Goal: Information Seeking & Learning: Learn about a topic

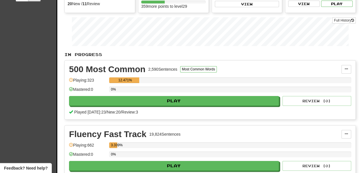
scroll to position [73, 0]
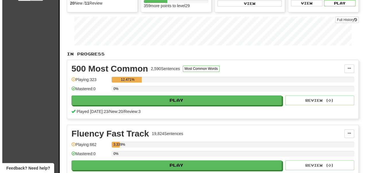
scroll to position [73, 0]
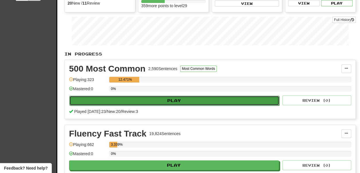
click at [130, 105] on button "Play" at bounding box center [174, 100] width 210 height 10
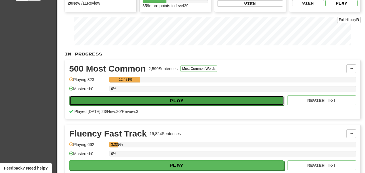
select select "**"
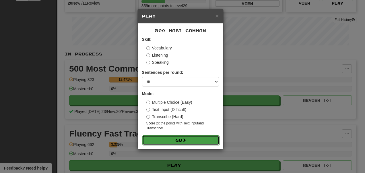
click at [174, 138] on button "Go" at bounding box center [180, 140] width 77 height 10
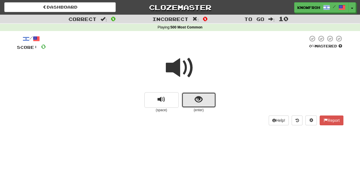
click at [206, 95] on button "show sentence" at bounding box center [199, 99] width 34 height 15
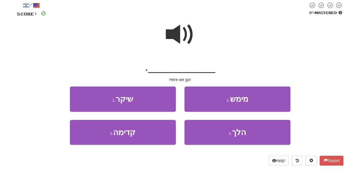
scroll to position [34, 0]
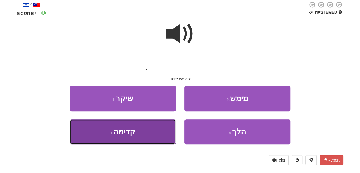
click at [156, 128] on button "3 . קדימה" at bounding box center [123, 131] width 106 height 25
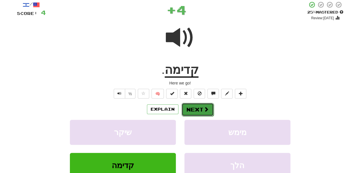
click at [195, 108] on button "Next" at bounding box center [198, 109] width 32 height 13
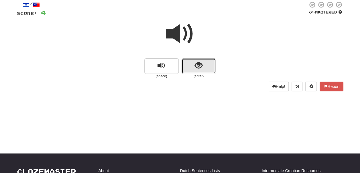
click at [191, 67] on button "show sentence" at bounding box center [199, 65] width 34 height 15
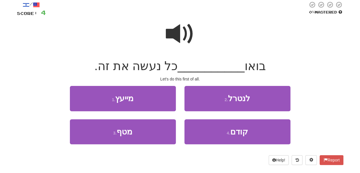
click at [181, 37] on span at bounding box center [180, 33] width 29 height 29
click at [183, 27] on span at bounding box center [180, 33] width 29 height 29
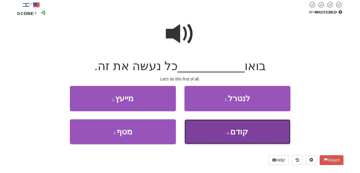
click at [208, 137] on button "4 . קודם" at bounding box center [238, 131] width 106 height 25
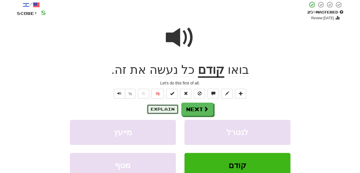
click at [172, 113] on button "Explain" at bounding box center [163, 109] width 32 height 10
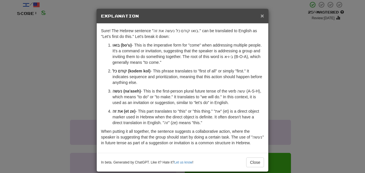
click at [260, 17] on span "×" at bounding box center [261, 15] width 3 height 7
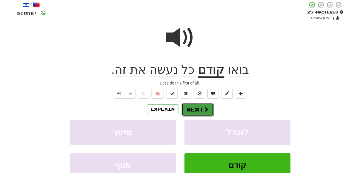
click at [205, 111] on span at bounding box center [206, 108] width 5 height 5
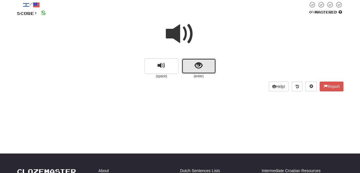
click at [195, 66] on span "show sentence" at bounding box center [199, 66] width 8 height 8
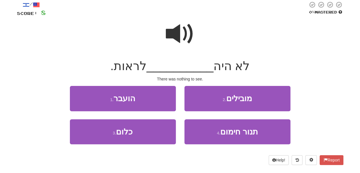
click at [178, 34] on span at bounding box center [180, 33] width 29 height 29
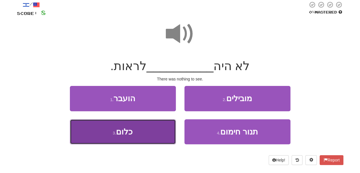
click at [147, 134] on button "3 . כלום" at bounding box center [123, 131] width 106 height 25
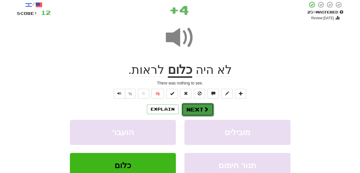
click at [192, 109] on button "Next" at bounding box center [198, 109] width 32 height 13
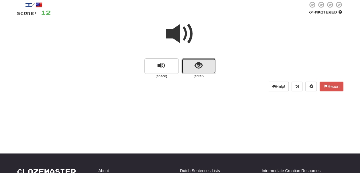
click at [191, 65] on button "show sentence" at bounding box center [199, 65] width 34 height 15
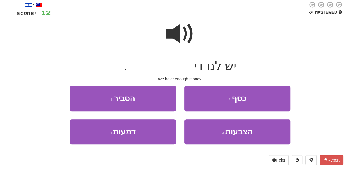
click at [171, 30] on span at bounding box center [180, 33] width 29 height 29
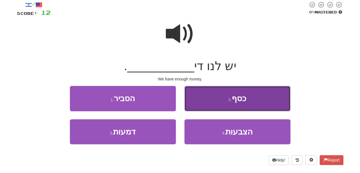
click at [213, 101] on button "2 . כסף" at bounding box center [238, 98] width 106 height 25
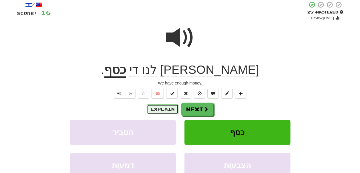
click at [167, 108] on button "Explain" at bounding box center [163, 109] width 32 height 10
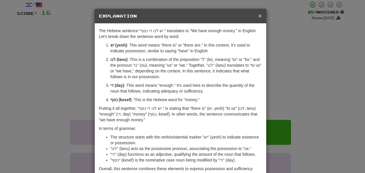
click at [258, 14] on span "×" at bounding box center [259, 15] width 3 height 7
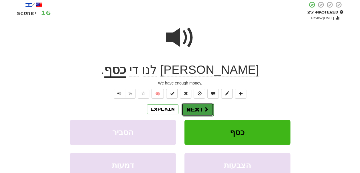
click at [196, 110] on button "Next" at bounding box center [198, 109] width 32 height 13
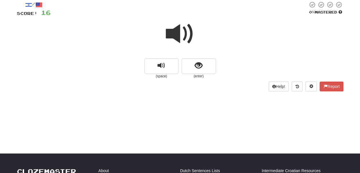
click at [188, 42] on span at bounding box center [180, 33] width 29 height 29
click at [189, 65] on button "show sentence" at bounding box center [199, 65] width 34 height 15
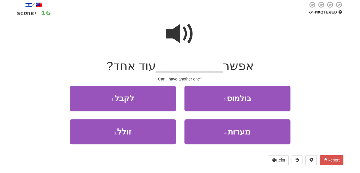
click at [181, 32] on span at bounding box center [180, 33] width 29 height 29
click at [171, 37] on span at bounding box center [180, 33] width 29 height 29
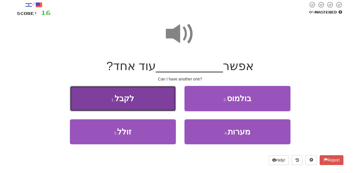
click at [149, 95] on button "1 . לקבל" at bounding box center [123, 98] width 106 height 25
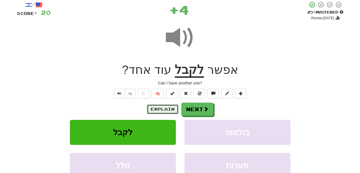
click at [152, 108] on button "Explain" at bounding box center [163, 109] width 32 height 10
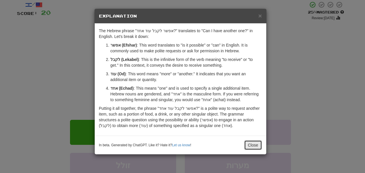
click at [257, 149] on button "Close" at bounding box center [253, 145] width 18 height 10
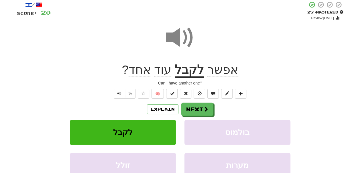
click at [183, 34] on span at bounding box center [180, 37] width 29 height 29
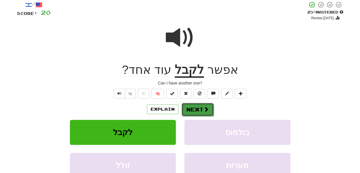
click at [195, 108] on button "Next" at bounding box center [198, 109] width 32 height 13
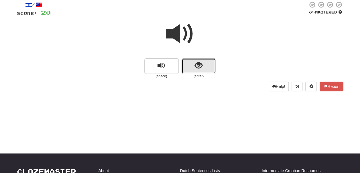
click at [198, 67] on span "show sentence" at bounding box center [199, 66] width 8 height 8
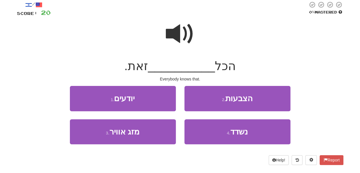
click at [178, 33] on span at bounding box center [180, 33] width 29 height 29
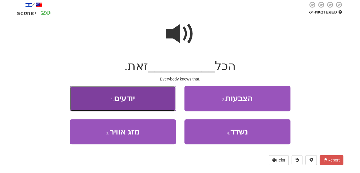
click at [156, 96] on button "1 . יודעים" at bounding box center [123, 98] width 106 height 25
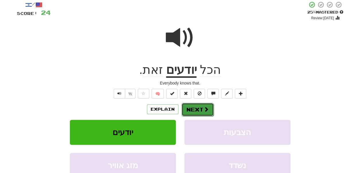
click at [190, 110] on button "Next" at bounding box center [198, 109] width 32 height 13
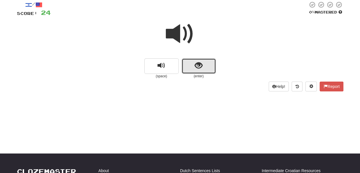
click at [192, 65] on button "show sentence" at bounding box center [199, 65] width 34 height 15
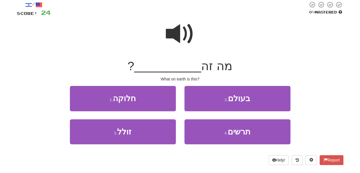
click at [180, 28] on span at bounding box center [180, 33] width 29 height 29
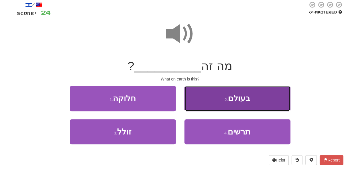
click at [201, 94] on button "2 . בעולם" at bounding box center [238, 98] width 106 height 25
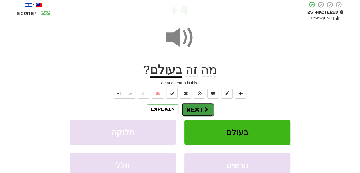
click at [202, 107] on button "Next" at bounding box center [198, 109] width 32 height 13
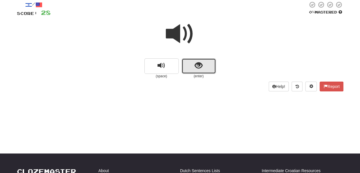
click at [201, 63] on span "show sentence" at bounding box center [199, 66] width 8 height 8
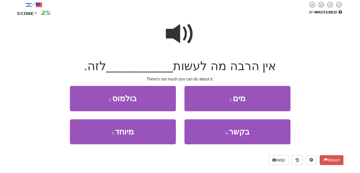
click at [174, 32] on span at bounding box center [180, 33] width 29 height 29
click at [177, 25] on span at bounding box center [180, 33] width 29 height 29
click at [186, 30] on span at bounding box center [180, 33] width 29 height 29
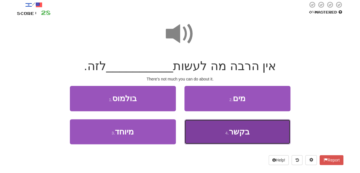
click at [211, 125] on button "4 . בקשר" at bounding box center [238, 131] width 106 height 25
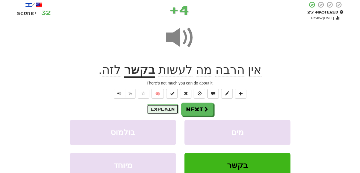
click at [168, 110] on button "Explain" at bounding box center [163, 109] width 32 height 10
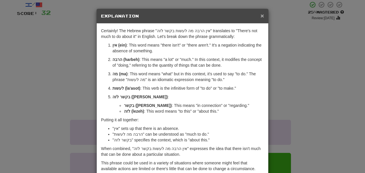
click at [260, 15] on span "×" at bounding box center [261, 15] width 3 height 7
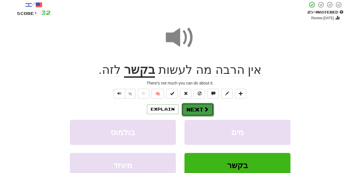
click at [195, 110] on button "Next" at bounding box center [198, 109] width 32 height 13
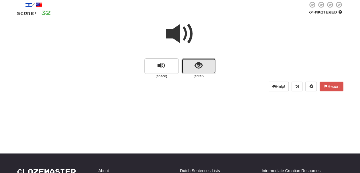
click at [205, 69] on button "show sentence" at bounding box center [199, 65] width 34 height 15
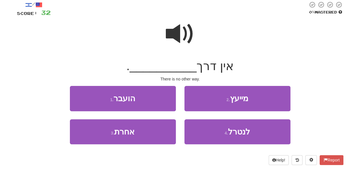
click at [174, 33] on span at bounding box center [180, 33] width 29 height 29
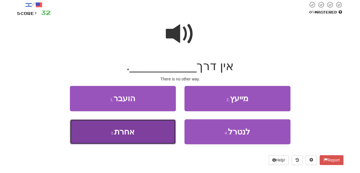
click at [149, 132] on button "3 . אחרת" at bounding box center [123, 131] width 106 height 25
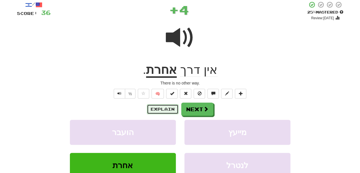
click at [170, 109] on button "Explain" at bounding box center [163, 109] width 32 height 10
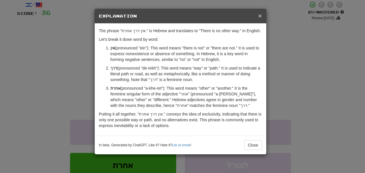
click at [259, 16] on span "×" at bounding box center [259, 15] width 3 height 7
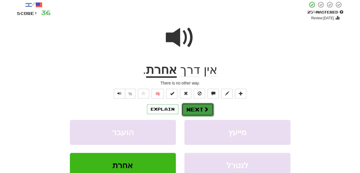
click at [204, 108] on span at bounding box center [206, 108] width 5 height 5
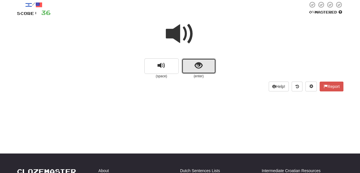
click at [192, 65] on button "show sentence" at bounding box center [199, 65] width 34 height 15
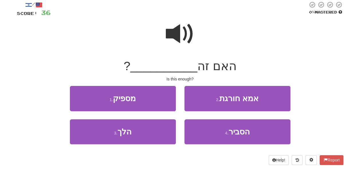
click at [183, 33] on span at bounding box center [180, 33] width 29 height 29
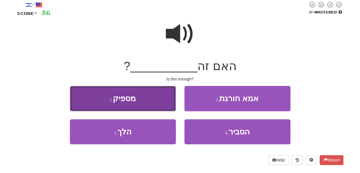
click at [169, 100] on button "1 . מספיק" at bounding box center [123, 98] width 106 height 25
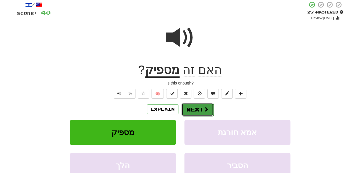
click at [189, 111] on button "Next" at bounding box center [198, 109] width 32 height 13
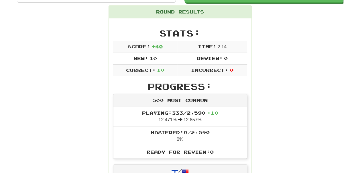
scroll to position [59, 0]
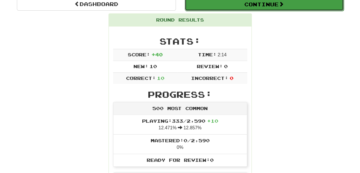
click at [246, 4] on button "Continue" at bounding box center [264, 4] width 159 height 13
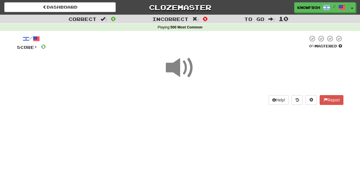
scroll to position [5, 0]
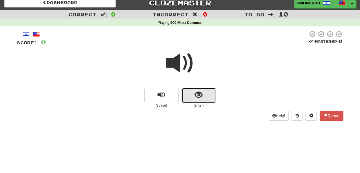
click at [209, 92] on button "show sentence" at bounding box center [199, 94] width 34 height 15
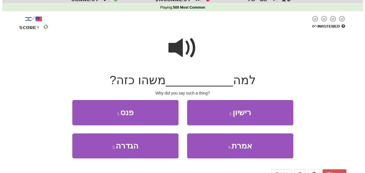
scroll to position [20, 0]
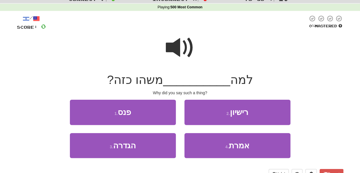
click at [181, 50] on span at bounding box center [180, 47] width 29 height 29
click at [183, 52] on span at bounding box center [180, 47] width 29 height 29
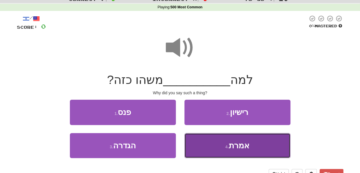
click at [207, 142] on button "4 . אמרת" at bounding box center [238, 145] width 106 height 25
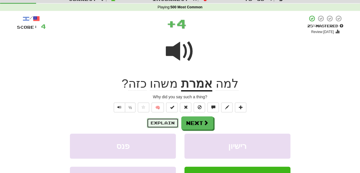
click at [170, 123] on button "Explain" at bounding box center [163, 123] width 32 height 10
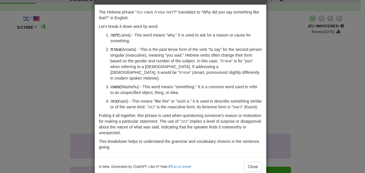
scroll to position [23, 0]
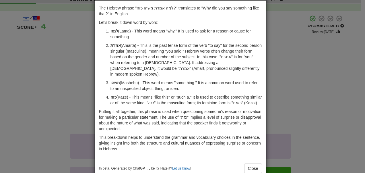
click at [157, 31] on p "למה (Lama) - This word means "why." It is used to ask for a reason or cause for…" at bounding box center [185, 33] width 151 height 11
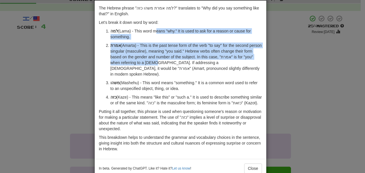
drag, startPoint x: 157, startPoint y: 31, endPoint x: 170, endPoint y: 62, distance: 34.0
click at [170, 62] on ol "למה (Lama) - This word means "why." It is used to ask for a reason or cause for…" at bounding box center [180, 66] width 163 height 77
click at [170, 62] on p "אמרת (Amarta) - This is the past tense form of the verb "to say" for the second…" at bounding box center [185, 59] width 151 height 34
drag, startPoint x: 170, startPoint y: 62, endPoint x: 155, endPoint y: 22, distance: 42.5
click at [155, 22] on div "The Hebrew phrase "למה אמרת משהו כזה?" translates to "Why did you say something…" at bounding box center [180, 80] width 171 height 158
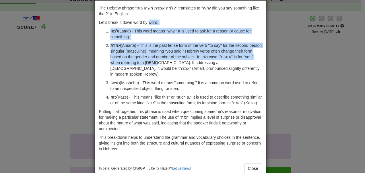
click at [155, 22] on p "Let's break it down word by word:" at bounding box center [180, 22] width 163 height 6
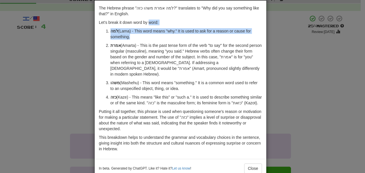
drag, startPoint x: 155, startPoint y: 22, endPoint x: 161, endPoint y: 40, distance: 18.1
click at [161, 40] on div "The Hebrew phrase "למה אמרת משהו כזה?" translates to "Why did you say something…" at bounding box center [180, 80] width 171 height 158
click at [161, 40] on ol "למה (Lama) - This word means "why." It is used to ask for a reason or cause for…" at bounding box center [180, 66] width 163 height 77
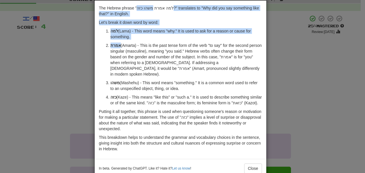
drag, startPoint x: 161, startPoint y: 40, endPoint x: 147, endPoint y: 6, distance: 36.0
click at [147, 6] on div "The Hebrew phrase "למה אמרת משהו כזה?" translates to "Why did you say something…" at bounding box center [180, 80] width 171 height 158
click at [147, 6] on p "The Hebrew phrase "למה אמרת משהו כזה?" translates to "Why did you say something…" at bounding box center [180, 10] width 163 height 11
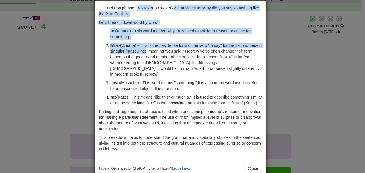
drag, startPoint x: 147, startPoint y: 6, endPoint x: 159, endPoint y: 53, distance: 48.3
click at [159, 53] on div "The Hebrew phrase "למה אמרת משהו כזה?" translates to "Why did you say something…" at bounding box center [180, 80] width 171 height 158
click at [159, 53] on p "אמרת (Amarta) - This is the past tense form of the verb "to say" for the second…" at bounding box center [185, 59] width 151 height 34
drag, startPoint x: 159, startPoint y: 53, endPoint x: 151, endPoint y: 37, distance: 18.0
click at [151, 37] on ol "למה (Lama) - This word means "why." It is used to ask for a reason or cause for…" at bounding box center [180, 66] width 163 height 77
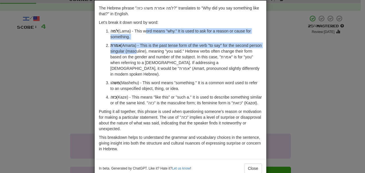
drag, startPoint x: 143, startPoint y: 29, endPoint x: 149, endPoint y: 52, distance: 23.2
click at [149, 52] on ol "למה (Lama) - This word means "why." It is used to ask for a reason or cause for…" at bounding box center [180, 66] width 163 height 77
click at [149, 52] on p "אמרת (Amarta) - This is the past tense form of the verb "to say" for the second…" at bounding box center [185, 59] width 151 height 34
drag, startPoint x: 142, startPoint y: 30, endPoint x: 144, endPoint y: 52, distance: 22.2
click at [144, 52] on ol "למה (Lama) - This word means "why." It is used to ask for a reason or cause for…" at bounding box center [180, 66] width 163 height 77
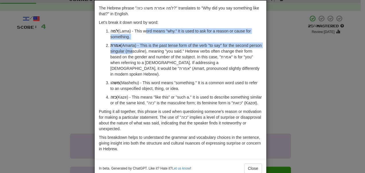
click at [144, 52] on p "אמרת (Amarta) - This is the past tense form of the verb "to say" for the second…" at bounding box center [185, 59] width 151 height 34
drag, startPoint x: 144, startPoint y: 52, endPoint x: 128, endPoint y: 29, distance: 28.3
click at [128, 29] on ol "למה (Lama) - This word means "why." It is used to ask for a reason or cause for…" at bounding box center [180, 66] width 163 height 77
click at [128, 29] on p "למה (Lama) - This word means "why." It is used to ask for a reason or cause for…" at bounding box center [185, 33] width 151 height 11
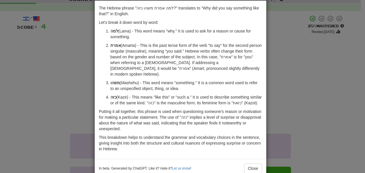
click at [118, 29] on p "למה (Lama) - This word means "why." It is used to ask for a reason or cause for…" at bounding box center [185, 33] width 151 height 11
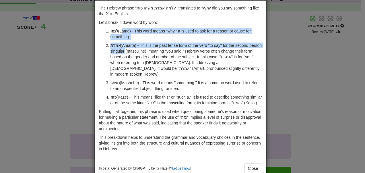
drag, startPoint x: 118, startPoint y: 29, endPoint x: 127, endPoint y: 52, distance: 24.0
click at [127, 52] on ol "למה (Lama) - This word means "why." It is used to ask for a reason or cause for…" at bounding box center [180, 66] width 163 height 77
click at [127, 52] on p "אמרת (Amarta) - This is the past tense form of the verb "to say" for the second…" at bounding box center [185, 59] width 151 height 34
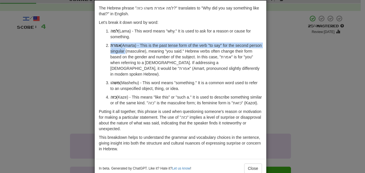
drag, startPoint x: 127, startPoint y: 52, endPoint x: 120, endPoint y: 41, distance: 12.7
click at [120, 41] on ol "למה (Lama) - This word means "why." It is used to ask for a reason or cause for…" at bounding box center [180, 66] width 163 height 77
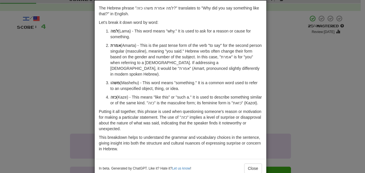
click at [120, 41] on ol "למה (Lama) - This word means "why." It is used to ask for a reason or cause for…" at bounding box center [180, 66] width 163 height 77
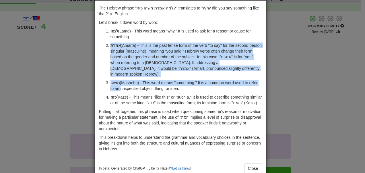
drag, startPoint x: 120, startPoint y: 41, endPoint x: 124, endPoint y: 81, distance: 40.9
click at [124, 81] on ol "למה (Lama) - This word means "why." It is used to ask for a reason or cause for…" at bounding box center [180, 66] width 163 height 77
click at [124, 81] on p "משהו (Mashehu) - This word means "something." It is a common word used to refer…" at bounding box center [185, 85] width 151 height 11
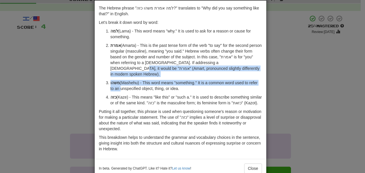
drag, startPoint x: 124, startPoint y: 81, endPoint x: 119, endPoint y: 66, distance: 16.3
click at [119, 66] on ol "למה (Lama) - This word means "why." It is used to ask for a reason or cause for…" at bounding box center [180, 66] width 163 height 77
click at [119, 66] on p "אמרת (Amarta) - This is the past tense form of the verb "to say" for the second…" at bounding box center [185, 59] width 151 height 34
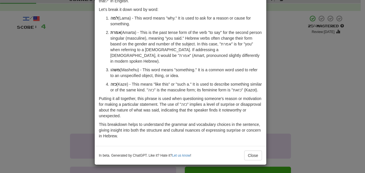
scroll to position [36, 0]
click at [249, 153] on button "Close" at bounding box center [253, 155] width 18 height 10
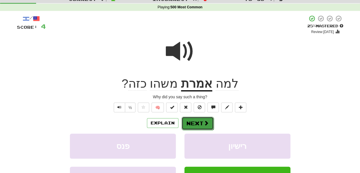
click at [192, 122] on button "Next" at bounding box center [198, 122] width 32 height 13
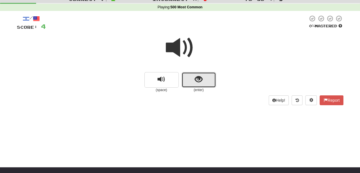
click at [191, 76] on button "show sentence" at bounding box center [199, 79] width 34 height 15
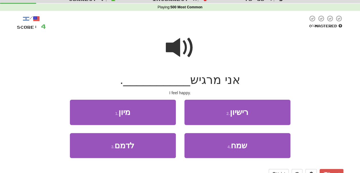
click at [176, 48] on span at bounding box center [180, 47] width 29 height 29
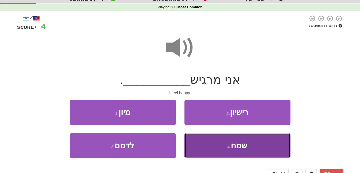
click at [204, 143] on button "4 . שמח" at bounding box center [238, 145] width 106 height 25
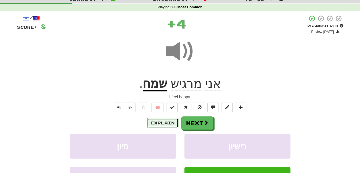
click at [171, 128] on button "Explain" at bounding box center [163, 123] width 32 height 10
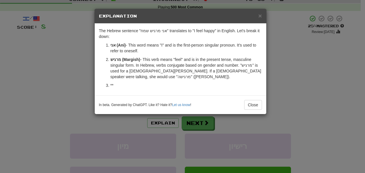
click at [145, 42] on p "אני (Ani) - This word means "I" and is the first-person singular pronoun. It's …" at bounding box center [185, 47] width 151 height 11
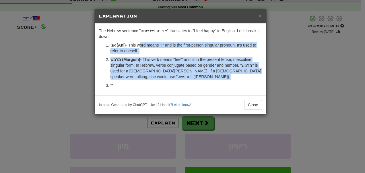
drag, startPoint x: 145, startPoint y: 42, endPoint x: 161, endPoint y: 78, distance: 38.9
click at [161, 78] on ol "אני (Ani) - This word means "I" and is the first-person singular pronoun. It's …" at bounding box center [180, 65] width 163 height 46
click at [161, 78] on p "מרגיש (Margish) - This verb means "feel" and is in the present tense, masculine…" at bounding box center [185, 67] width 151 height 23
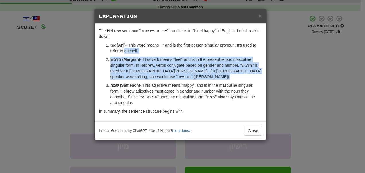
drag, startPoint x: 161, startPoint y: 78, endPoint x: 139, endPoint y: 48, distance: 36.7
click at [139, 48] on ol "אני (Ani) - This word means "I" and is the first-person singular pronoun. It's …" at bounding box center [180, 73] width 163 height 63
click at [139, 48] on p "אני (Ani) - This word means "I" and is the first-person singular pronoun. It's …" at bounding box center [185, 47] width 151 height 11
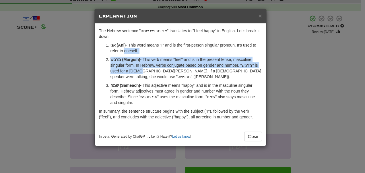
drag, startPoint x: 139, startPoint y: 48, endPoint x: 152, endPoint y: 74, distance: 28.9
click at [152, 74] on ol "אני (Ani) - This word means "I" and is the first-person singular pronoun. It's …" at bounding box center [180, 73] width 163 height 63
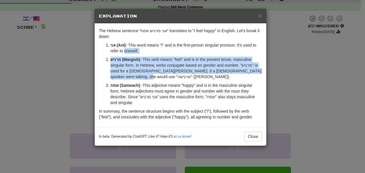
click at [152, 74] on p "מרגיש (Margish) - This verb means "feel" and is in the present tense, masculine…" at bounding box center [185, 67] width 151 height 23
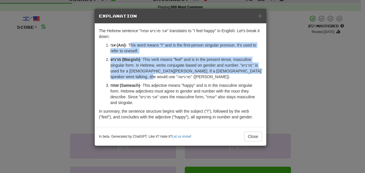
drag, startPoint x: 152, startPoint y: 74, endPoint x: 134, endPoint y: 45, distance: 33.9
click at [134, 45] on ol "אני (Ani) - This word means "I" and is the first-person singular pronoun. It's …" at bounding box center [180, 73] width 163 height 63
click at [134, 45] on p "אני (Ani) - This word means "I" and is the first-person singular pronoun. It's …" at bounding box center [185, 47] width 151 height 11
drag, startPoint x: 134, startPoint y: 45, endPoint x: 146, endPoint y: 77, distance: 33.8
click at [146, 77] on ol "אני (Ani) - This word means "I" and is the first-person singular pronoun. It's …" at bounding box center [180, 73] width 163 height 63
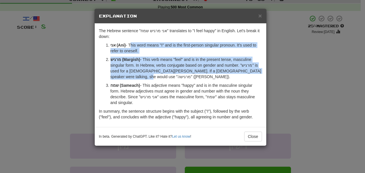
click at [146, 77] on p "מרגיש (Margish) - This verb means "feel" and is in the present tense, masculine…" at bounding box center [185, 67] width 151 height 23
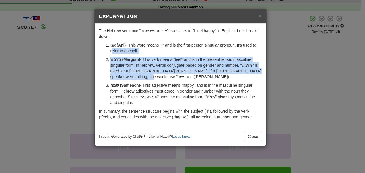
drag, startPoint x: 146, startPoint y: 77, endPoint x: 131, endPoint y: 47, distance: 33.1
click at [131, 47] on ol "אני (Ani) - This word means "I" and is the first-person singular pronoun. It's …" at bounding box center [180, 73] width 163 height 63
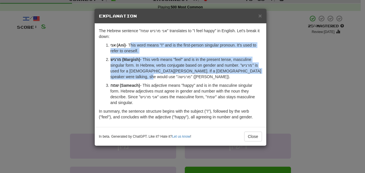
click at [131, 47] on p "אני (Ani) - This word means "I" and is the first-person singular pronoun. It's …" at bounding box center [185, 47] width 151 height 11
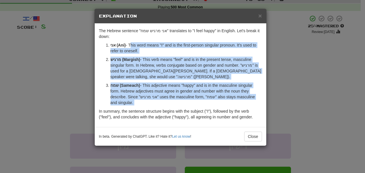
drag, startPoint x: 131, startPoint y: 47, endPoint x: 142, endPoint y: 104, distance: 58.1
click at [142, 104] on ol "אני (Ani) - This word means "I" and is the first-person singular pronoun. It's …" at bounding box center [180, 73] width 163 height 63
click at [142, 104] on p "שמח (Sameach) - This adjective means "happy" and is in the masculine singular f…" at bounding box center [185, 93] width 151 height 23
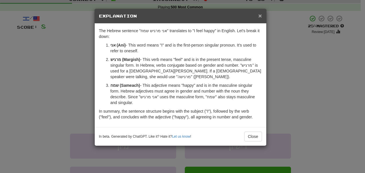
click at [259, 16] on span "×" at bounding box center [259, 15] width 3 height 7
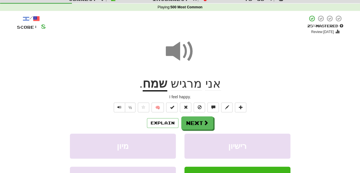
click at [176, 52] on span at bounding box center [180, 51] width 29 height 29
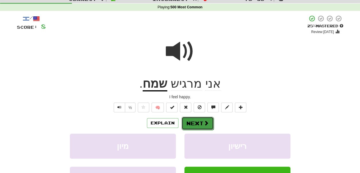
click at [189, 123] on button "Next" at bounding box center [198, 122] width 32 height 13
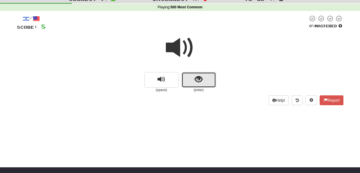
click at [202, 84] on button "show sentence" at bounding box center [199, 79] width 34 height 15
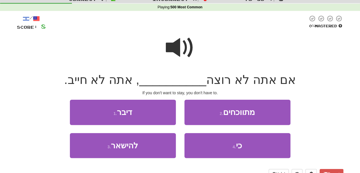
click at [181, 50] on span at bounding box center [180, 47] width 29 height 29
click at [178, 43] on span at bounding box center [180, 47] width 29 height 29
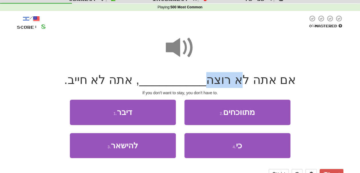
drag, startPoint x: 240, startPoint y: 76, endPoint x: 205, endPoint y: 79, distance: 35.1
click at [206, 79] on span "אם אתה לא רוצה" at bounding box center [251, 79] width 90 height 13
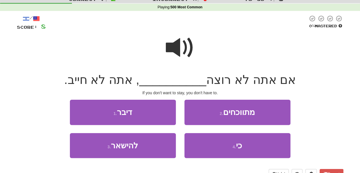
click at [181, 49] on span at bounding box center [180, 47] width 29 height 29
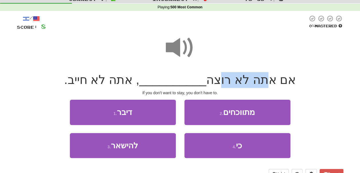
drag, startPoint x: 258, startPoint y: 81, endPoint x: 218, endPoint y: 73, distance: 40.1
click at [218, 73] on span "אם אתה לא רוצה" at bounding box center [251, 79] width 90 height 13
drag, startPoint x: 218, startPoint y: 73, endPoint x: 198, endPoint y: 54, distance: 27.6
click at [198, 54] on div "/ Score: 8 0 % Mastered אם אתה לא רוצה __________ , אתה לא חייב. If you don't w…" at bounding box center [180, 96] width 327 height 163
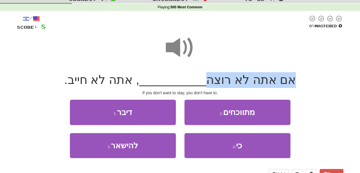
click at [173, 52] on span at bounding box center [180, 47] width 29 height 29
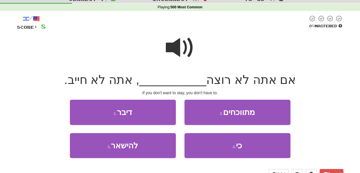
click at [173, 53] on span at bounding box center [180, 47] width 29 height 29
click at [176, 48] on span at bounding box center [180, 47] width 29 height 29
click at [177, 44] on span at bounding box center [180, 47] width 29 height 29
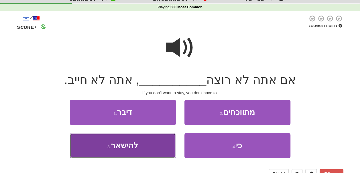
click at [161, 146] on button "3 . להישאר" at bounding box center [123, 145] width 106 height 25
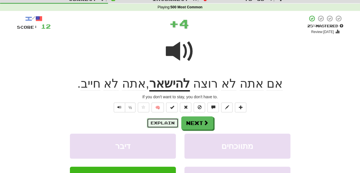
click at [167, 126] on button "Explain" at bounding box center [163, 123] width 32 height 10
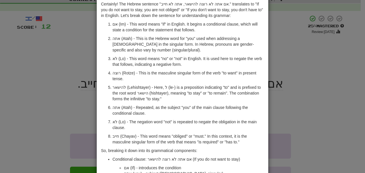
scroll to position [27, 0]
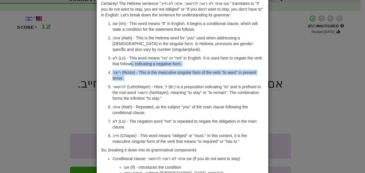
drag, startPoint x: 141, startPoint y: 61, endPoint x: 138, endPoint y: 83, distance: 22.9
click at [138, 83] on ol "אם (Im) - This word means "if" in English. It begins a conditional clause, whic…" at bounding box center [182, 82] width 163 height 123
click at [138, 84] on p "להישאר (Lehishtayer) - Here, ל (le-) is a preposition indicating "to" and is pr…" at bounding box center [187, 92] width 151 height 17
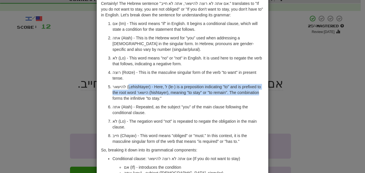
drag, startPoint x: 138, startPoint y: 83, endPoint x: 138, endPoint y: 95, distance: 12.0
click at [138, 95] on p "להישאר (Lehishtayer) - Here, ל (le-) is a preposition indicating "to" and is pr…" at bounding box center [187, 92] width 151 height 17
drag, startPoint x: 138, startPoint y: 95, endPoint x: 134, endPoint y: 84, distance: 12.1
click at [134, 84] on p "להישאר (Lehishtayer) - Here, ל (le-) is a preposition indicating "to" and is pr…" at bounding box center [187, 92] width 151 height 17
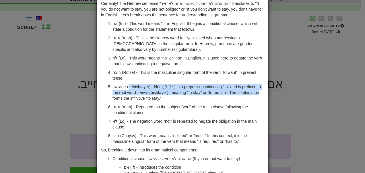
click at [134, 84] on p "להישאר (Lehishtayer) - Here, ל (le-) is a preposition indicating "to" and is pr…" at bounding box center [187, 92] width 151 height 17
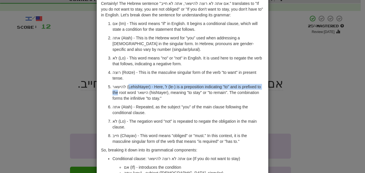
drag, startPoint x: 134, startPoint y: 84, endPoint x: 135, endPoint y: 93, distance: 9.0
click at [135, 93] on p "להישאר (Lehishtayer) - Here, ל (le-) is a preposition indicating "to" and is pr…" at bounding box center [187, 92] width 151 height 17
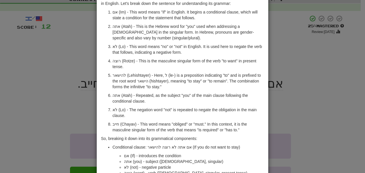
scroll to position [39, 0]
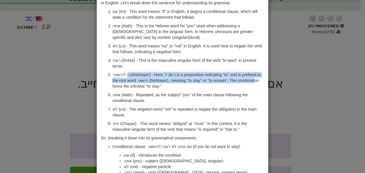
drag, startPoint x: 126, startPoint y: 75, endPoint x: 138, endPoint y: 88, distance: 18.0
click at [138, 88] on p "להישאר (Lehishtayer) - Here, ל (le-) is a preposition indicating "to" and is pr…" at bounding box center [187, 80] width 151 height 17
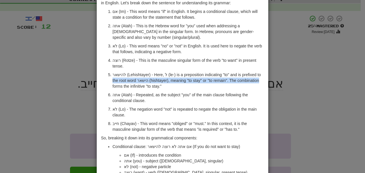
drag, startPoint x: 138, startPoint y: 88, endPoint x: 132, endPoint y: 79, distance: 11.3
click at [132, 79] on p "להישאר (Lehishtayer) - Here, ל (le-) is a preposition indicating "to" and is pr…" at bounding box center [187, 80] width 151 height 17
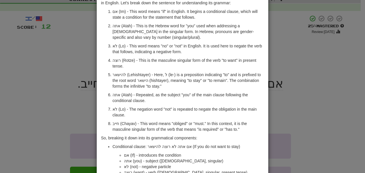
click at [128, 73] on p "להישאר (Lehishtayer) - Here, ל (le-) is a preposition indicating "to" and is pr…" at bounding box center [187, 80] width 151 height 17
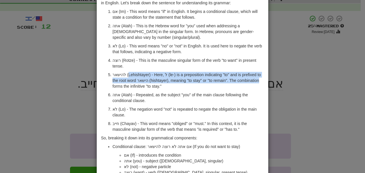
drag, startPoint x: 128, startPoint y: 73, endPoint x: 134, endPoint y: 89, distance: 16.5
click at [134, 89] on ol "אם (Im) - This word means "if" in English. It begins a conditional clause, whic…" at bounding box center [182, 70] width 163 height 123
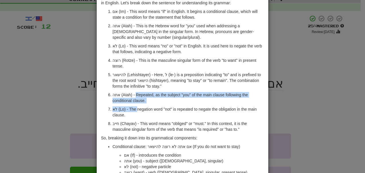
drag, startPoint x: 134, startPoint y: 95, endPoint x: 135, endPoint y: 108, distance: 12.6
click at [135, 108] on ol "אם (Im) - This word means "if" in English. It begins a conditional clause, whic…" at bounding box center [182, 70] width 163 height 123
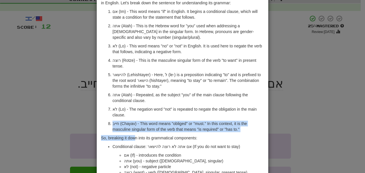
drag, startPoint x: 135, startPoint y: 113, endPoint x: 135, endPoint y: 134, distance: 21.2
click at [135, 134] on div "Certainly! The Hebrew sentence "אם אתה לא רוצה להישאר, אתה לא חייב." translates…" at bounding box center [182, 108] width 171 height 249
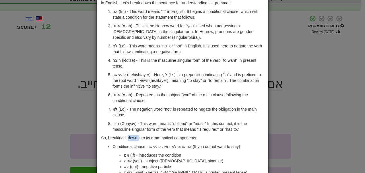
click at [135, 134] on div "Certainly! The Hebrew sentence "אם אתה לא רוצה להישאר, אתה לא חייב." translates…" at bounding box center [182, 108] width 171 height 249
click at [169, 65] on p "רוצה (Rotze) - This is the masculine singular form of the verb "to want" in pre…" at bounding box center [187, 62] width 151 height 11
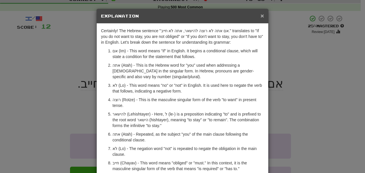
click at [260, 13] on span "×" at bounding box center [261, 15] width 3 height 7
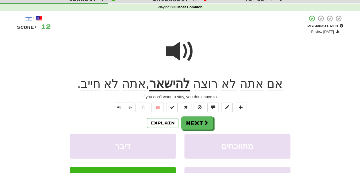
click at [178, 49] on span at bounding box center [180, 51] width 29 height 29
click at [158, 122] on button "Explain" at bounding box center [163, 123] width 32 height 10
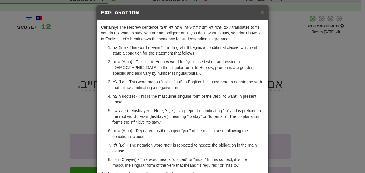
scroll to position [3, 0]
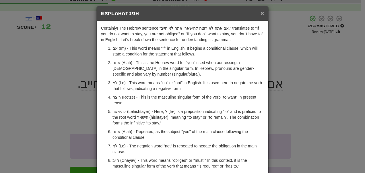
click at [260, 12] on span "×" at bounding box center [261, 13] width 3 height 7
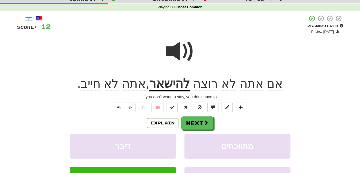
click at [180, 53] on span at bounding box center [180, 51] width 29 height 29
click at [164, 128] on button "Explain" at bounding box center [163, 123] width 32 height 10
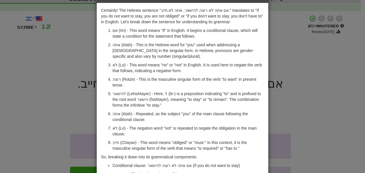
scroll to position [21, 0]
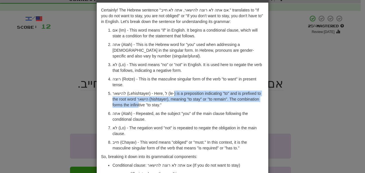
drag, startPoint x: 173, startPoint y: 94, endPoint x: 173, endPoint y: 106, distance: 11.8
click at [173, 106] on p "להישאר (Lehishtayer) - Here, ל (le-) is a preposition indicating "to" and is pr…" at bounding box center [187, 98] width 151 height 17
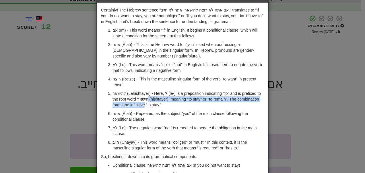
drag, startPoint x: 173, startPoint y: 106, endPoint x: 170, endPoint y: 96, distance: 10.7
click at [170, 96] on p "להישאר (Lehishtayer) - Here, ל (le-) is a preposition indicating "to" and is pr…" at bounding box center [187, 98] width 151 height 17
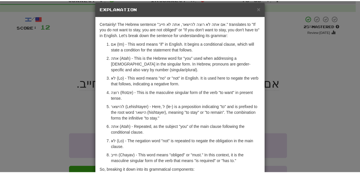
scroll to position [7, 0]
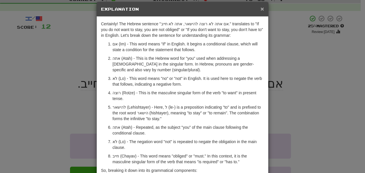
click at [260, 6] on span "×" at bounding box center [261, 8] width 3 height 7
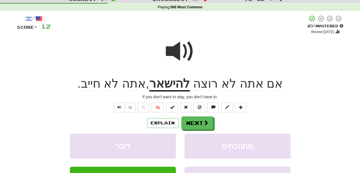
click at [192, 48] on span at bounding box center [180, 51] width 29 height 29
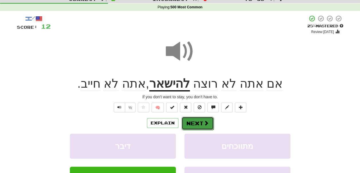
click at [192, 124] on button "Next" at bounding box center [198, 122] width 32 height 13
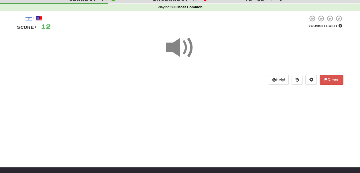
click at [182, 51] on span at bounding box center [180, 47] width 29 height 29
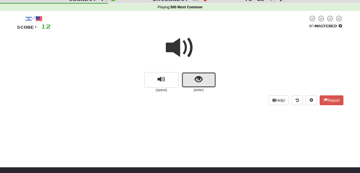
click at [200, 82] on span "show sentence" at bounding box center [199, 79] width 8 height 8
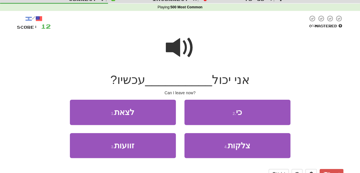
click at [176, 44] on span at bounding box center [180, 47] width 29 height 29
click at [180, 51] on span at bounding box center [180, 47] width 29 height 29
click at [175, 49] on span at bounding box center [180, 47] width 29 height 29
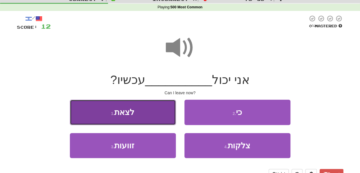
click at [152, 113] on button "1 . לצאת" at bounding box center [123, 111] width 106 height 25
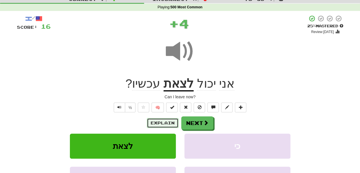
click at [156, 121] on button "Explain" at bounding box center [163, 123] width 32 height 10
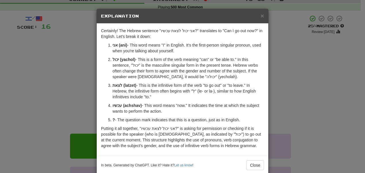
click at [137, 46] on p "אני (ani) - This word means "I" in English. It's the first-person singular pron…" at bounding box center [187, 47] width 151 height 11
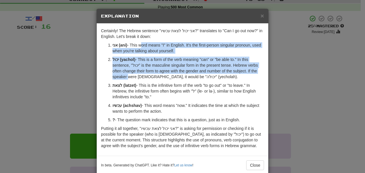
drag, startPoint x: 137, startPoint y: 46, endPoint x: 149, endPoint y: 78, distance: 34.1
click at [149, 78] on ol "אני (ani) - This word means "I" in English. It's the first-person singular pron…" at bounding box center [182, 82] width 163 height 80
click at [149, 78] on p "יכול (yachol) - This is a form of the verb meaning "can" or "be able to." In th…" at bounding box center [187, 67] width 151 height 23
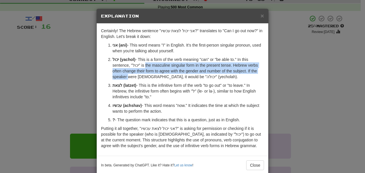
drag, startPoint x: 149, startPoint y: 78, endPoint x: 143, endPoint y: 66, distance: 13.1
click at [143, 66] on p "יכול (yachol) - This is a form of the verb meaning "can" or "be able to." In th…" at bounding box center [187, 67] width 151 height 23
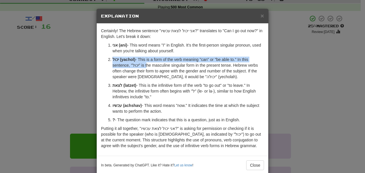
drag, startPoint x: 143, startPoint y: 66, endPoint x: 138, endPoint y: 54, distance: 13.1
click at [138, 54] on ol "אני (ani) - This word means "I" in English. It's the first-person singular pron…" at bounding box center [182, 82] width 163 height 80
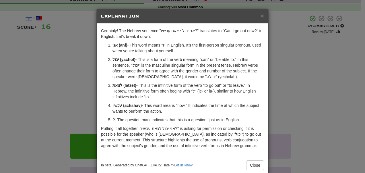
click at [138, 54] on ol "אני (ani) - This word means "I" in English. It's the first-person singular pron…" at bounding box center [182, 82] width 163 height 80
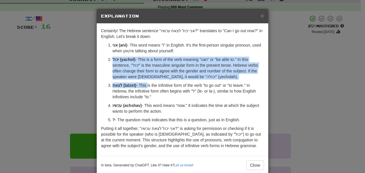
drag, startPoint x: 138, startPoint y: 54, endPoint x: 142, endPoint y: 85, distance: 31.8
click at [142, 85] on ol "אני (ani) - This word means "I" in English. It's the first-person singular pron…" at bounding box center [182, 82] width 163 height 80
click at [142, 85] on p "לצאת (latzet) - This is the infinitive form of the verb "to go out" or "to leav…" at bounding box center [187, 90] width 151 height 17
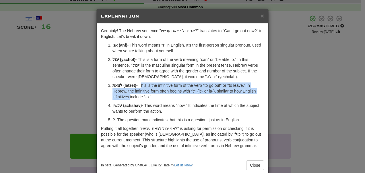
drag, startPoint x: 142, startPoint y: 85, endPoint x: 143, endPoint y: 99, distance: 13.2
click at [143, 99] on p "לצאת (latzet) - This is the infinitive form of the verb "to go out" or "to leav…" at bounding box center [187, 90] width 151 height 17
drag, startPoint x: 143, startPoint y: 99, endPoint x: 135, endPoint y: 83, distance: 17.1
click at [135, 83] on p "לצאת (latzet) - This is the infinitive form of the verb "to go out" or "to leav…" at bounding box center [187, 90] width 151 height 17
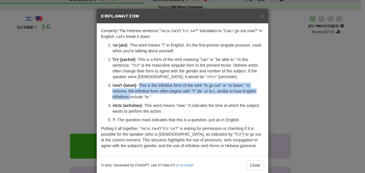
click at [135, 83] on p "לצאת (latzet) - This is the infinitive form of the verb "to go out" or "to leav…" at bounding box center [187, 90] width 151 height 17
drag, startPoint x: 135, startPoint y: 83, endPoint x: 141, endPoint y: 103, distance: 20.9
click at [141, 103] on ol "אני (ani) - This word means "I" in English. It's the first-person singular pron…" at bounding box center [182, 82] width 163 height 80
click at [141, 103] on p "עכשיו (achshav) - This word means "now." It indicates the time at which the sub…" at bounding box center [187, 107] width 151 height 11
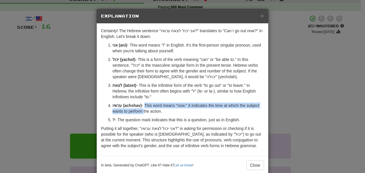
drag, startPoint x: 141, startPoint y: 103, endPoint x: 144, endPoint y: 114, distance: 10.6
click at [144, 114] on p "עכשיו (achshav) - This word means "now." It indicates the time at which the sub…" at bounding box center [187, 107] width 151 height 11
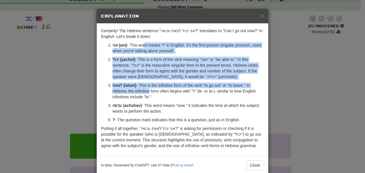
drag, startPoint x: 139, startPoint y: 46, endPoint x: 149, endPoint y: 89, distance: 43.6
click at [149, 89] on ol "אני (ani) - This word means "I" in English. It's the first-person singular pron…" at bounding box center [182, 82] width 163 height 80
click at [149, 89] on p "לצאת (latzet) - This is the infinitive form of the verb "to go out" or "to leav…" at bounding box center [187, 90] width 151 height 17
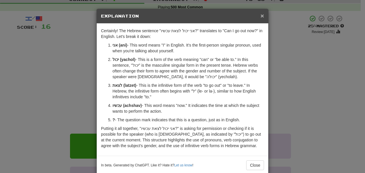
click at [260, 15] on span "×" at bounding box center [261, 15] width 3 height 7
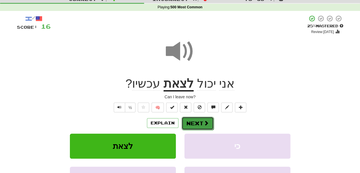
click at [189, 120] on button "Next" at bounding box center [198, 122] width 32 height 13
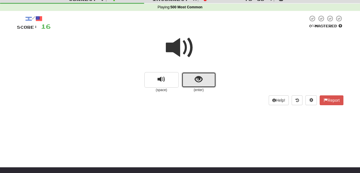
click at [200, 79] on span "show sentence" at bounding box center [199, 79] width 8 height 8
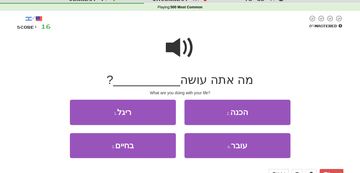
click at [179, 44] on span at bounding box center [180, 47] width 29 height 29
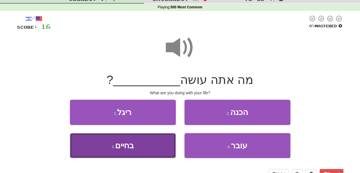
click at [167, 142] on button "3 . בחיים" at bounding box center [123, 145] width 106 height 25
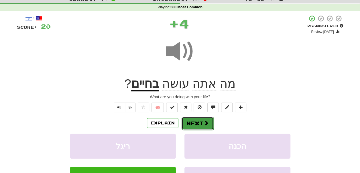
click at [198, 121] on button "Next" at bounding box center [198, 122] width 32 height 13
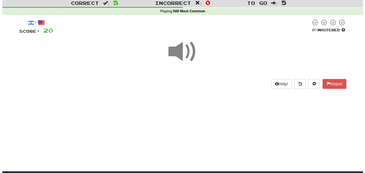
scroll to position [17, 0]
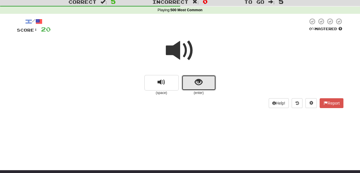
click at [204, 80] on button "show sentence" at bounding box center [199, 82] width 34 height 15
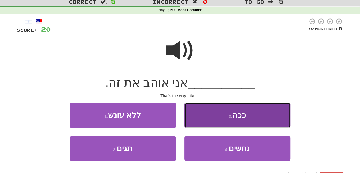
click at [201, 118] on button "2 . ככה" at bounding box center [238, 114] width 106 height 25
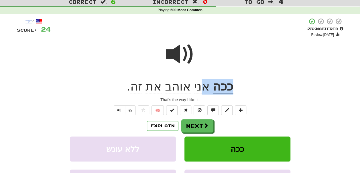
drag, startPoint x: 199, startPoint y: 87, endPoint x: 150, endPoint y: 76, distance: 50.4
click at [150, 76] on div "/ Score: 24 + 4 25 % Mastered Review: 2025-09-07 ככה אני אוהב את זה . That's th…" at bounding box center [180, 125] width 327 height 215
click at [150, 76] on div at bounding box center [180, 58] width 327 height 41
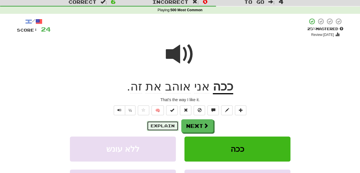
click at [170, 127] on button "Explain" at bounding box center [163, 126] width 32 height 10
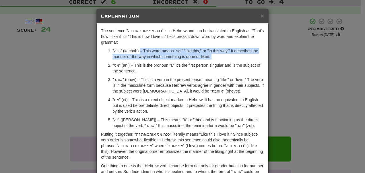
drag, startPoint x: 139, startPoint y: 50, endPoint x: 158, endPoint y: 60, distance: 21.4
click at [158, 60] on ol ""ככה" (kachah) – This word means "so," "like this," or "in this way." It descri…" at bounding box center [182, 88] width 163 height 80
drag, startPoint x: 158, startPoint y: 60, endPoint x: 149, endPoint y: 51, distance: 12.4
click at [149, 51] on ol ""ככה" (kachah) – This word means "so," "like this," or "in this way." It descri…" at bounding box center [182, 88] width 163 height 80
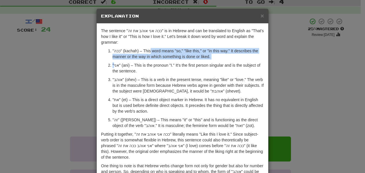
click at [149, 51] on p ""ככה" (kachah) – This word means "so," "like this," or "in this way." It descri…" at bounding box center [187, 53] width 151 height 11
drag, startPoint x: 149, startPoint y: 51, endPoint x: 154, endPoint y: 61, distance: 11.6
click at [154, 61] on ol ""ככה" (kachah) – This word means "so," "like this," or "in this way." It descri…" at bounding box center [182, 88] width 163 height 80
drag, startPoint x: 154, startPoint y: 61, endPoint x: 148, endPoint y: 49, distance: 13.5
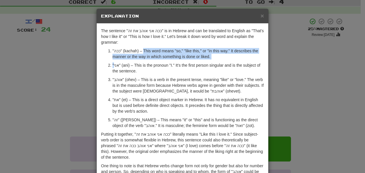
click at [148, 49] on ol ""ככה" (kachah) – This word means "so," "like this," or "in this way." It descri…" at bounding box center [182, 88] width 163 height 80
click at [148, 49] on p ""ככה" (kachah) – This word means "so," "like this," or "in this way." It descri…" at bounding box center [187, 53] width 151 height 11
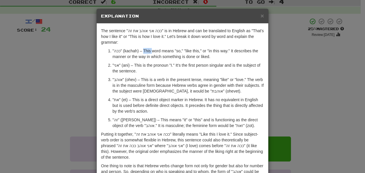
click at [148, 49] on p ""ככה" (kachah) – This word means "so," "like this," or "in this way." It descri…" at bounding box center [187, 53] width 151 height 11
click at [137, 52] on p ""ככה" (kachah) – This word means "so," "like this," or "in this way." It descri…" at bounding box center [187, 53] width 151 height 11
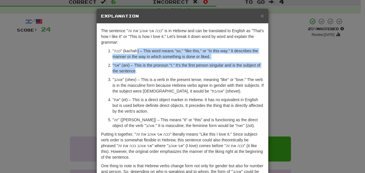
drag, startPoint x: 137, startPoint y: 52, endPoint x: 142, endPoint y: 72, distance: 20.2
click at [142, 72] on ol ""ככה" (kachah) – This word means "so," "like this," or "in this way." It descri…" at bounding box center [182, 88] width 163 height 80
click at [142, 72] on p ""אני" (ani) – This is the pronoun "I." It's the first person singular and is th…" at bounding box center [187, 67] width 151 height 11
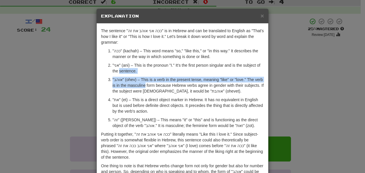
drag, startPoint x: 142, startPoint y: 72, endPoint x: 143, endPoint y: 85, distance: 12.9
click at [143, 85] on ol ""ככה" (kachah) – This word means "so," "like this," or "in this way." It descri…" at bounding box center [182, 88] width 163 height 80
click at [143, 85] on p ""אוהב" (ohev) – This is a verb in the present tense, meaning "like" or "love." …" at bounding box center [187, 85] width 151 height 17
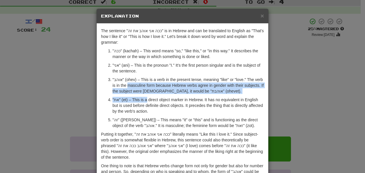
drag, startPoint x: 143, startPoint y: 85, endPoint x: 144, endPoint y: 99, distance: 15.0
click at [144, 99] on ol ""ככה" (kachah) – This word means "so," "like this," or "in this way." It descri…" at bounding box center [182, 88] width 163 height 80
click at [144, 99] on p ""את" (et) – This is a direct object marker in Hebrew. It has no equivalent in E…" at bounding box center [187, 105] width 151 height 17
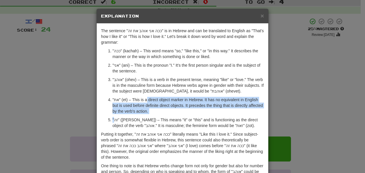
drag, startPoint x: 144, startPoint y: 99, endPoint x: 144, endPoint y: 115, distance: 15.2
click at [144, 115] on ol ""ככה" (kachah) – This word means "so," "like this," or "in this way." It descri…" at bounding box center [182, 88] width 163 height 80
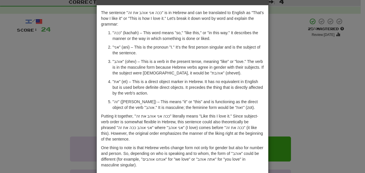
scroll to position [0, 0]
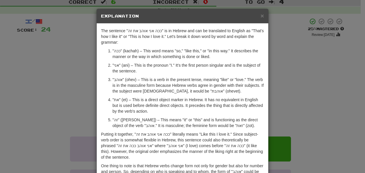
click at [258, 15] on h5 "Explanation" at bounding box center [182, 16] width 163 height 6
click at [260, 13] on span "×" at bounding box center [261, 15] width 3 height 7
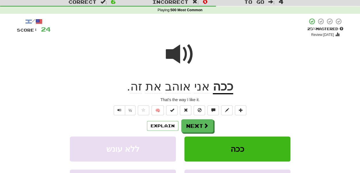
click at [188, 46] on span at bounding box center [180, 54] width 29 height 29
click at [164, 130] on button "Explain" at bounding box center [163, 126] width 32 height 10
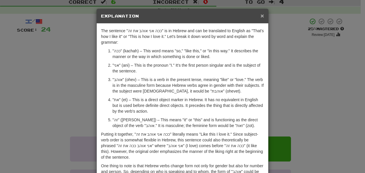
click at [260, 13] on span "×" at bounding box center [261, 15] width 3 height 7
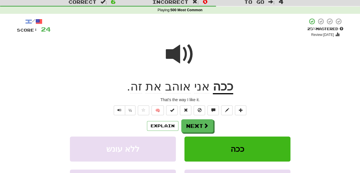
click at [182, 52] on span at bounding box center [180, 54] width 29 height 29
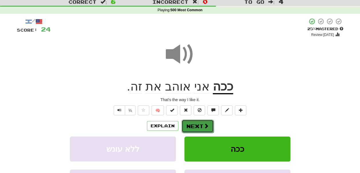
click at [187, 126] on button "Next" at bounding box center [198, 125] width 32 height 13
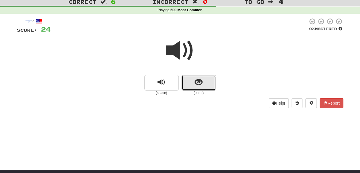
click at [197, 80] on span "show sentence" at bounding box center [199, 82] width 8 height 8
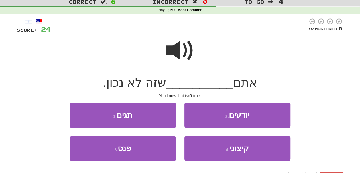
click at [177, 53] on span at bounding box center [180, 50] width 29 height 29
click at [177, 49] on span at bounding box center [180, 50] width 29 height 29
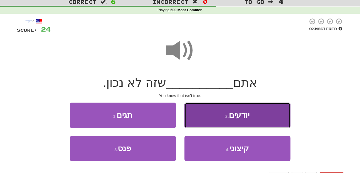
click at [199, 113] on button "2 . יודעים" at bounding box center [238, 114] width 106 height 25
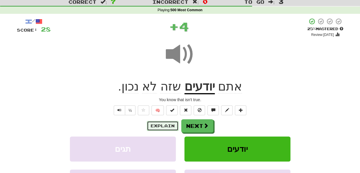
click at [169, 126] on button "Explain" at bounding box center [163, 126] width 32 height 10
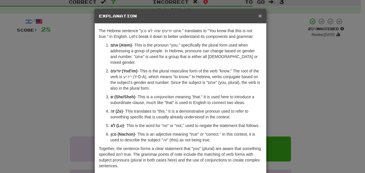
click at [259, 15] on span "×" at bounding box center [259, 15] width 3 height 7
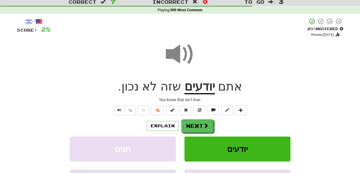
click at [183, 46] on span at bounding box center [180, 54] width 29 height 29
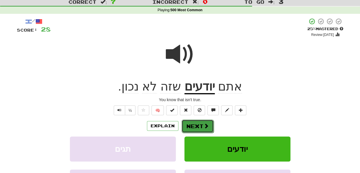
click at [192, 124] on button "Next" at bounding box center [198, 125] width 32 height 13
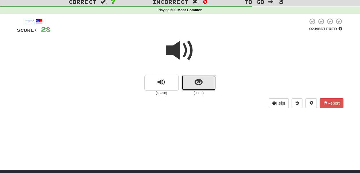
click at [189, 85] on button "show sentence" at bounding box center [199, 82] width 34 height 15
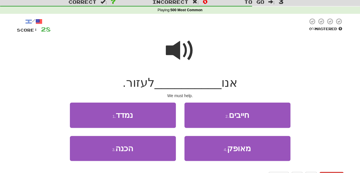
click at [181, 53] on span at bounding box center [180, 50] width 29 height 29
click at [182, 53] on span at bounding box center [180, 50] width 29 height 29
click at [182, 57] on span at bounding box center [180, 50] width 29 height 29
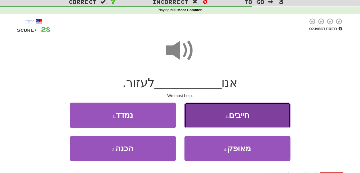
click at [202, 121] on button "2 . חייבים" at bounding box center [238, 114] width 106 height 25
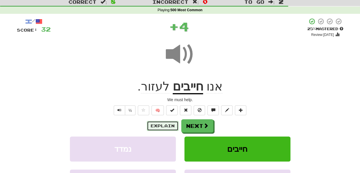
click at [169, 124] on button "Explain" at bounding box center [163, 126] width 32 height 10
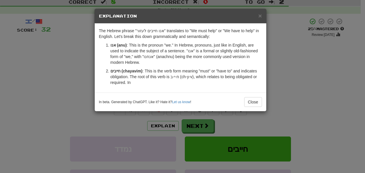
click at [167, 72] on p "חייבים (chayavim) : This is the verb form meaning "must" or "have to" and indic…" at bounding box center [185, 76] width 151 height 17
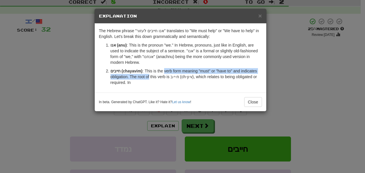
drag, startPoint x: 167, startPoint y: 72, endPoint x: 168, endPoint y: 78, distance: 5.6
click at [168, 78] on p "חייבים (chayavim) : This is the verb form meaning "must" or "have to" and indic…" at bounding box center [185, 76] width 151 height 17
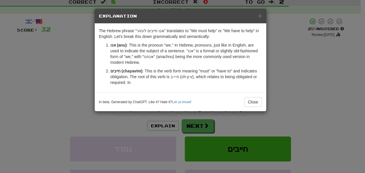
click at [168, 78] on p "חייבים (chayavim) : This is the verb form meaning "must" or "have to" and indic…" at bounding box center [185, 76] width 151 height 17
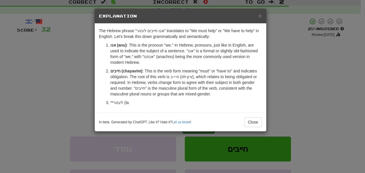
click at [168, 78] on p "חייבים (chayavim) : This is the verb form meaning "must" or "have to" and indic…" at bounding box center [185, 82] width 151 height 29
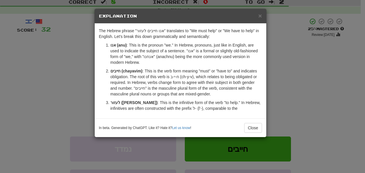
click at [168, 86] on p "חייבים (chayavim) : This is the verb form meaning "must" or "have to" and indic…" at bounding box center [185, 82] width 151 height 29
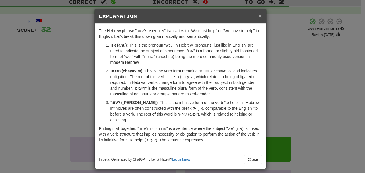
click at [258, 15] on span "×" at bounding box center [259, 15] width 3 height 7
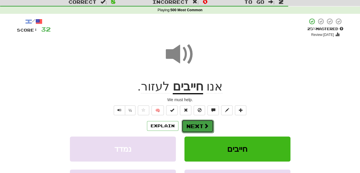
click at [186, 127] on button "Next" at bounding box center [198, 125] width 32 height 13
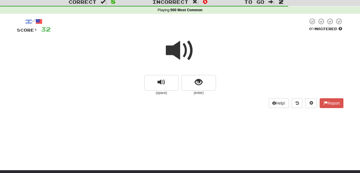
click at [184, 51] on span at bounding box center [180, 50] width 29 height 29
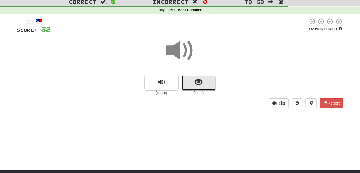
click at [197, 83] on span "show sentence" at bounding box center [199, 82] width 8 height 8
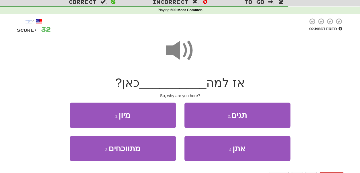
click at [175, 50] on span at bounding box center [180, 50] width 29 height 29
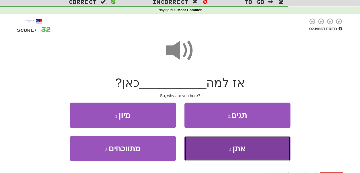
click at [223, 145] on button "4 . אתן" at bounding box center [238, 148] width 106 height 25
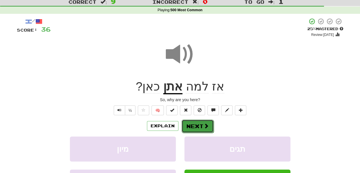
click at [207, 126] on span at bounding box center [206, 125] width 5 height 5
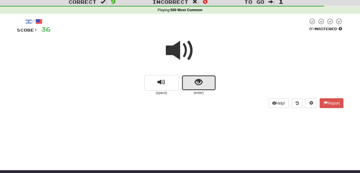
click at [201, 85] on span "show sentence" at bounding box center [199, 82] width 8 height 8
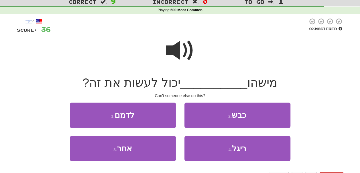
click at [182, 44] on span at bounding box center [180, 50] width 29 height 29
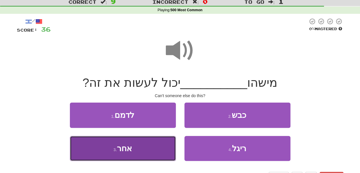
click at [153, 141] on button "3 . אחר" at bounding box center [123, 148] width 106 height 25
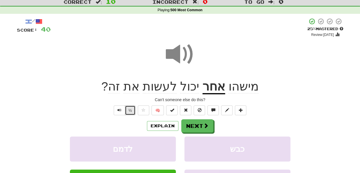
click at [131, 114] on button "½" at bounding box center [130, 110] width 11 height 10
click at [158, 128] on button "Explain" at bounding box center [163, 126] width 32 height 10
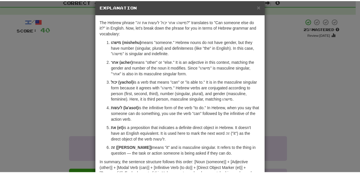
scroll to position [8, 0]
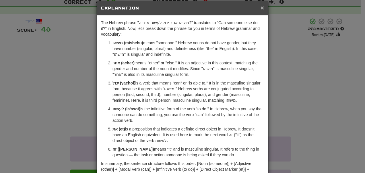
click at [260, 6] on span "×" at bounding box center [261, 7] width 3 height 7
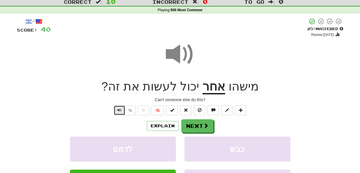
drag, startPoint x: 115, startPoint y: 112, endPoint x: 125, endPoint y: 111, distance: 10.7
click at [125, 111] on button "Text-to-speech controls" at bounding box center [119, 110] width 11 height 10
click at [120, 112] on span "Text-to-speech controls" at bounding box center [120, 110] width 4 height 4
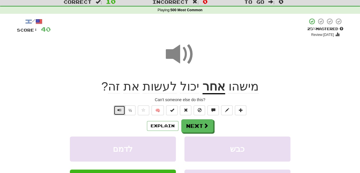
click at [120, 112] on span "Text-to-speech controls" at bounding box center [120, 110] width 4 height 4
click at [240, 112] on span at bounding box center [241, 110] width 4 height 4
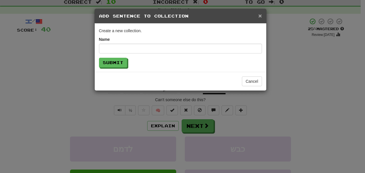
click at [259, 16] on span "×" at bounding box center [259, 15] width 3 height 7
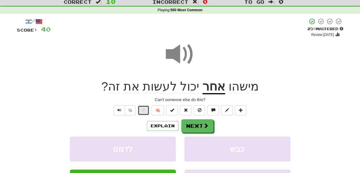
click at [145, 109] on span at bounding box center [144, 110] width 4 height 4
click at [188, 125] on button "Next" at bounding box center [198, 125] width 32 height 13
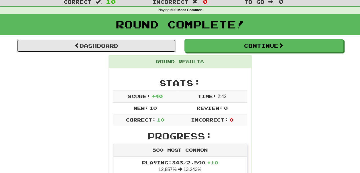
click at [133, 41] on link "Dashboard" at bounding box center [96, 45] width 159 height 13
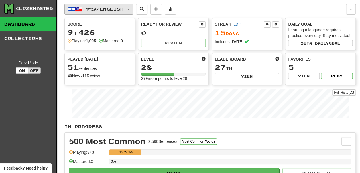
click at [87, 11] on span "עברית / English" at bounding box center [105, 9] width 38 height 5
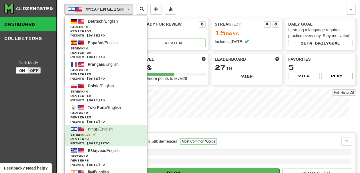
click at [176, 129] on p "In Progress" at bounding box center [211, 127] width 292 height 6
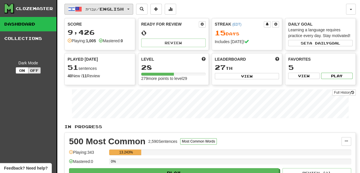
click at [104, 11] on button "עברית / English" at bounding box center [99, 9] width 69 height 11
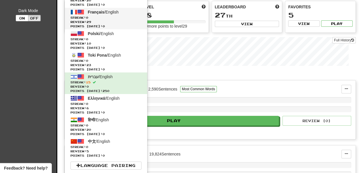
scroll to position [53, 0]
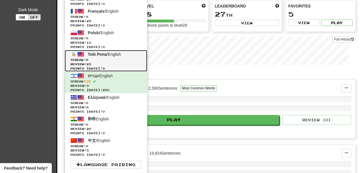
click at [106, 65] on span "Review: 23" at bounding box center [106, 64] width 71 height 4
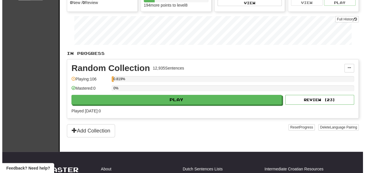
scroll to position [73, 0]
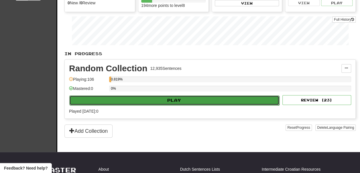
click at [146, 105] on button "Play" at bounding box center [174, 100] width 210 height 10
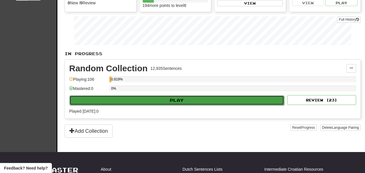
select select "**"
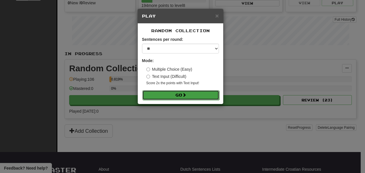
click at [162, 94] on button "Go" at bounding box center [180, 95] width 77 height 10
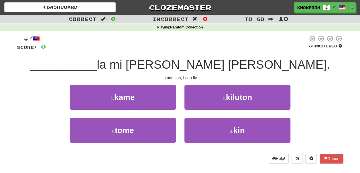
click at [169, 70] on span "la mi [PERSON_NAME] [PERSON_NAME]." at bounding box center [214, 64] width 234 height 13
drag, startPoint x: 169, startPoint y: 70, endPoint x: 178, endPoint y: 69, distance: 9.5
click at [178, 69] on span "la mi [PERSON_NAME] [PERSON_NAME]." at bounding box center [214, 64] width 234 height 13
drag, startPoint x: 178, startPoint y: 69, endPoint x: 162, endPoint y: 68, distance: 16.4
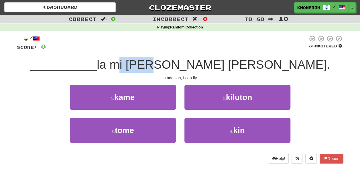
click at [162, 68] on span "la mi [PERSON_NAME] [PERSON_NAME]." at bounding box center [214, 64] width 234 height 13
click at [162, 68] on span "la mi ken tawa lon kon." at bounding box center [214, 64] width 234 height 13
drag, startPoint x: 162, startPoint y: 68, endPoint x: 189, endPoint y: 69, distance: 27.0
click at [189, 69] on span "la mi ken tawa lon kon." at bounding box center [214, 64] width 234 height 13
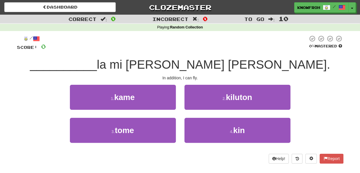
click at [167, 64] on span "la mi ken tawa lon kon." at bounding box center [214, 64] width 234 height 13
drag, startPoint x: 167, startPoint y: 64, endPoint x: 192, endPoint y: 69, distance: 25.4
click at [192, 69] on span "la mi ken tawa lon kon." at bounding box center [214, 64] width 234 height 13
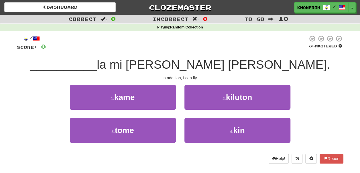
click at [223, 66] on span "la mi ken tawa lon kon." at bounding box center [214, 64] width 234 height 13
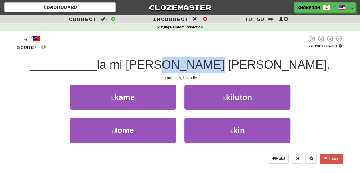
drag, startPoint x: 223, startPoint y: 66, endPoint x: 243, endPoint y: 66, distance: 20.6
click at [243, 66] on span "la mi ken tawa lon kon." at bounding box center [214, 64] width 234 height 13
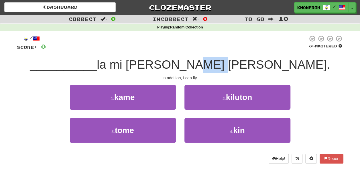
click at [243, 66] on span "la mi ken tawa lon kon." at bounding box center [214, 64] width 234 height 13
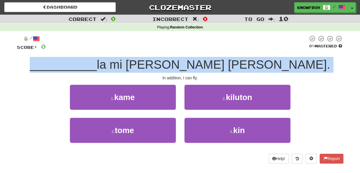
drag, startPoint x: 243, startPoint y: 66, endPoint x: 237, endPoint y: 63, distance: 7.1
click at [237, 63] on span "la mi ken tawa lon kon." at bounding box center [214, 64] width 234 height 13
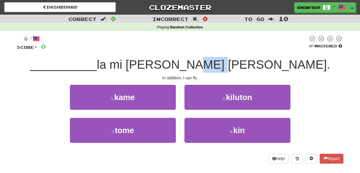
click at [237, 63] on span "la mi ken tawa lon kon." at bounding box center [214, 64] width 234 height 13
click at [236, 63] on span "la mi ken tawa lon kon." at bounding box center [214, 64] width 234 height 13
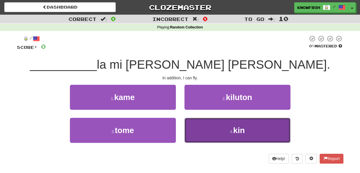
click at [221, 127] on button "4 . kin" at bounding box center [238, 130] width 106 height 25
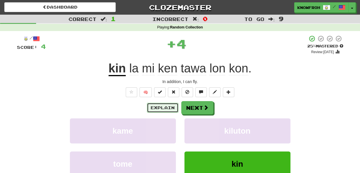
click at [174, 104] on button "Explain" at bounding box center [163, 108] width 32 height 10
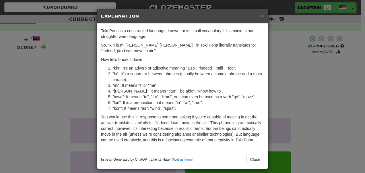
click at [258, 18] on h5 "Explanation" at bounding box center [182, 16] width 163 height 6
click at [260, 16] on span "×" at bounding box center [261, 15] width 3 height 7
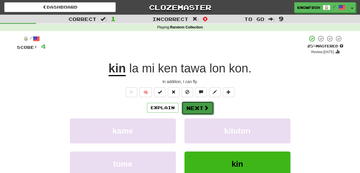
click at [195, 108] on button "Next" at bounding box center [198, 107] width 32 height 13
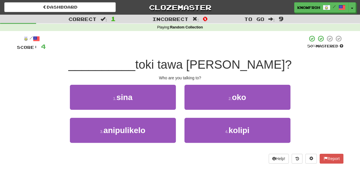
click at [158, 67] on span "toki tawa jan seme?" at bounding box center [213, 64] width 157 height 13
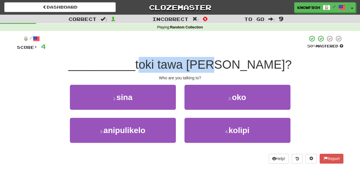
drag, startPoint x: 158, startPoint y: 67, endPoint x: 223, endPoint y: 68, distance: 64.2
click at [223, 68] on span "toki tawa jan seme?" at bounding box center [213, 64] width 157 height 13
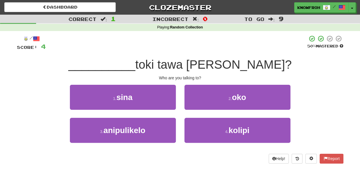
click at [154, 111] on div "1 . sina" at bounding box center [123, 101] width 115 height 33
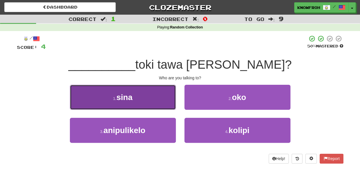
click at [155, 102] on button "1 . sina" at bounding box center [123, 97] width 106 height 25
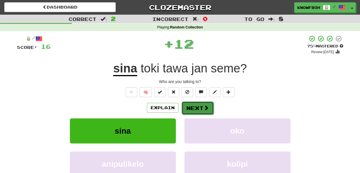
click at [188, 105] on button "Next" at bounding box center [198, 107] width 32 height 13
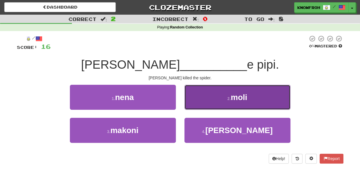
click at [189, 89] on button "2 . moli" at bounding box center [238, 97] width 106 height 25
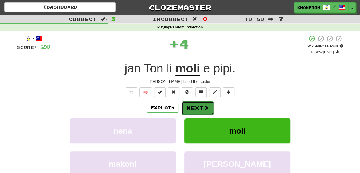
click at [193, 104] on button "Next" at bounding box center [198, 107] width 32 height 13
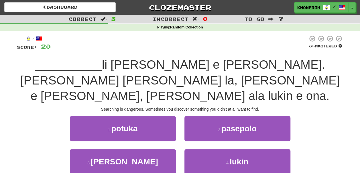
click at [107, 64] on span "li ken pana e pakala. tenpo ijo la, sina lukin e ijo, li wile ala lukin e ona." at bounding box center [180, 80] width 320 height 45
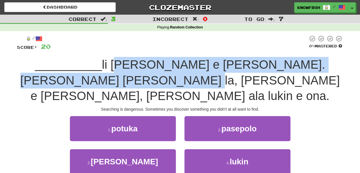
drag, startPoint x: 107, startPoint y: 64, endPoint x: 154, endPoint y: 75, distance: 48.8
click at [154, 75] on span "li ken pana e pakala. tenpo ijo la, sina lukin e ijo, li wile ala lukin e ona." at bounding box center [180, 80] width 320 height 45
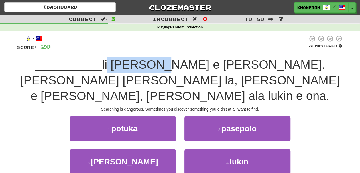
drag, startPoint x: 84, startPoint y: 64, endPoint x: 139, endPoint y: 63, distance: 55.1
click at [139, 63] on span "li ken pana e pakala. tenpo ijo la, sina lukin e ijo, li wile ala lukin e ona." at bounding box center [180, 80] width 320 height 45
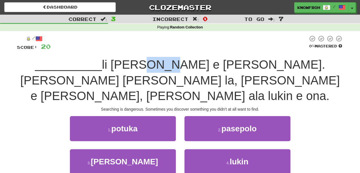
drag, startPoint x: 139, startPoint y: 63, endPoint x: 125, endPoint y: 63, distance: 14.1
click at [125, 63] on span "li ken pana e pakala. tenpo ijo la, sina lukin e ijo, li wile ala lukin e ona." at bounding box center [180, 80] width 320 height 45
drag, startPoint x: 125, startPoint y: 63, endPoint x: 153, endPoint y: 67, distance: 27.5
click at [153, 67] on span "li ken pana e pakala. tenpo ijo la, sina lukin e ijo, li wile ala lukin e ona." at bounding box center [180, 80] width 320 height 45
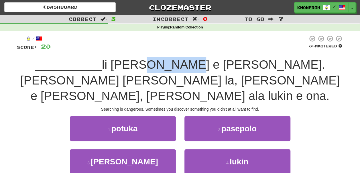
click at [153, 67] on span "li ken pana e pakala. tenpo ijo la, sina lukin e ijo, li wile ala lukin e ona." at bounding box center [180, 80] width 320 height 45
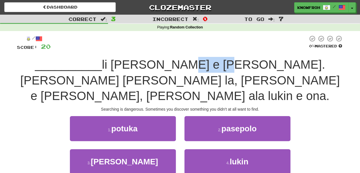
drag, startPoint x: 153, startPoint y: 67, endPoint x: 178, endPoint y: 64, distance: 26.0
click at [178, 64] on span "li ken pana e pakala. tenpo ijo la, sina lukin e ijo, li wile ala lukin e ona." at bounding box center [180, 80] width 320 height 45
click at [207, 64] on span "li ken pana e pakala. tenpo ijo la, sina lukin e ijo, li wile ala lukin e ona." at bounding box center [180, 80] width 320 height 45
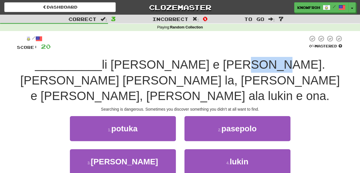
drag, startPoint x: 207, startPoint y: 64, endPoint x: 214, endPoint y: 64, distance: 6.3
click at [214, 64] on span "li ken pana e pakala. tenpo ijo la, sina lukin e ijo, li wile ala lukin e ona." at bounding box center [180, 80] width 320 height 45
drag, startPoint x: 214, startPoint y: 64, endPoint x: 257, endPoint y: 63, distance: 43.0
click at [257, 63] on span "li ken pana e pakala. tenpo ijo la, sina lukin e ijo, li wile ala lukin e ona." at bounding box center [180, 80] width 320 height 45
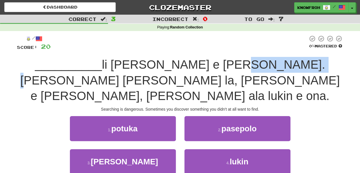
click at [257, 63] on span "li ken pana e pakala. tenpo ijo la, sina lukin e ijo, li wile ala lukin e ona." at bounding box center [180, 80] width 320 height 45
drag, startPoint x: 257, startPoint y: 63, endPoint x: 217, endPoint y: 64, distance: 39.3
click at [217, 64] on span "li ken pana e pakala. tenpo ijo la, sina lukin e ijo, li wile ala lukin e ona." at bounding box center [180, 80] width 320 height 45
drag, startPoint x: 217, startPoint y: 64, endPoint x: 249, endPoint y: 64, distance: 31.5
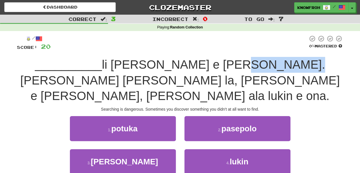
click at [249, 64] on span "li ken pana e pakala. tenpo ijo la, sina lukin e ijo, li wile ala lukin e ona." at bounding box center [180, 80] width 320 height 45
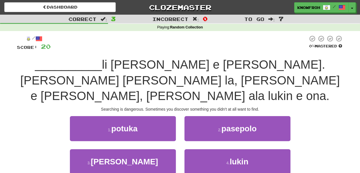
click at [271, 62] on span "li ken pana e pakala. tenpo ijo la, sina lukin e ijo, li wile ala lukin e ona." at bounding box center [180, 80] width 320 height 45
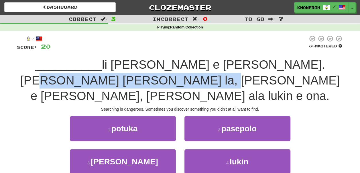
drag, startPoint x: 271, startPoint y: 62, endPoint x: 166, endPoint y: 84, distance: 107.8
click at [166, 84] on span "li ken pana e pakala. tenpo ijo la, sina lukin e ijo, li wile ala lukin e ona." at bounding box center [180, 80] width 320 height 45
click at [126, 79] on span "li ken pana e pakala. tenpo ijo la, sina lukin e ijo, li wile ala lukin e ona." at bounding box center [180, 80] width 320 height 45
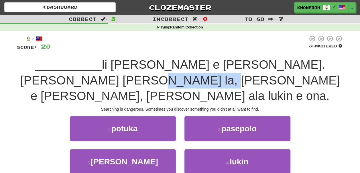
drag, startPoint x: 126, startPoint y: 79, endPoint x: 170, endPoint y: 81, distance: 44.5
click at [170, 81] on span "li ken pana e pakala. tenpo ijo la, sina lukin e ijo, li wile ala lukin e ona." at bounding box center [180, 80] width 320 height 45
drag, startPoint x: 170, startPoint y: 81, endPoint x: 145, endPoint y: 81, distance: 24.7
click at [145, 81] on span "li ken pana e pakala. tenpo ijo la, sina lukin e ijo, li wile ala lukin e ona." at bounding box center [180, 80] width 320 height 45
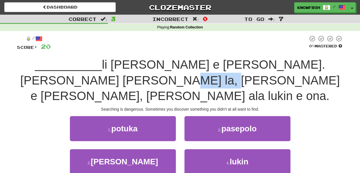
click at [145, 81] on span "li ken pana e pakala. tenpo ijo la, sina lukin e ijo, li wile ala lukin e ona." at bounding box center [180, 80] width 320 height 45
drag, startPoint x: 145, startPoint y: 81, endPoint x: 178, endPoint y: 81, distance: 32.7
click at [178, 81] on span "li ken pana e pakala. tenpo ijo la, sina lukin e ijo, li wile ala lukin e ona." at bounding box center [180, 80] width 320 height 45
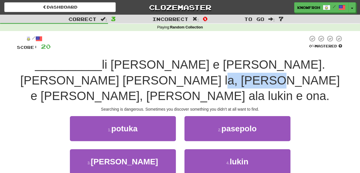
drag, startPoint x: 178, startPoint y: 81, endPoint x: 196, endPoint y: 81, distance: 18.4
click at [196, 81] on span "li ken pana e pakala. tenpo ijo la, sina lukin e ijo, li wile ala lukin e ona." at bounding box center [180, 80] width 320 height 45
drag, startPoint x: 196, startPoint y: 81, endPoint x: 206, endPoint y: 81, distance: 9.2
click at [206, 81] on span "li ken pana e pakala. tenpo ijo la, sina lukin e ijo, li wile ala lukin e ona." at bounding box center [180, 80] width 320 height 45
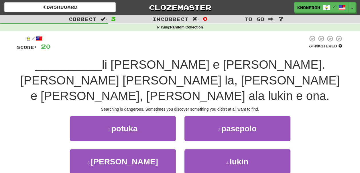
click at [230, 80] on span "li ken pana e pakala. tenpo ijo la, sina lukin e ijo, li wile ala lukin e ona." at bounding box center [180, 80] width 320 height 45
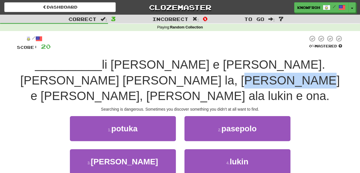
drag, startPoint x: 230, startPoint y: 80, endPoint x: 209, endPoint y: 86, distance: 21.8
click at [209, 86] on span "li ken pana e pakala. tenpo ijo la, sina lukin e ijo, li wile ala lukin e ona." at bounding box center [180, 80] width 320 height 45
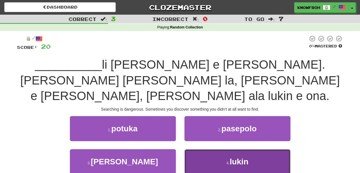
click at [202, 149] on button "4 . lukin" at bounding box center [238, 161] width 106 height 25
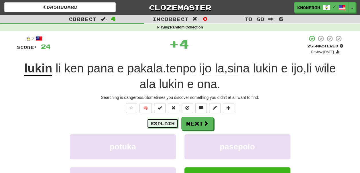
click at [165, 123] on button "Explain" at bounding box center [163, 123] width 32 height 10
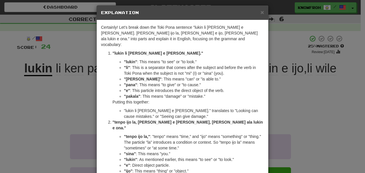
scroll to position [4, 0]
click at [260, 12] on span "×" at bounding box center [261, 12] width 3 height 7
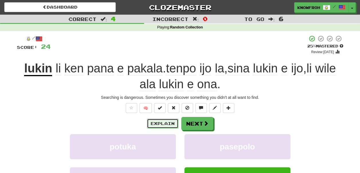
click at [162, 120] on button "Explain" at bounding box center [163, 123] width 32 height 10
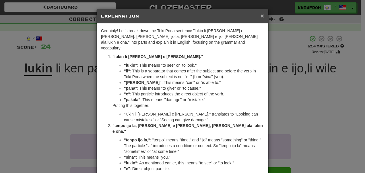
click at [260, 15] on span "×" at bounding box center [261, 15] width 3 height 7
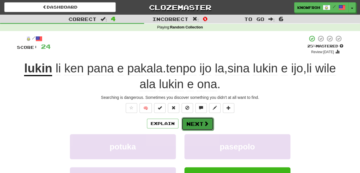
click at [196, 122] on button "Next" at bounding box center [198, 123] width 32 height 13
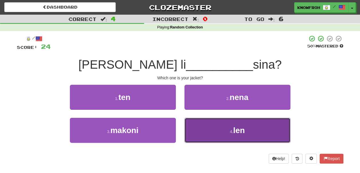
click at [195, 128] on button "4 . len" at bounding box center [238, 130] width 106 height 25
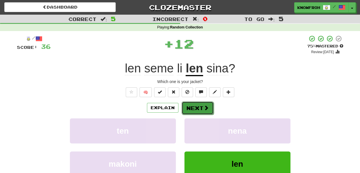
click at [200, 108] on button "Next" at bounding box center [198, 107] width 32 height 13
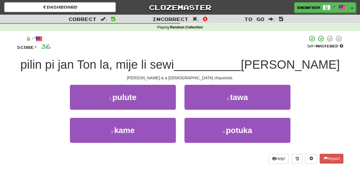
click at [76, 65] on span "pilin pi jan Ton la, mije li sewi" at bounding box center [97, 64] width 154 height 13
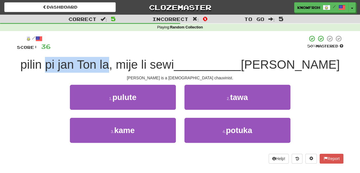
drag, startPoint x: 76, startPoint y: 65, endPoint x: 136, endPoint y: 64, distance: 59.7
click at [136, 64] on span "pilin pi jan Ton la, mije li sewi" at bounding box center [97, 64] width 154 height 13
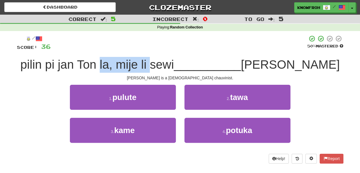
drag, startPoint x: 136, startPoint y: 64, endPoint x: 184, endPoint y: 57, distance: 48.1
click at [184, 57] on div "/ Score: 36 50 % Mastered pilin pi jan Ton la, mije li sewi __________ jan ante…" at bounding box center [180, 99] width 327 height 128
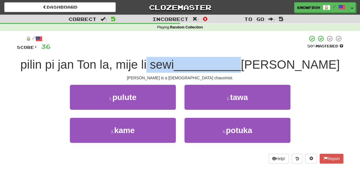
drag, startPoint x: 184, startPoint y: 57, endPoint x: 216, endPoint y: 69, distance: 34.8
click at [216, 69] on div "/ Score: 36 50 % Mastered pilin pi jan Ton la, mije li sewi __________ jan ante…" at bounding box center [180, 99] width 327 height 128
click at [216, 69] on span "__________" at bounding box center [207, 64] width 67 height 13
drag, startPoint x: 216, startPoint y: 69, endPoint x: 200, endPoint y: 64, distance: 16.8
click at [200, 64] on div "pilin pi jan Ton la, mije li sewi __________ jan ante" at bounding box center [180, 65] width 327 height 16
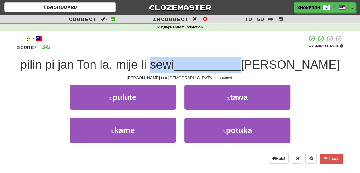
click at [174, 64] on span "pilin pi jan Ton la, mije li sewi" at bounding box center [97, 64] width 154 height 13
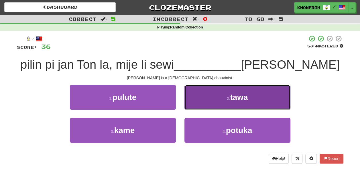
click at [204, 97] on button "2 . tawa" at bounding box center [238, 97] width 106 height 25
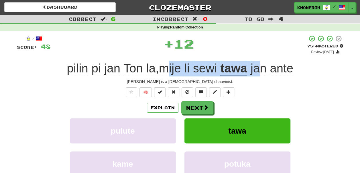
drag, startPoint x: 173, startPoint y: 71, endPoint x: 272, endPoint y: 73, distance: 99.5
click at [272, 73] on div "pilin pi jan Ton la , mije li sewi tawa jan ante" at bounding box center [180, 69] width 327 height 16
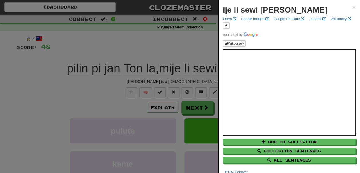
click at [139, 89] on div at bounding box center [180, 86] width 360 height 173
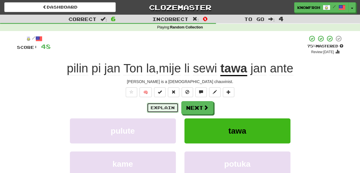
click at [155, 108] on button "Explain" at bounding box center [163, 108] width 32 height 10
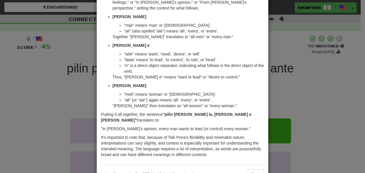
scroll to position [118, 0]
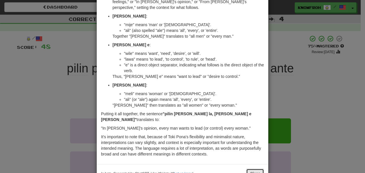
click at [249, 168] on button "Close" at bounding box center [255, 173] width 18 height 10
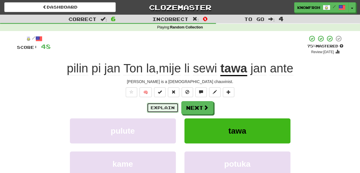
click at [153, 104] on button "Explain" at bounding box center [163, 108] width 32 height 10
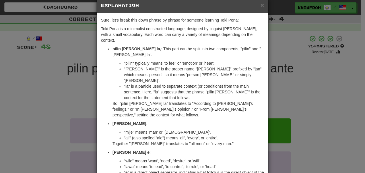
scroll to position [10, 0]
click at [260, 7] on span "×" at bounding box center [261, 5] width 3 height 7
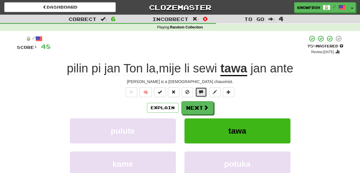
click at [204, 92] on button at bounding box center [201, 92] width 11 height 10
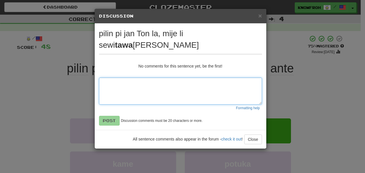
click at [192, 87] on textarea at bounding box center [180, 90] width 163 height 27
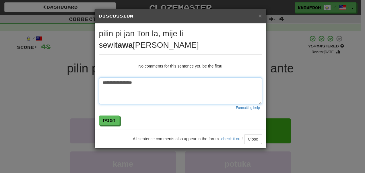
click at [173, 84] on textarea "**********" at bounding box center [180, 90] width 163 height 27
type textarea "**********"
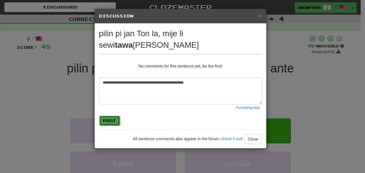
click at [113, 122] on button "Post" at bounding box center [109, 121] width 21 height 10
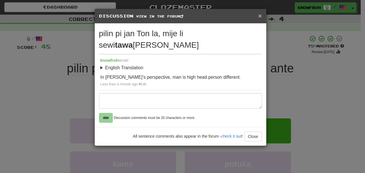
click at [259, 15] on span "×" at bounding box center [259, 15] width 3 height 7
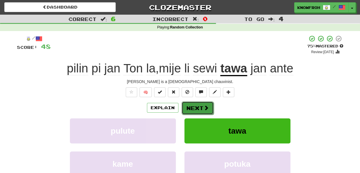
click at [190, 106] on button "Next" at bounding box center [198, 107] width 32 height 13
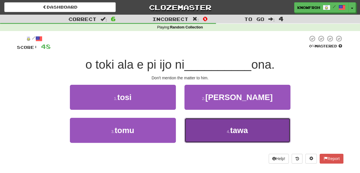
click at [193, 130] on button "4 . tawa" at bounding box center [238, 130] width 106 height 25
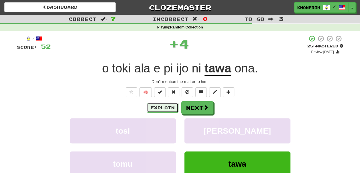
click at [174, 109] on button "Explain" at bounding box center [163, 108] width 32 height 10
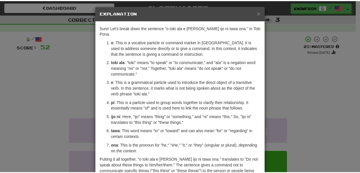
scroll to position [6, 0]
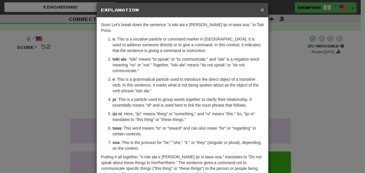
click at [262, 9] on span "×" at bounding box center [261, 9] width 3 height 7
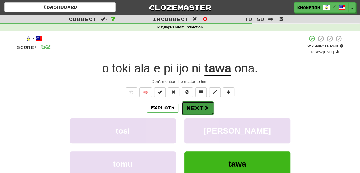
click at [186, 106] on button "Next" at bounding box center [198, 107] width 32 height 13
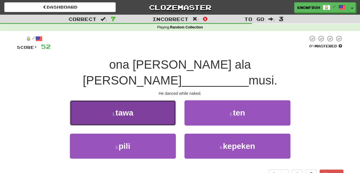
click at [148, 103] on button "1 . tawa" at bounding box center [123, 112] width 106 height 25
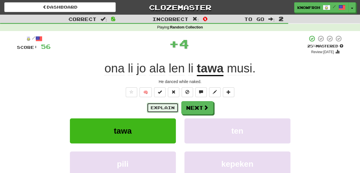
click at [171, 110] on button "Explain" at bounding box center [163, 108] width 32 height 10
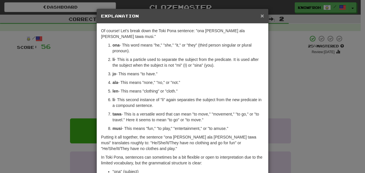
click at [260, 15] on span "×" at bounding box center [261, 15] width 3 height 7
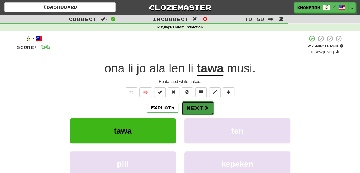
click at [209, 106] on button "Next" at bounding box center [198, 107] width 32 height 13
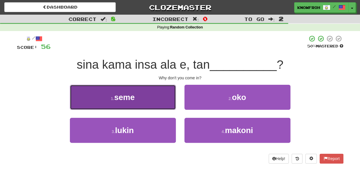
click at [147, 105] on button "1 . seme" at bounding box center [123, 97] width 106 height 25
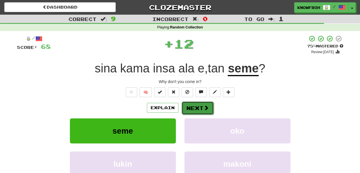
click at [190, 106] on button "Next" at bounding box center [198, 107] width 32 height 13
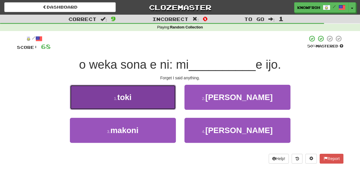
click at [157, 103] on button "1 . toki" at bounding box center [123, 97] width 106 height 25
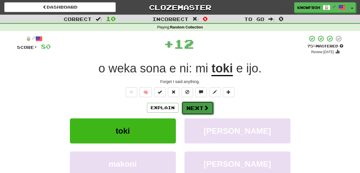
click at [189, 105] on button "Next" at bounding box center [198, 107] width 32 height 13
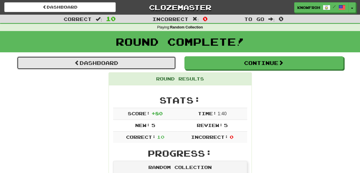
click at [141, 69] on link "Dashboard" at bounding box center [96, 62] width 159 height 13
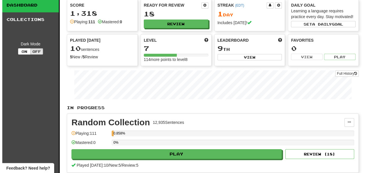
scroll to position [19, 0]
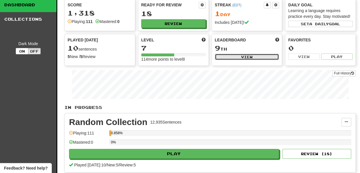
click at [223, 60] on button "View" at bounding box center [247, 57] width 65 height 6
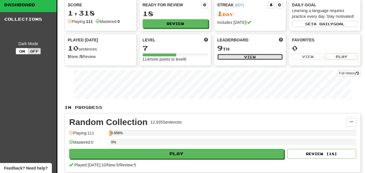
select select "**********"
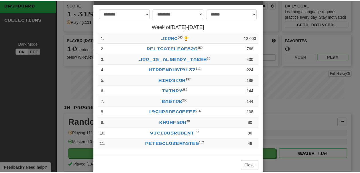
scroll to position [0, 0]
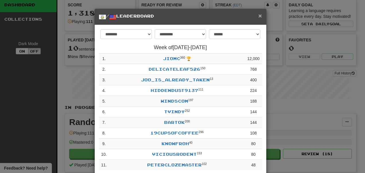
click at [258, 14] on span "×" at bounding box center [259, 15] width 3 height 7
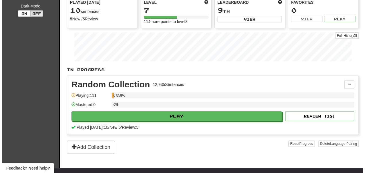
scroll to position [57, 0]
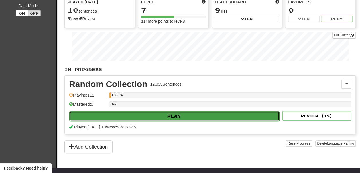
click at [191, 121] on button "Play" at bounding box center [174, 116] width 210 height 10
select select "**"
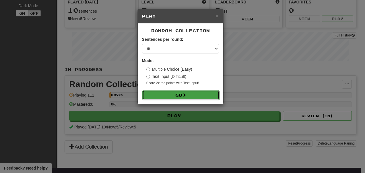
click at [192, 93] on button "Go" at bounding box center [180, 95] width 77 height 10
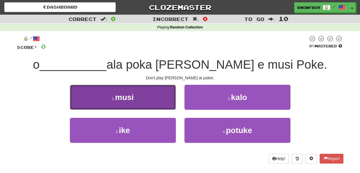
click at [157, 98] on button "1 . musi" at bounding box center [123, 97] width 106 height 25
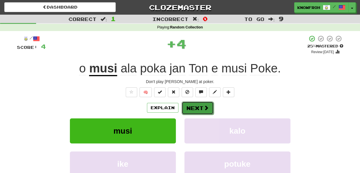
click at [193, 107] on button "Next" at bounding box center [198, 107] width 32 height 13
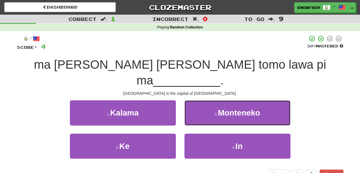
click at [193, 107] on button "2 . [GEOGRAPHIC_DATA]" at bounding box center [238, 112] width 106 height 25
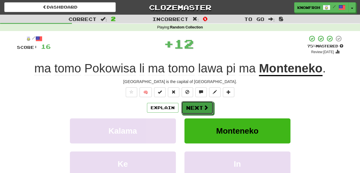
click at [193, 107] on button "Next" at bounding box center [198, 107] width 32 height 13
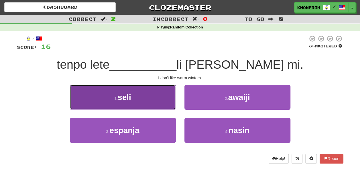
click at [169, 99] on button "1 . seli" at bounding box center [123, 97] width 106 height 25
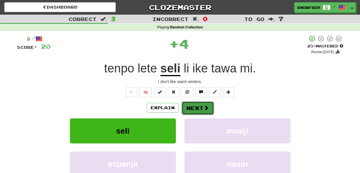
click at [196, 107] on button "Next" at bounding box center [198, 107] width 32 height 13
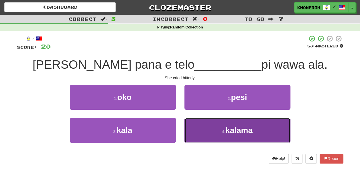
click at [197, 128] on button "4 . [GEOGRAPHIC_DATA]" at bounding box center [238, 130] width 106 height 25
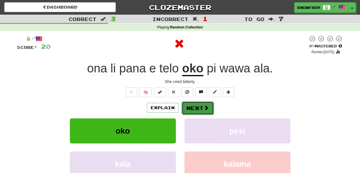
click at [185, 109] on button "Next" at bounding box center [198, 107] width 32 height 13
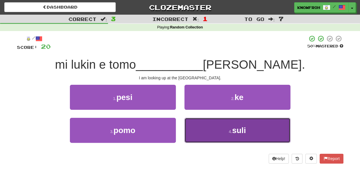
click at [196, 128] on button "4 . suli" at bounding box center [238, 130] width 106 height 25
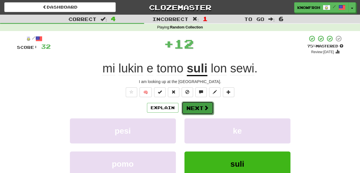
click at [194, 109] on button "Next" at bounding box center [198, 107] width 32 height 13
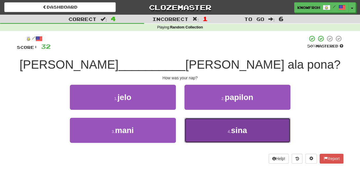
click at [200, 134] on button "4 . sina" at bounding box center [238, 130] width 106 height 25
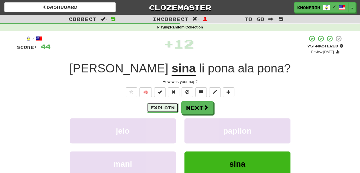
click at [161, 104] on button "Explain" at bounding box center [163, 108] width 32 height 10
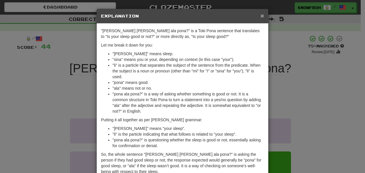
click at [260, 15] on span "×" at bounding box center [261, 15] width 3 height 7
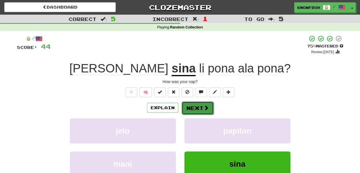
click at [206, 108] on span at bounding box center [206, 107] width 5 height 5
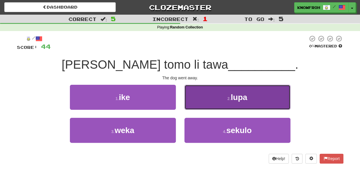
click at [206, 102] on button "2 . lupa" at bounding box center [238, 97] width 106 height 25
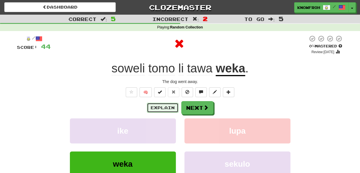
click at [171, 108] on button "Explain" at bounding box center [163, 108] width 32 height 10
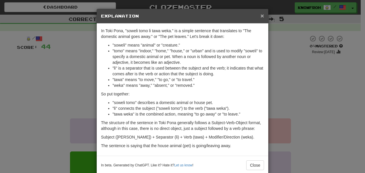
click at [260, 13] on span "×" at bounding box center [261, 15] width 3 height 7
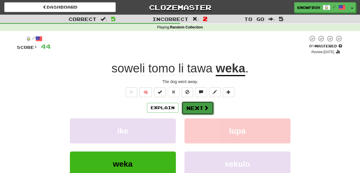
click at [191, 105] on button "Next" at bounding box center [198, 107] width 32 height 13
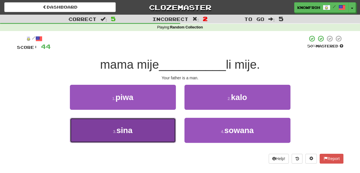
click at [171, 130] on button "3 . sina" at bounding box center [123, 130] width 106 height 25
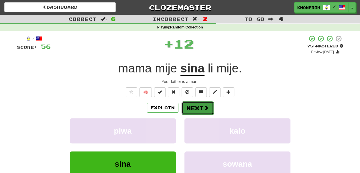
click at [196, 111] on button "Next" at bounding box center [198, 107] width 32 height 13
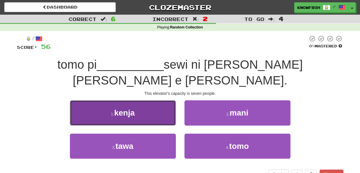
click at [173, 100] on button "1 . kenja" at bounding box center [123, 112] width 106 height 25
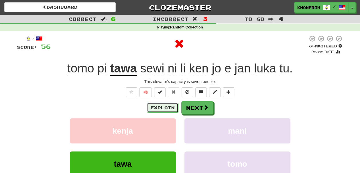
click at [169, 109] on button "Explain" at bounding box center [163, 108] width 32 height 10
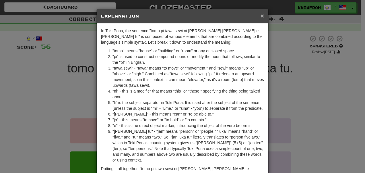
click at [260, 15] on span "×" at bounding box center [261, 15] width 3 height 7
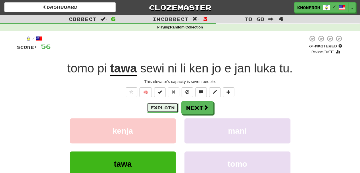
click at [162, 107] on button "Explain" at bounding box center [163, 108] width 32 height 10
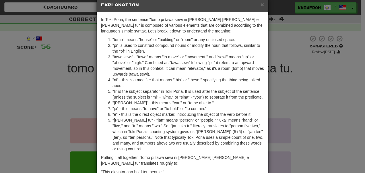
scroll to position [11, 0]
click at [260, 6] on span "×" at bounding box center [261, 4] width 3 height 7
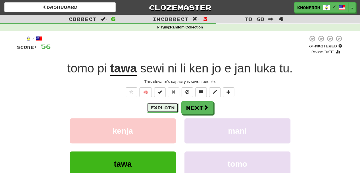
click at [163, 108] on button "Explain" at bounding box center [163, 108] width 32 height 10
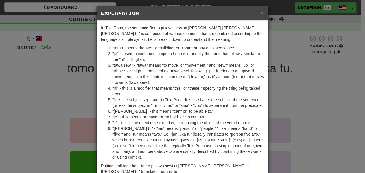
scroll to position [0, 0]
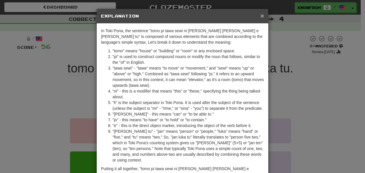
click at [261, 15] on span "×" at bounding box center [261, 15] width 3 height 7
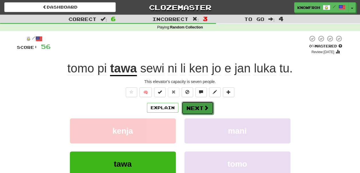
click at [197, 109] on button "Next" at bounding box center [198, 107] width 32 height 13
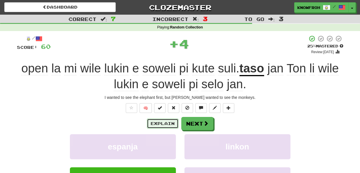
click at [173, 125] on button "Explain" at bounding box center [163, 123] width 32 height 10
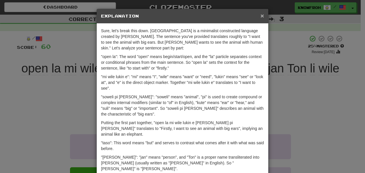
click at [260, 18] on span "×" at bounding box center [261, 15] width 3 height 7
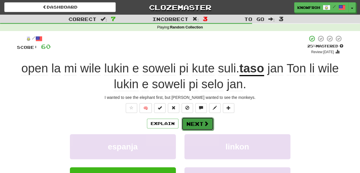
click at [202, 126] on button "Next" at bounding box center [198, 123] width 32 height 13
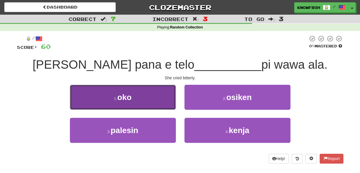
click at [164, 100] on button "1 . oko" at bounding box center [123, 97] width 106 height 25
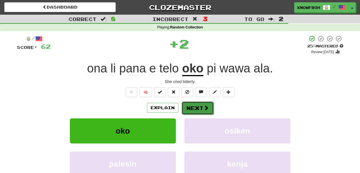
click at [186, 106] on button "Next" at bounding box center [198, 107] width 32 height 13
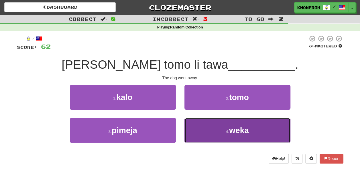
click at [198, 129] on button "4 . weka" at bounding box center [238, 130] width 106 height 25
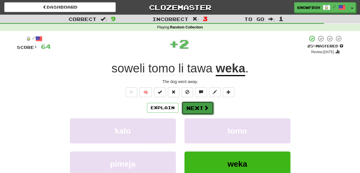
click at [197, 106] on button "Next" at bounding box center [198, 107] width 32 height 13
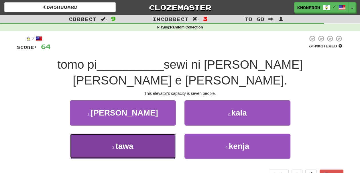
click at [168, 133] on button "3 . tawa" at bounding box center [123, 145] width 106 height 25
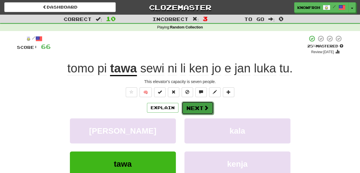
click at [200, 107] on button "Next" at bounding box center [198, 107] width 32 height 13
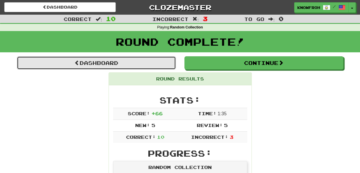
click at [152, 58] on link "Dashboard" at bounding box center [96, 62] width 159 height 13
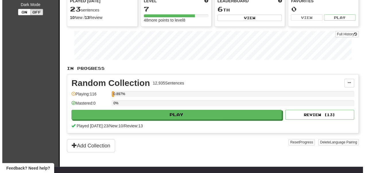
scroll to position [58, 0]
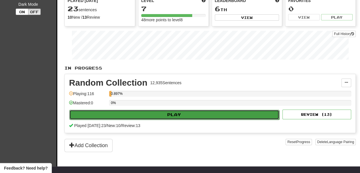
click at [150, 119] on button "Play" at bounding box center [174, 115] width 210 height 10
select select "**"
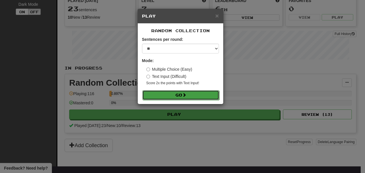
click at [171, 96] on button "Go" at bounding box center [180, 95] width 77 height 10
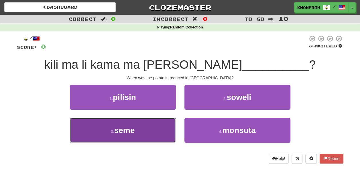
click at [157, 122] on button "3 . seme" at bounding box center [123, 130] width 106 height 25
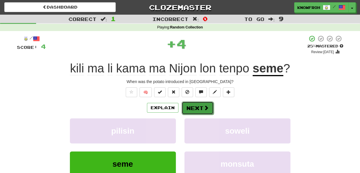
click at [184, 104] on button "Next" at bounding box center [198, 107] width 32 height 13
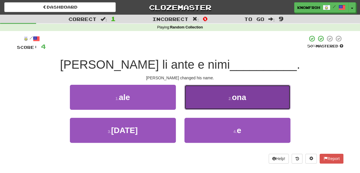
click at [197, 100] on button "2 . ona" at bounding box center [238, 97] width 106 height 25
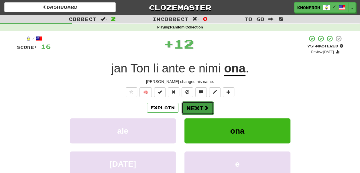
click at [192, 106] on button "Next" at bounding box center [198, 107] width 32 height 13
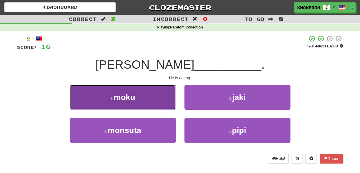
click at [170, 100] on button "1 . moku" at bounding box center [123, 97] width 106 height 25
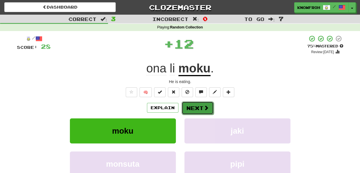
click at [189, 108] on button "Next" at bounding box center [198, 107] width 32 height 13
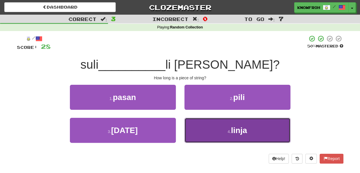
click at [201, 122] on button "4 . linja" at bounding box center [238, 130] width 106 height 25
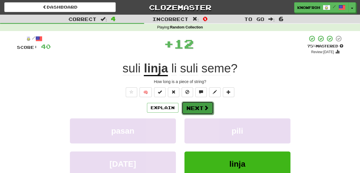
click at [203, 105] on button "Next" at bounding box center [198, 107] width 32 height 13
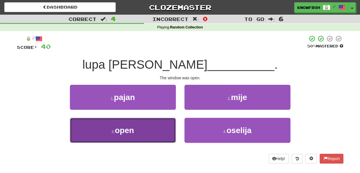
click at [165, 122] on button "3 . open" at bounding box center [123, 130] width 106 height 25
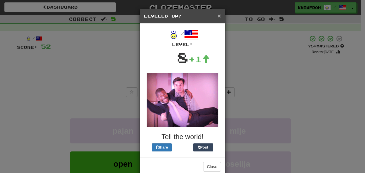
click at [218, 15] on span "×" at bounding box center [218, 15] width 3 height 7
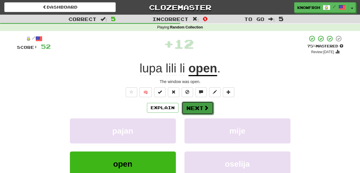
click at [197, 104] on button "Next" at bounding box center [198, 107] width 32 height 13
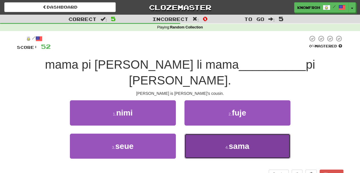
click at [192, 133] on button "4 . sama" at bounding box center [238, 145] width 106 height 25
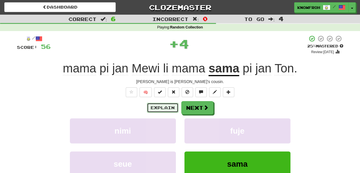
click at [170, 108] on button "Explain" at bounding box center [163, 108] width 32 height 10
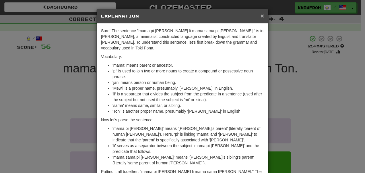
click at [260, 15] on span "×" at bounding box center [261, 15] width 3 height 7
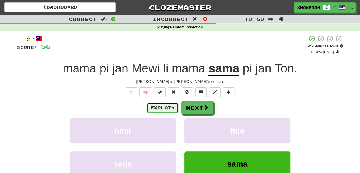
click at [151, 107] on button "Explain" at bounding box center [163, 108] width 32 height 10
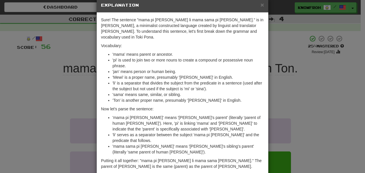
scroll to position [11, 0]
click at [260, 6] on span "×" at bounding box center [261, 5] width 3 height 7
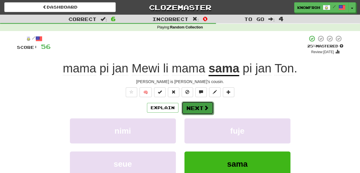
click at [193, 110] on button "Next" at bounding box center [198, 107] width 32 height 13
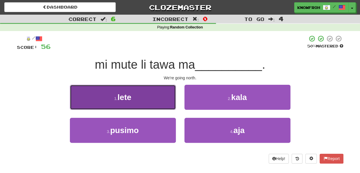
click at [93, 92] on button "1 . lete" at bounding box center [123, 97] width 106 height 25
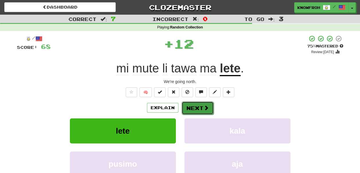
click at [190, 106] on button "Next" at bounding box center [198, 107] width 32 height 13
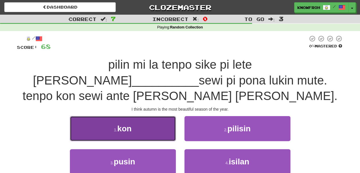
click at [154, 116] on button "1 . kon" at bounding box center [123, 128] width 106 height 25
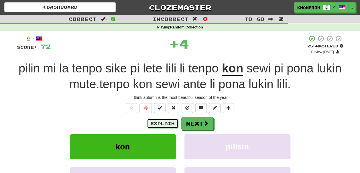
click at [164, 119] on button "Explain" at bounding box center [163, 123] width 32 height 10
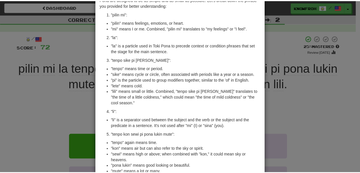
scroll to position [13, 0]
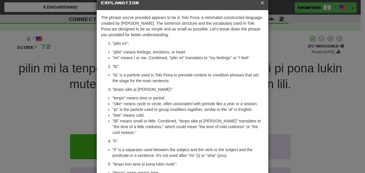
click at [260, 2] on span "×" at bounding box center [261, 2] width 3 height 7
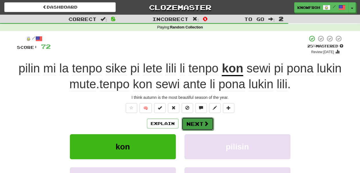
click at [211, 125] on button "Next" at bounding box center [198, 123] width 32 height 13
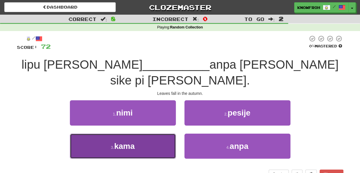
click at [161, 133] on button "3 . kama" at bounding box center [123, 145] width 106 height 25
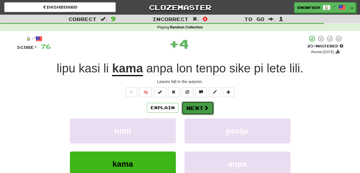
click at [193, 107] on button "Next" at bounding box center [198, 107] width 32 height 13
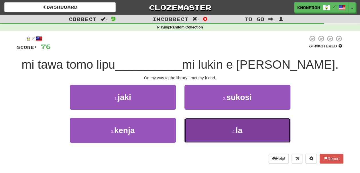
click at [200, 130] on button "4 . la" at bounding box center [238, 130] width 106 height 25
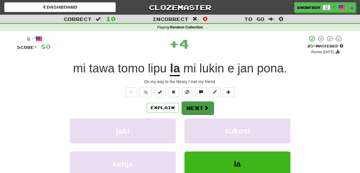
drag, startPoint x: 194, startPoint y: 117, endPoint x: 192, endPoint y: 107, distance: 10.6
click at [192, 107] on div "Explain Next jaki sukosi kenja la Learn more: jaki sukosi kenja la" at bounding box center [180, 147] width 327 height 92
click at [192, 107] on button "Next" at bounding box center [198, 107] width 32 height 13
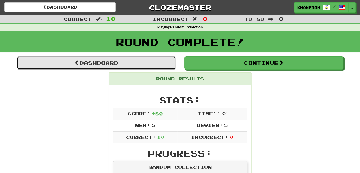
click at [169, 64] on link "Dashboard" at bounding box center [96, 62] width 159 height 13
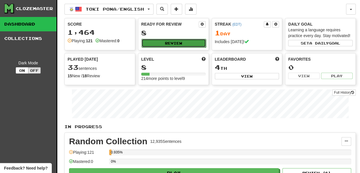
click at [165, 40] on button "Review" at bounding box center [174, 43] width 65 height 9
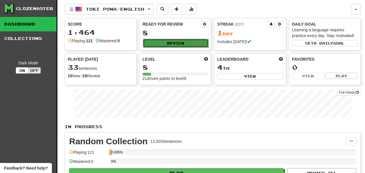
select select "**"
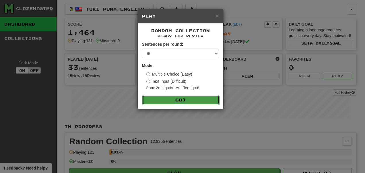
click at [177, 101] on button "Go" at bounding box center [180, 100] width 77 height 10
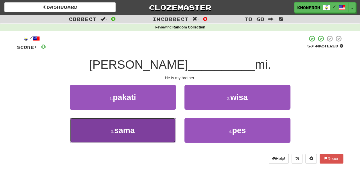
click at [162, 132] on button "3 . sama" at bounding box center [123, 130] width 106 height 25
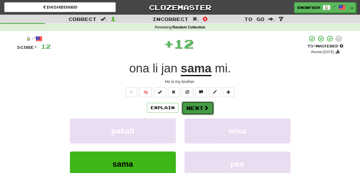
click at [190, 112] on button "Next" at bounding box center [198, 107] width 32 height 13
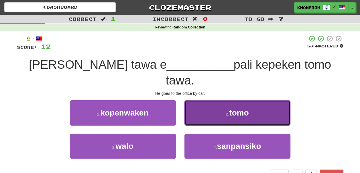
click at [198, 102] on button "2 . tomo" at bounding box center [238, 112] width 106 height 25
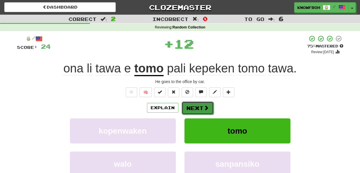
click at [194, 108] on button "Next" at bounding box center [198, 107] width 32 height 13
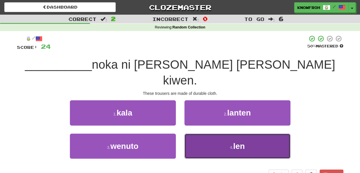
click at [199, 133] on button "4 . len" at bounding box center [238, 145] width 106 height 25
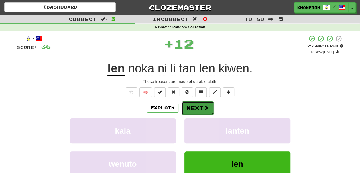
click at [196, 109] on button "Next" at bounding box center [198, 107] width 32 height 13
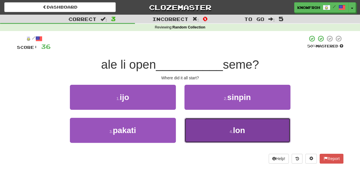
click at [192, 126] on button "4 . lon" at bounding box center [238, 130] width 106 height 25
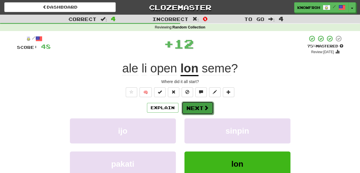
click at [186, 107] on button "Next" at bounding box center [198, 107] width 32 height 13
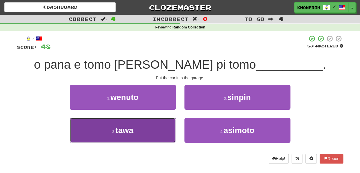
click at [163, 128] on button "3 . [GEOGRAPHIC_DATA]" at bounding box center [123, 130] width 106 height 25
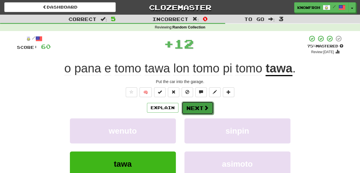
click at [195, 103] on button "Next" at bounding box center [198, 107] width 32 height 13
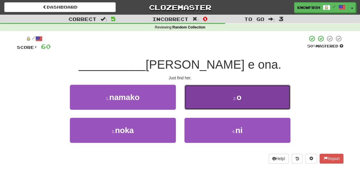
click at [193, 99] on button "2 . o" at bounding box center [238, 97] width 106 height 25
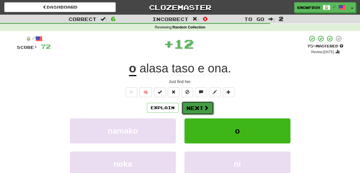
click at [190, 106] on button "Next" at bounding box center [198, 107] width 32 height 13
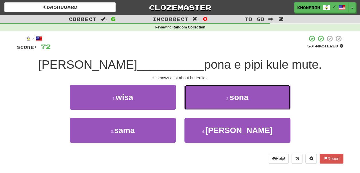
click at [190, 106] on button "2 . sona" at bounding box center [238, 97] width 106 height 25
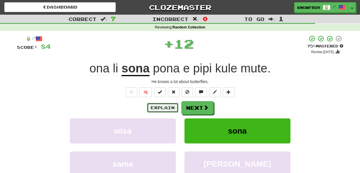
click at [170, 108] on button "Explain" at bounding box center [163, 108] width 32 height 10
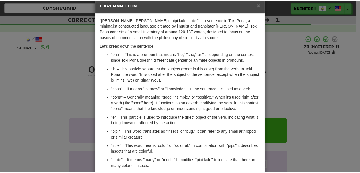
scroll to position [10, 0]
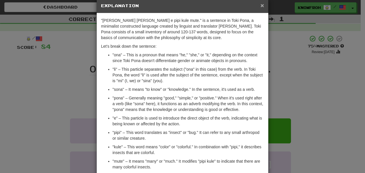
click at [261, 4] on span "×" at bounding box center [261, 5] width 3 height 7
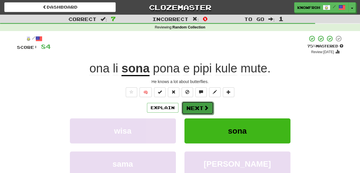
click at [204, 112] on button "Next" at bounding box center [198, 107] width 32 height 13
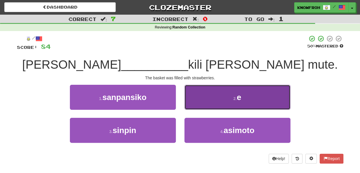
click at [205, 103] on button "2 . e" at bounding box center [238, 97] width 106 height 25
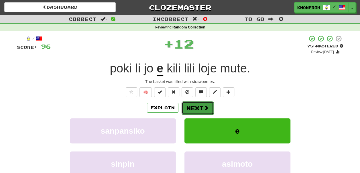
click at [200, 111] on button "Next" at bounding box center [198, 107] width 32 height 13
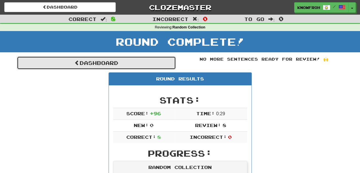
click at [149, 66] on link "Dashboard" at bounding box center [96, 62] width 159 height 13
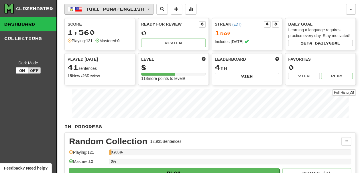
click at [107, 7] on span "Toki Pona / English" at bounding box center [115, 9] width 58 height 5
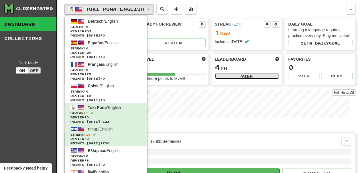
click at [222, 79] on button "View" at bounding box center [247, 76] width 65 height 6
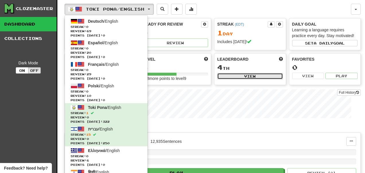
select select "**********"
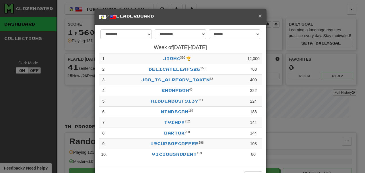
click at [258, 15] on span "×" at bounding box center [259, 15] width 3 height 7
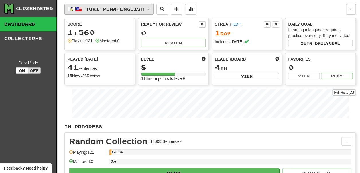
click at [97, 9] on span "Toki Pona / English" at bounding box center [115, 9] width 58 height 5
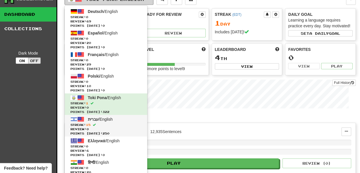
scroll to position [9, 0]
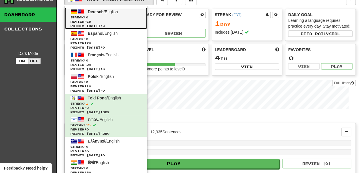
click at [112, 19] on span "Review: 69" at bounding box center [106, 21] width 71 height 4
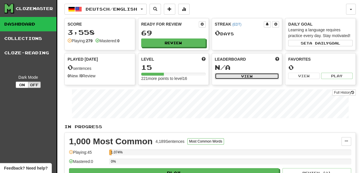
click at [229, 79] on button "View" at bounding box center [247, 76] width 65 height 6
select select "**********"
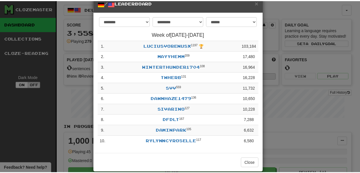
scroll to position [13, 0]
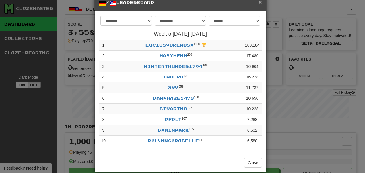
click at [258, 2] on span "×" at bounding box center [259, 2] width 3 height 7
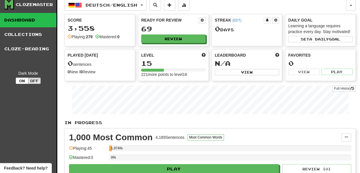
scroll to position [0, 0]
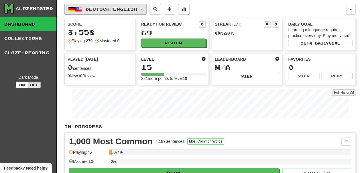
click at [106, 13] on button "Deutsch / English" at bounding box center [106, 9] width 82 height 11
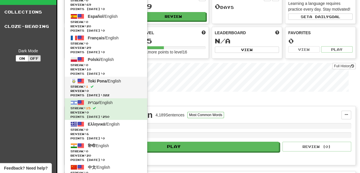
scroll to position [27, 0]
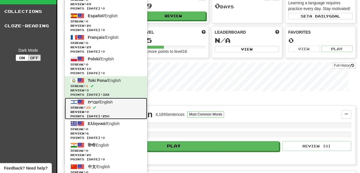
click at [106, 107] on span "Streak: 15" at bounding box center [106, 107] width 71 height 4
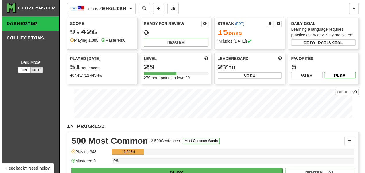
scroll to position [0, 0]
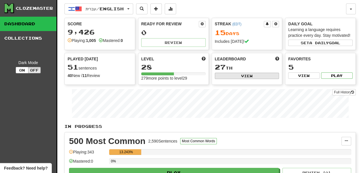
drag, startPoint x: 220, startPoint y: 84, endPoint x: 222, endPoint y: 81, distance: 3.7
click at [222, 81] on div "Leaderboard 27 th View" at bounding box center [247, 67] width 70 height 29
click at [222, 79] on button "View" at bounding box center [247, 76] width 65 height 6
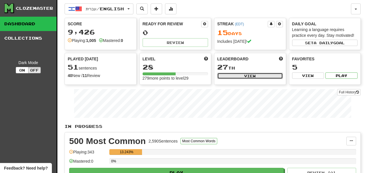
select select "**********"
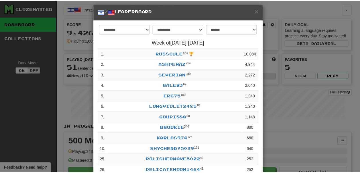
scroll to position [4, 0]
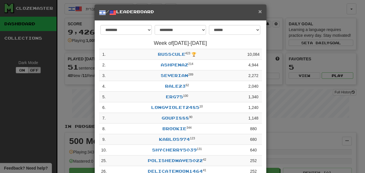
click at [258, 11] on span "×" at bounding box center [259, 11] width 3 height 7
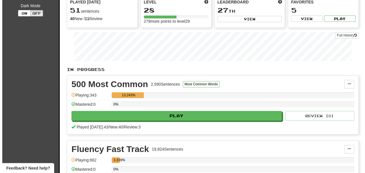
scroll to position [57, 0]
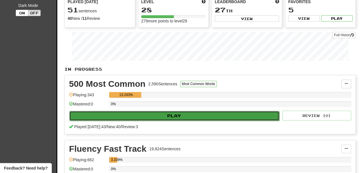
click at [188, 120] on button "Play" at bounding box center [174, 116] width 210 height 10
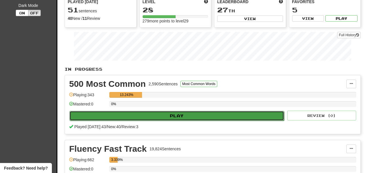
select select "**"
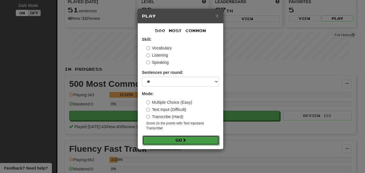
click at [175, 140] on button "Go" at bounding box center [180, 140] width 77 height 10
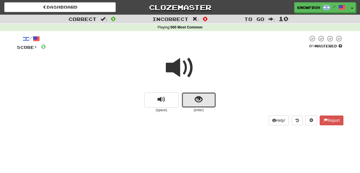
click at [194, 105] on button "show sentence" at bounding box center [199, 99] width 34 height 15
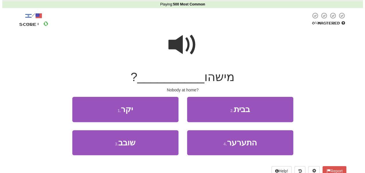
scroll to position [24, 0]
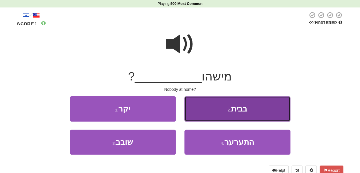
click at [202, 103] on button "2 . בבית" at bounding box center [238, 108] width 106 height 25
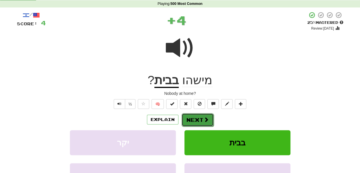
click at [195, 115] on button "Next" at bounding box center [198, 119] width 32 height 13
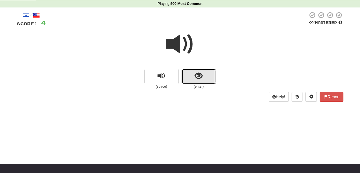
click at [187, 81] on button "show sentence" at bounding box center [199, 76] width 34 height 15
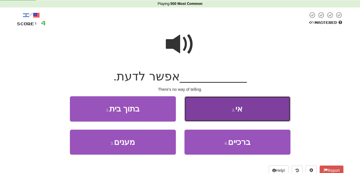
click at [205, 107] on button "2 . אי" at bounding box center [238, 108] width 106 height 25
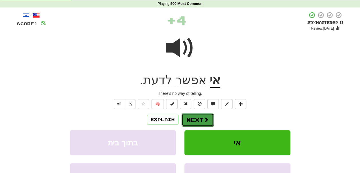
click at [202, 120] on button "Next" at bounding box center [198, 119] width 32 height 13
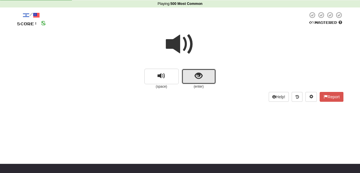
click at [201, 78] on span "show sentence" at bounding box center [199, 76] width 8 height 8
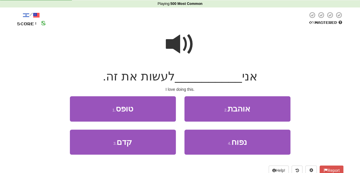
click at [174, 44] on span at bounding box center [180, 44] width 29 height 29
click at [178, 44] on span at bounding box center [180, 44] width 29 height 29
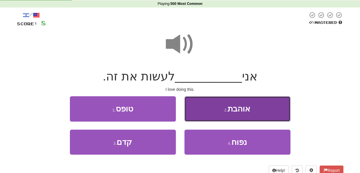
click at [201, 109] on button "2 . אוהבת" at bounding box center [238, 108] width 106 height 25
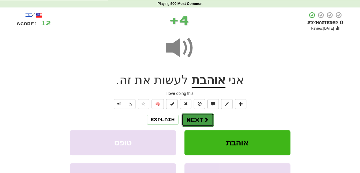
click at [200, 116] on button "Next" at bounding box center [198, 119] width 32 height 13
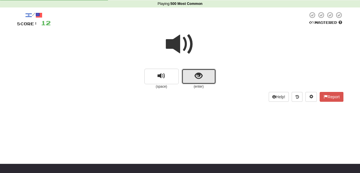
click at [196, 80] on span "show sentence" at bounding box center [199, 76] width 8 height 8
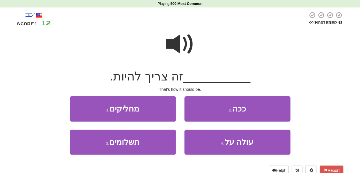
click at [171, 48] on span at bounding box center [180, 44] width 29 height 29
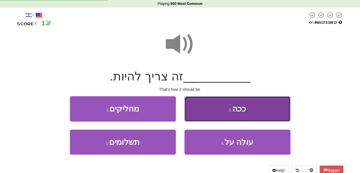
click at [200, 109] on button "2 . ככה" at bounding box center [238, 108] width 106 height 25
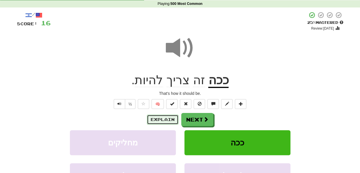
click at [170, 120] on button "Explain" at bounding box center [163, 119] width 32 height 10
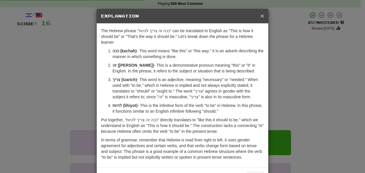
click at [260, 15] on span "×" at bounding box center [261, 15] width 3 height 7
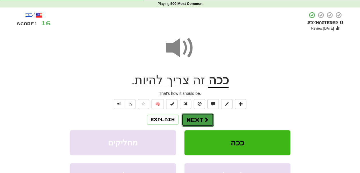
click at [194, 119] on button "Next" at bounding box center [198, 119] width 32 height 13
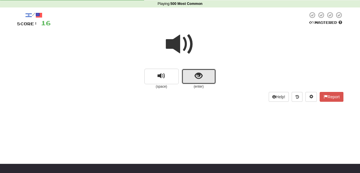
click at [197, 83] on button "show sentence" at bounding box center [199, 76] width 34 height 15
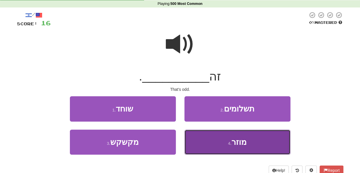
click at [197, 133] on button "4 . מוזר" at bounding box center [238, 141] width 106 height 25
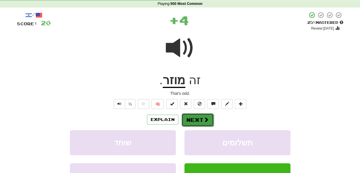
click at [194, 120] on button "Next" at bounding box center [198, 119] width 32 height 13
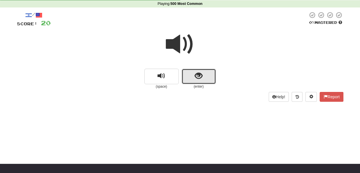
click at [198, 79] on span "show sentence" at bounding box center [199, 76] width 8 height 8
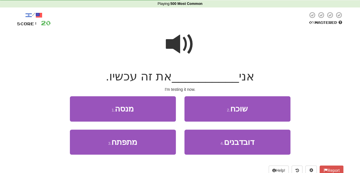
click at [179, 43] on span at bounding box center [180, 44] width 29 height 29
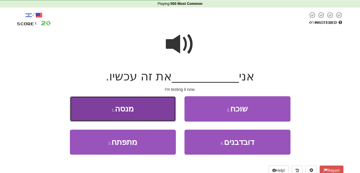
click at [144, 114] on button "1 . מנסה" at bounding box center [123, 108] width 106 height 25
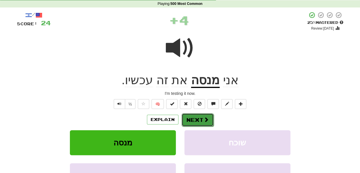
click at [188, 117] on button "Next" at bounding box center [198, 119] width 32 height 13
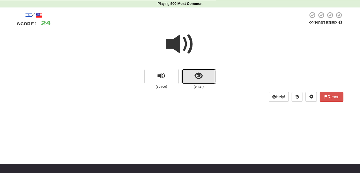
click at [195, 79] on span "show sentence" at bounding box center [199, 76] width 8 height 8
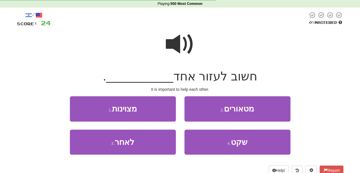
click at [181, 48] on span at bounding box center [180, 44] width 29 height 29
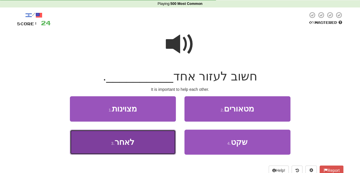
click at [168, 132] on button "3 . לאחר" at bounding box center [123, 141] width 106 height 25
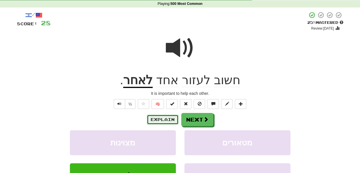
click at [165, 120] on button "Explain" at bounding box center [163, 119] width 32 height 10
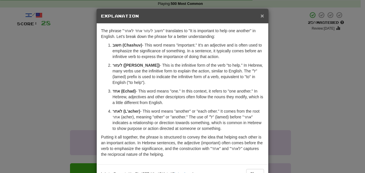
click at [261, 15] on span "×" at bounding box center [261, 15] width 3 height 7
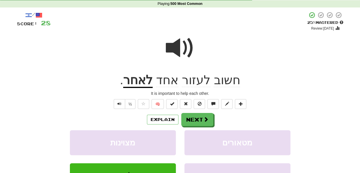
click at [178, 43] on span at bounding box center [180, 48] width 29 height 29
click at [143, 109] on button at bounding box center [143, 104] width 11 height 10
click at [187, 54] on span at bounding box center [180, 48] width 29 height 29
click at [197, 124] on button "Next" at bounding box center [198, 119] width 32 height 13
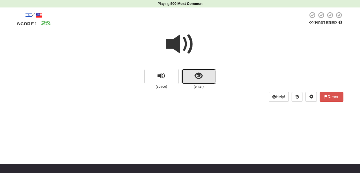
click at [187, 77] on button "show sentence" at bounding box center [199, 76] width 34 height 15
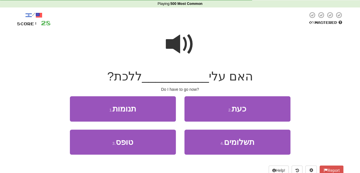
click at [173, 37] on span at bounding box center [180, 44] width 29 height 29
click at [181, 43] on span at bounding box center [180, 44] width 29 height 29
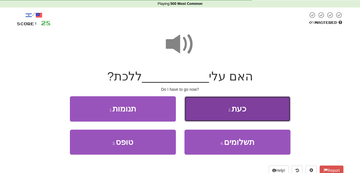
click at [203, 107] on button "2 . כעת" at bounding box center [238, 108] width 106 height 25
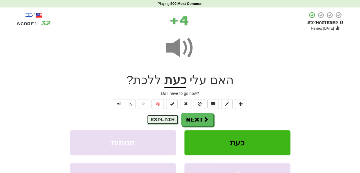
click at [172, 118] on button "Explain" at bounding box center [163, 119] width 32 height 10
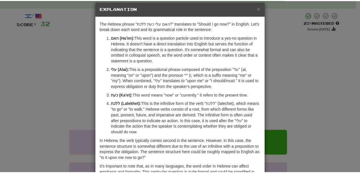
scroll to position [7, 0]
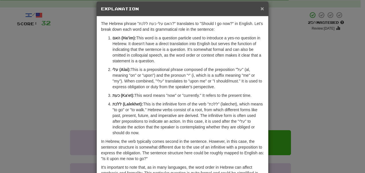
click at [260, 7] on span "×" at bounding box center [261, 8] width 3 height 7
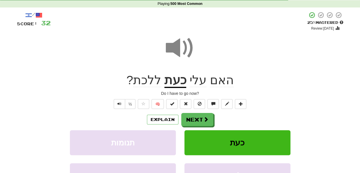
click at [178, 56] on span at bounding box center [180, 48] width 29 height 29
click at [168, 53] on span at bounding box center [180, 48] width 29 height 29
click at [180, 45] on span at bounding box center [180, 48] width 29 height 29
click at [170, 44] on span at bounding box center [180, 48] width 29 height 29
click at [194, 122] on button "Next" at bounding box center [198, 119] width 32 height 13
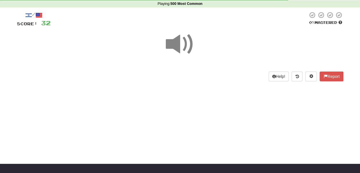
scroll to position [21, 0]
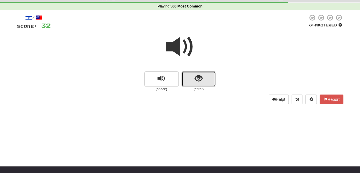
click at [199, 82] on span "show sentence" at bounding box center [199, 79] width 8 height 8
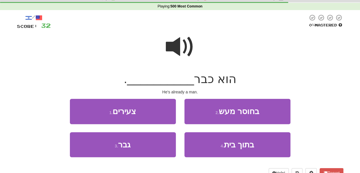
click at [179, 44] on span at bounding box center [180, 46] width 29 height 29
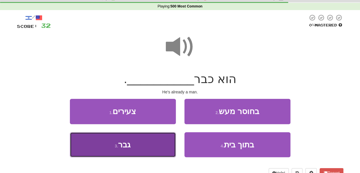
click at [166, 141] on button "3 . גבר" at bounding box center [123, 144] width 106 height 25
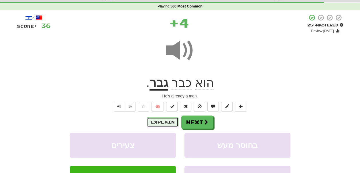
click at [168, 122] on button "Explain" at bounding box center [163, 122] width 32 height 10
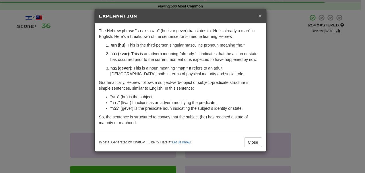
click at [261, 16] on span "×" at bounding box center [259, 15] width 3 height 7
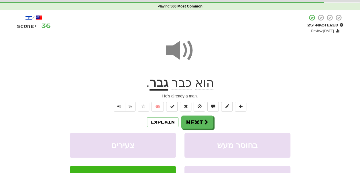
click at [162, 48] on div at bounding box center [180, 54] width 327 height 41
click at [196, 123] on button "Next" at bounding box center [198, 122] width 32 height 13
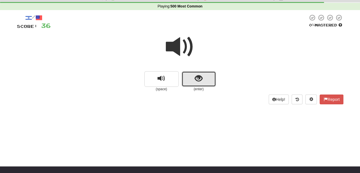
click at [191, 80] on button "show sentence" at bounding box center [199, 78] width 34 height 15
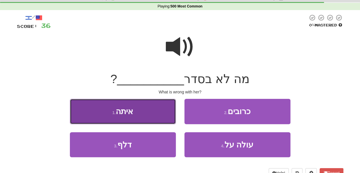
click at [163, 114] on button "1 . איתה" at bounding box center [123, 111] width 106 height 25
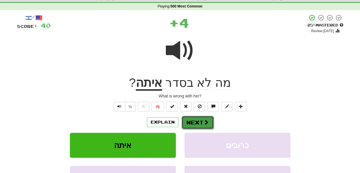
click at [191, 122] on button "Next" at bounding box center [198, 122] width 32 height 13
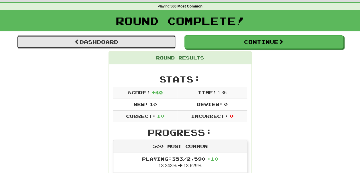
click at [152, 46] on link "Dashboard" at bounding box center [96, 41] width 159 height 13
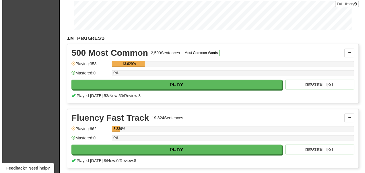
scroll to position [91, 0]
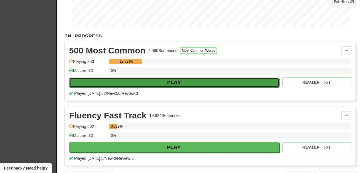
click at [149, 87] on button "Play" at bounding box center [174, 82] width 210 height 10
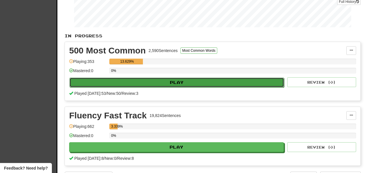
select select "**"
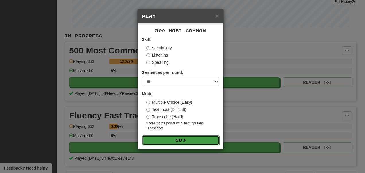
click at [172, 141] on button "Go" at bounding box center [180, 140] width 77 height 10
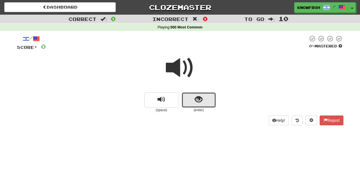
click at [192, 94] on button "show sentence" at bounding box center [199, 99] width 34 height 15
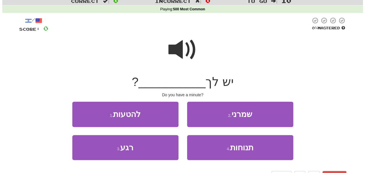
scroll to position [19, 0]
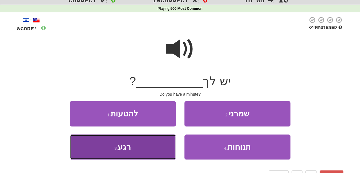
click at [161, 143] on button "3 . רגע" at bounding box center [123, 146] width 106 height 25
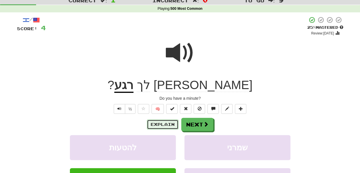
click at [171, 126] on button "Explain" at bounding box center [163, 124] width 32 height 10
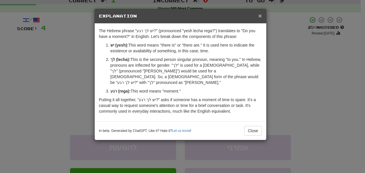
click at [260, 14] on span "×" at bounding box center [259, 15] width 3 height 7
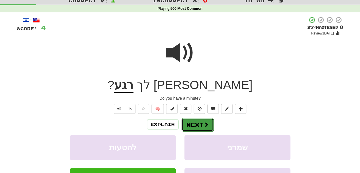
click at [201, 128] on button "Next" at bounding box center [198, 124] width 32 height 13
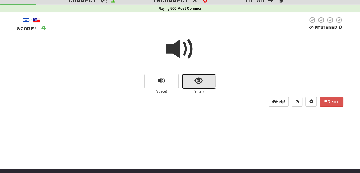
click at [201, 89] on button "show sentence" at bounding box center [199, 80] width 34 height 15
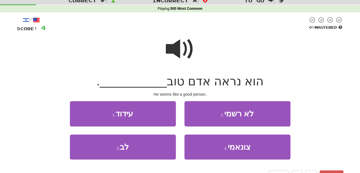
click at [182, 46] on span at bounding box center [180, 49] width 29 height 29
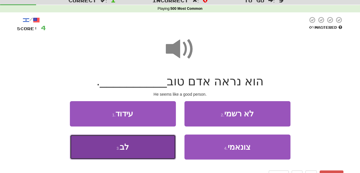
click at [157, 149] on button "3 . לב" at bounding box center [123, 146] width 106 height 25
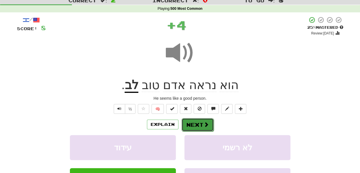
click at [200, 128] on button "Next" at bounding box center [198, 124] width 32 height 13
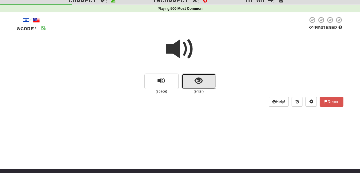
click at [199, 81] on span "show sentence" at bounding box center [199, 81] width 8 height 8
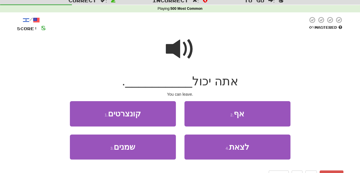
click at [184, 44] on span at bounding box center [180, 49] width 29 height 29
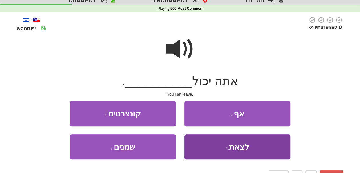
drag, startPoint x: 205, startPoint y: 134, endPoint x: 204, endPoint y: 145, distance: 10.9
click at [204, 145] on div "1 . קונצרטים 2 . אף 3 . שמנים 4 . לצאת" at bounding box center [180, 134] width 335 height 66
click at [204, 145] on button "4 . לצאת" at bounding box center [238, 146] width 106 height 25
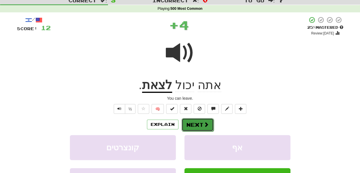
click at [195, 128] on button "Next" at bounding box center [198, 124] width 32 height 13
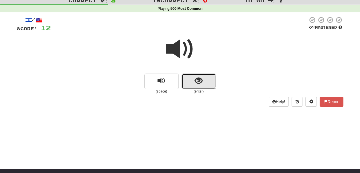
click at [195, 81] on span "show sentence" at bounding box center [199, 81] width 8 height 8
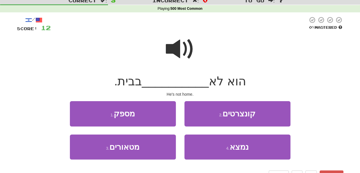
click at [174, 50] on span at bounding box center [180, 49] width 29 height 29
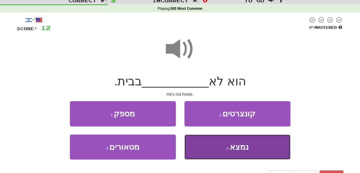
click at [203, 139] on button "4 . נמצא" at bounding box center [238, 146] width 106 height 25
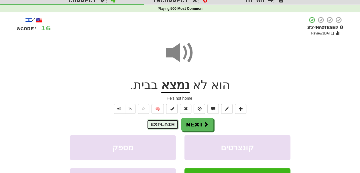
click at [174, 124] on button "Explain" at bounding box center [163, 124] width 32 height 10
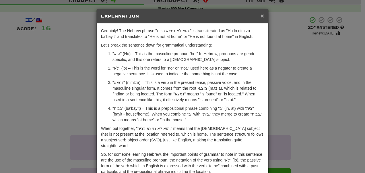
click at [260, 15] on span "×" at bounding box center [261, 15] width 3 height 7
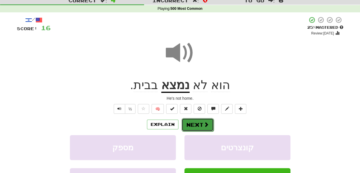
click at [199, 125] on button "Next" at bounding box center [198, 124] width 32 height 13
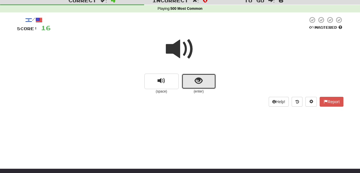
click at [202, 81] on span "show sentence" at bounding box center [199, 81] width 8 height 8
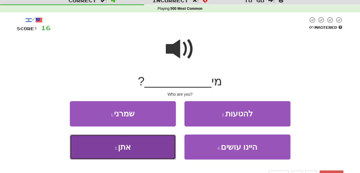
click at [165, 141] on button "3 . [GEOGRAPHIC_DATA]" at bounding box center [123, 146] width 106 height 25
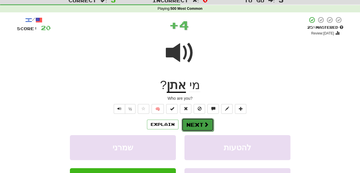
click at [188, 124] on button "Next" at bounding box center [198, 124] width 32 height 13
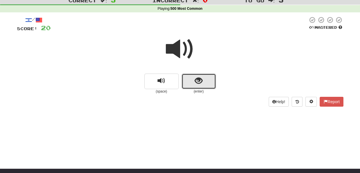
click at [187, 78] on button "show sentence" at bounding box center [199, 80] width 34 height 15
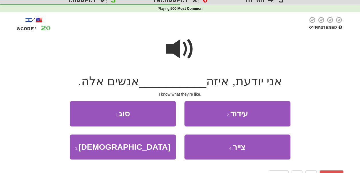
click at [180, 47] on span at bounding box center [180, 49] width 29 height 29
click at [178, 48] on span at bounding box center [180, 49] width 29 height 29
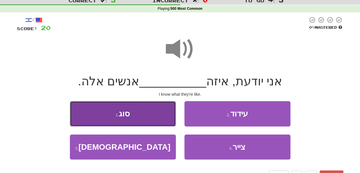
click at [156, 116] on button "1 . סוג" at bounding box center [123, 113] width 106 height 25
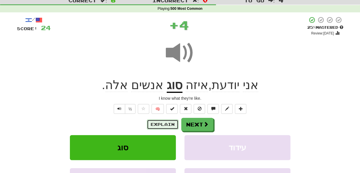
click at [157, 126] on button "Explain" at bounding box center [163, 124] width 32 height 10
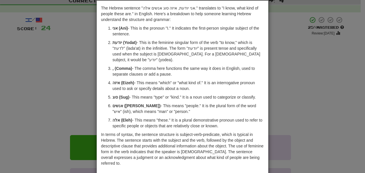
scroll to position [0, 0]
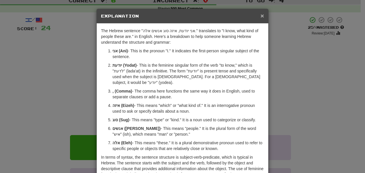
click at [262, 14] on span "×" at bounding box center [261, 15] width 3 height 7
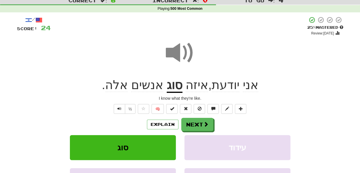
click at [183, 53] on span at bounding box center [180, 52] width 29 height 29
click at [184, 46] on span at bounding box center [180, 52] width 29 height 29
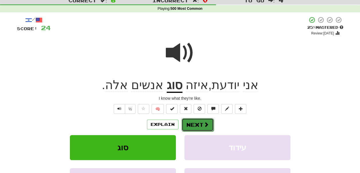
click at [193, 124] on button "Next" at bounding box center [198, 124] width 32 height 13
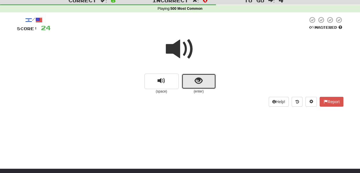
click at [198, 84] on span "show sentence" at bounding box center [199, 81] width 8 height 8
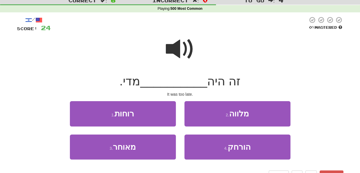
click at [183, 39] on span at bounding box center [180, 49] width 29 height 29
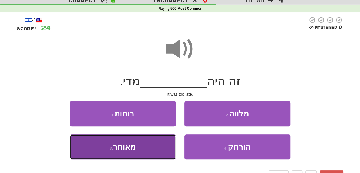
click at [157, 142] on button "3 . מאוחר" at bounding box center [123, 146] width 106 height 25
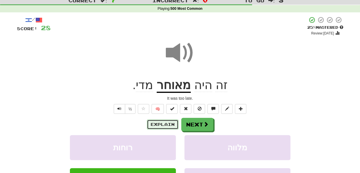
click at [167, 123] on button "Explain" at bounding box center [163, 124] width 32 height 10
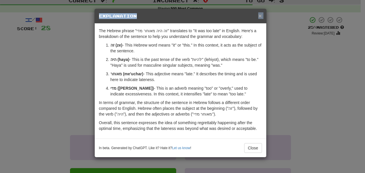
click at [259, 15] on div "× Explanation" at bounding box center [180, 16] width 171 height 15
click at [259, 15] on span "×" at bounding box center [259, 15] width 3 height 7
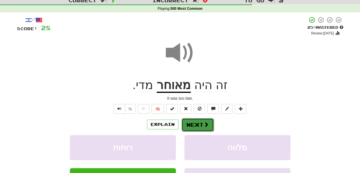
click at [196, 127] on button "Next" at bounding box center [198, 124] width 32 height 13
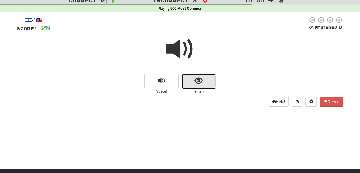
click at [203, 86] on button "show sentence" at bounding box center [199, 80] width 34 height 15
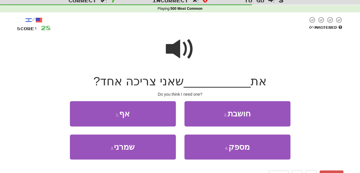
click at [177, 40] on span at bounding box center [180, 49] width 29 height 29
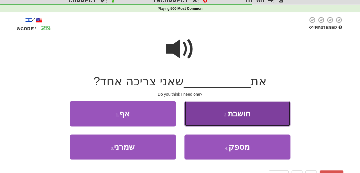
click at [201, 106] on button "2 . חושבת" at bounding box center [238, 113] width 106 height 25
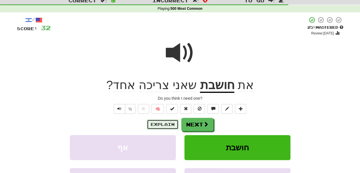
click at [171, 122] on button "Explain" at bounding box center [163, 124] width 32 height 10
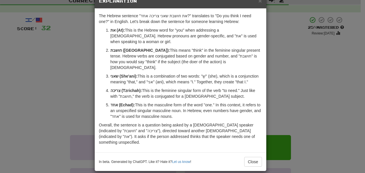
scroll to position [15, 0]
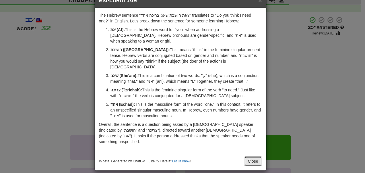
click at [251, 156] on button "Close" at bounding box center [253, 161] width 18 height 10
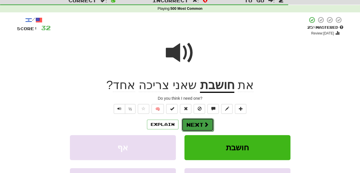
click at [208, 125] on button "Next" at bounding box center [198, 124] width 32 height 13
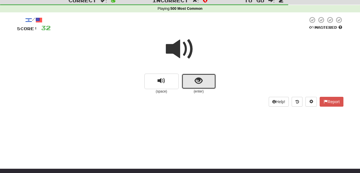
click at [194, 79] on button "show sentence" at bounding box center [199, 80] width 34 height 15
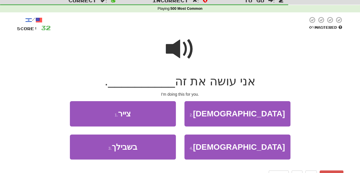
click at [178, 50] on span at bounding box center [180, 49] width 29 height 29
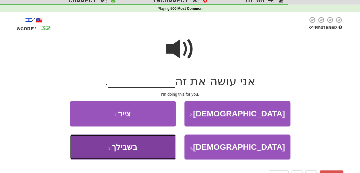
click at [156, 145] on button "3 . בשבילך" at bounding box center [123, 146] width 106 height 25
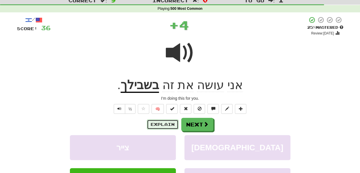
click at [162, 125] on button "Explain" at bounding box center [163, 124] width 32 height 10
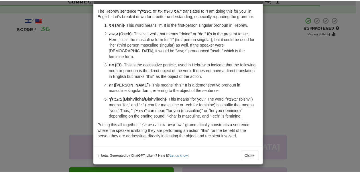
scroll to position [33, 0]
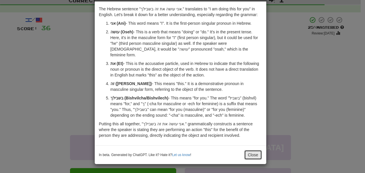
click at [248, 154] on button "Close" at bounding box center [253, 155] width 18 height 10
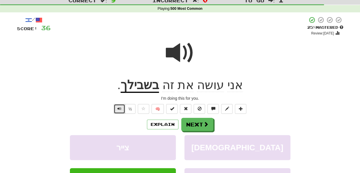
click at [117, 108] on button "Text-to-speech controls" at bounding box center [119, 109] width 11 height 10
click at [118, 109] on span "Text-to-speech controls" at bounding box center [120, 108] width 4 height 4
click at [189, 126] on button "Next" at bounding box center [198, 124] width 32 height 13
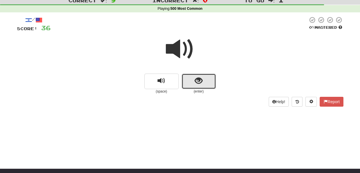
click at [196, 85] on span "show sentence" at bounding box center [199, 81] width 8 height 8
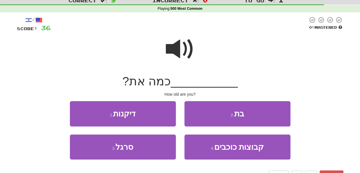
click at [183, 52] on span at bounding box center [180, 49] width 29 height 29
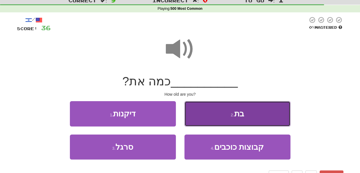
click at [197, 114] on button "2 . בת" at bounding box center [238, 113] width 106 height 25
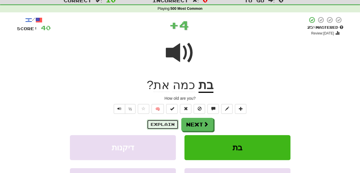
click at [169, 121] on button "Explain" at bounding box center [163, 124] width 32 height 10
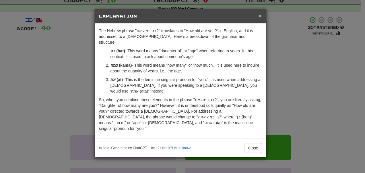
click at [260, 15] on span "×" at bounding box center [259, 15] width 3 height 7
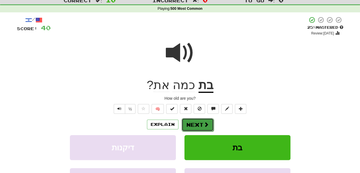
click at [204, 122] on span at bounding box center [206, 124] width 5 height 5
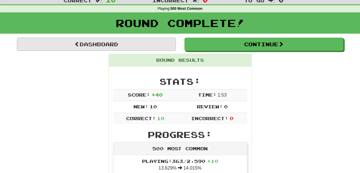
drag, startPoint x: 155, startPoint y: 53, endPoint x: 156, endPoint y: 42, distance: 10.4
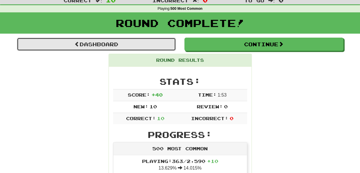
click at [156, 42] on link "Dashboard" at bounding box center [96, 44] width 159 height 13
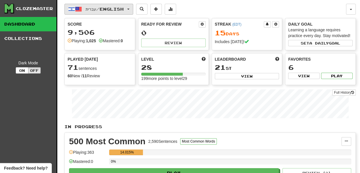
click at [117, 11] on button "עברית / English" at bounding box center [99, 9] width 69 height 11
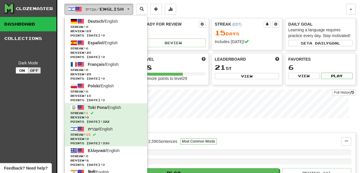
click at [111, 12] on button "עברית / English" at bounding box center [99, 9] width 69 height 11
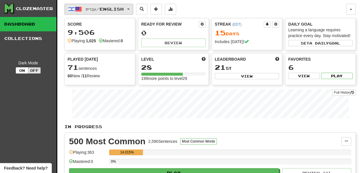
click at [112, 12] on button "עברית / English" at bounding box center [99, 9] width 69 height 11
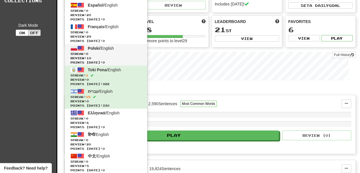
scroll to position [38, 0]
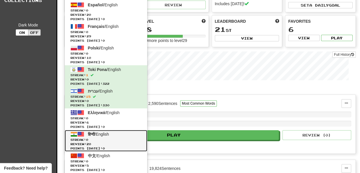
click at [97, 135] on span "हिन्दी / English" at bounding box center [98, 134] width 21 height 5
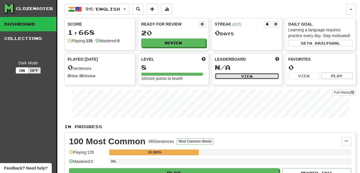
click at [230, 79] on button "View" at bounding box center [247, 76] width 65 height 6
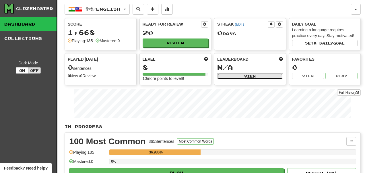
select select "**********"
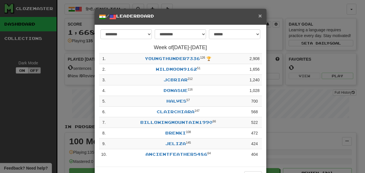
click at [258, 14] on span "×" at bounding box center [259, 15] width 3 height 7
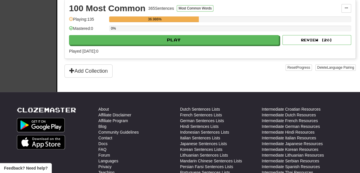
scroll to position [131, 0]
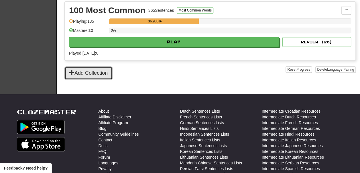
click at [113, 79] on button "Add Collection" at bounding box center [89, 72] width 48 height 13
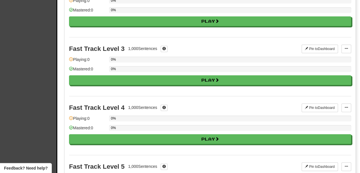
scroll to position [0, 0]
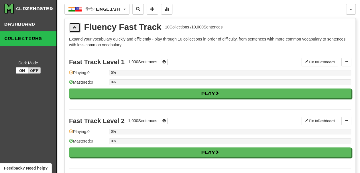
click at [80, 24] on button at bounding box center [74, 28] width 11 height 10
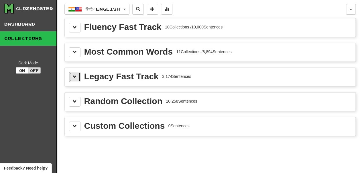
click at [74, 75] on span at bounding box center [75, 77] width 4 height 4
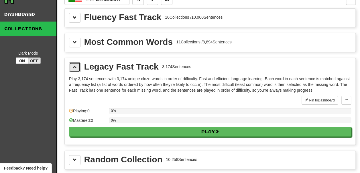
scroll to position [10, 0]
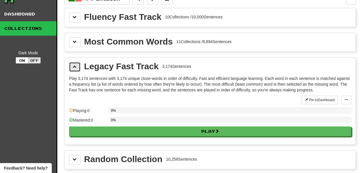
click at [73, 65] on span at bounding box center [75, 67] width 4 height 4
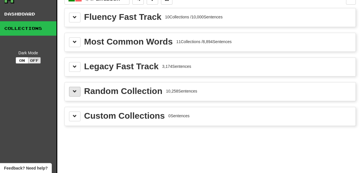
drag, startPoint x: 74, startPoint y: 85, endPoint x: 73, endPoint y: 92, distance: 7.5
click at [73, 92] on div "Random Collection 10,258 Sentences" at bounding box center [210, 91] width 291 height 18
click at [73, 92] on button at bounding box center [74, 92] width 11 height 10
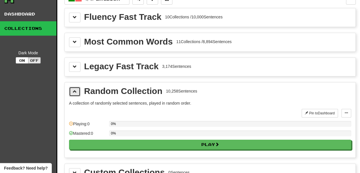
click at [73, 92] on button at bounding box center [74, 92] width 11 height 10
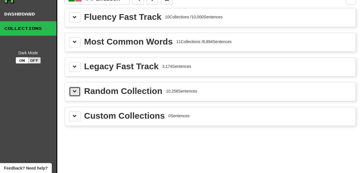
scroll to position [0, 0]
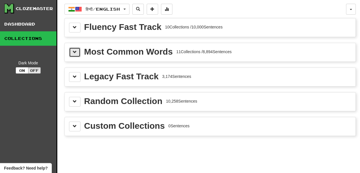
click at [74, 55] on button at bounding box center [74, 52] width 11 height 10
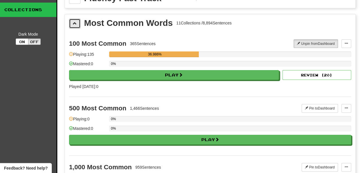
scroll to position [26, 0]
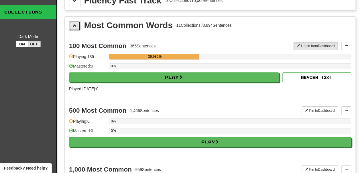
click at [75, 27] on button at bounding box center [74, 26] width 11 height 10
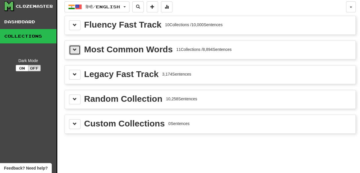
scroll to position [0, 0]
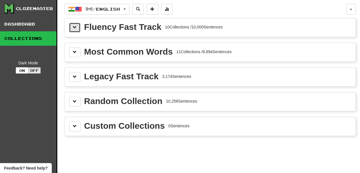
click at [76, 30] on button at bounding box center [74, 28] width 11 height 10
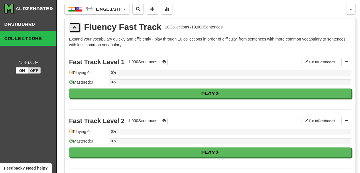
click at [76, 29] on span at bounding box center [75, 27] width 4 height 4
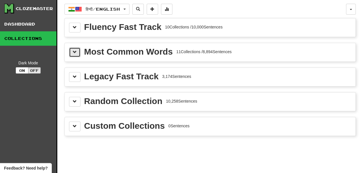
click at [76, 50] on span at bounding box center [75, 52] width 4 height 4
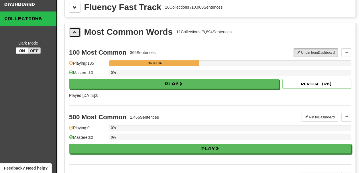
scroll to position [14, 0]
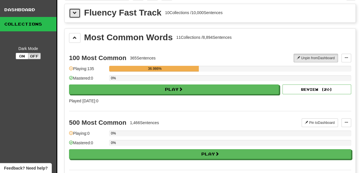
click at [77, 15] on button at bounding box center [74, 13] width 11 height 10
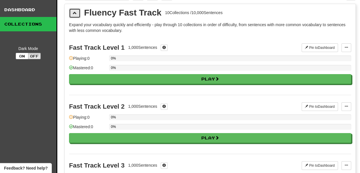
click at [76, 11] on span at bounding box center [75, 13] width 4 height 4
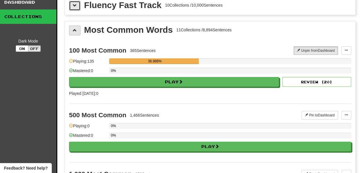
scroll to position [22, 0]
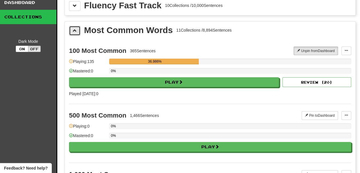
click at [75, 30] on span at bounding box center [75, 30] width 4 height 4
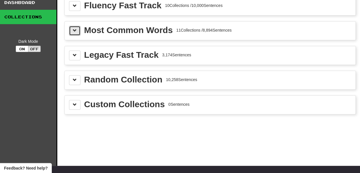
scroll to position [0, 0]
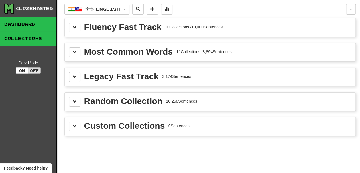
click at [36, 24] on link "Dashboard" at bounding box center [28, 24] width 56 height 14
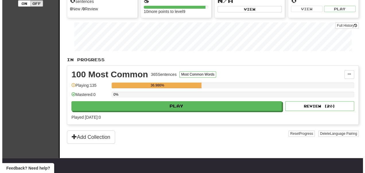
scroll to position [69, 0]
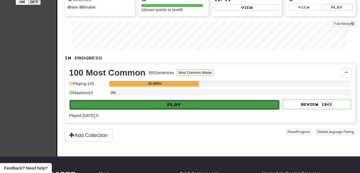
click at [186, 109] on button "Play" at bounding box center [174, 104] width 210 height 10
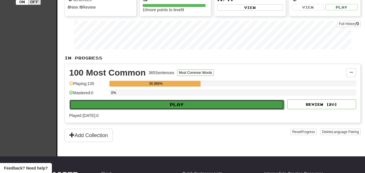
select select "**"
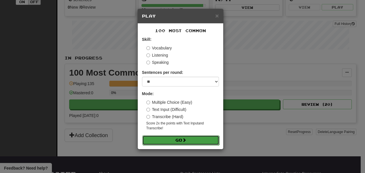
click at [182, 137] on button "Go" at bounding box center [180, 140] width 77 height 10
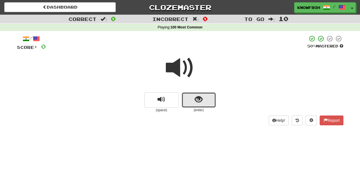
click at [200, 96] on span "show sentence" at bounding box center [199, 99] width 8 height 8
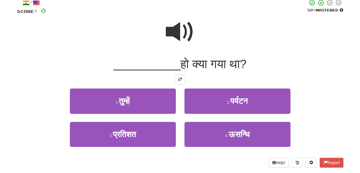
scroll to position [36, 0]
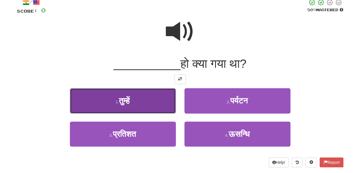
click at [168, 103] on button "1 . तुम्हें" at bounding box center [123, 100] width 106 height 25
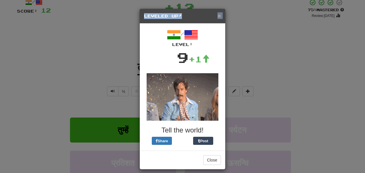
click at [217, 15] on div "× Leveled Up!" at bounding box center [182, 16] width 85 height 15
click at [217, 15] on span "×" at bounding box center [218, 15] width 3 height 7
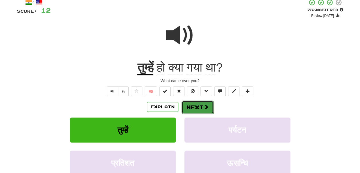
click at [193, 103] on button "Next" at bounding box center [198, 106] width 32 height 13
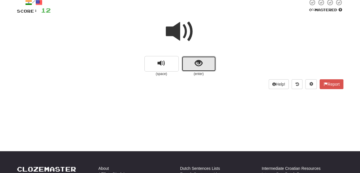
click at [197, 70] on button "show sentence" at bounding box center [199, 63] width 34 height 15
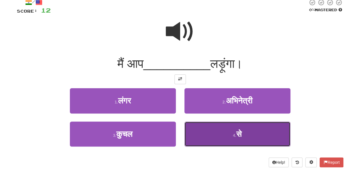
click at [200, 125] on button "4 . से" at bounding box center [238, 133] width 106 height 25
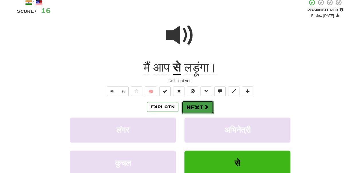
click at [196, 108] on button "Next" at bounding box center [198, 106] width 32 height 13
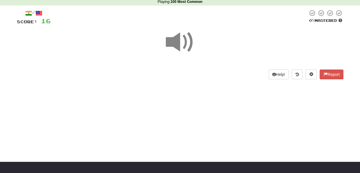
scroll to position [23, 0]
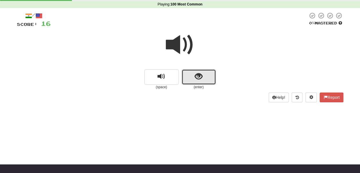
click at [193, 81] on button "show sentence" at bounding box center [199, 76] width 34 height 15
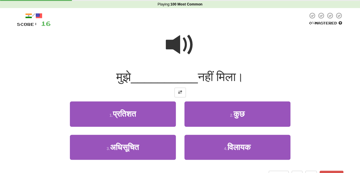
click at [182, 46] on span at bounding box center [180, 44] width 29 height 29
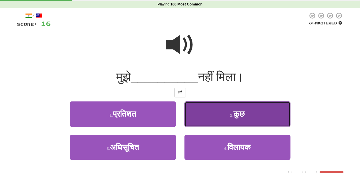
click at [201, 106] on button "2 . कुछ" at bounding box center [238, 113] width 106 height 25
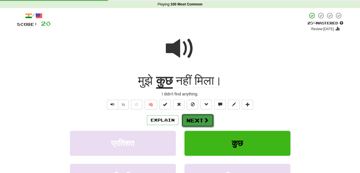
click at [198, 119] on button "Next" at bounding box center [198, 120] width 32 height 13
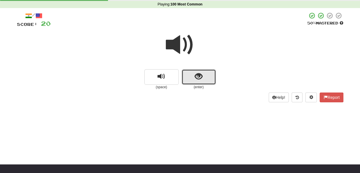
click at [198, 74] on span "show sentence" at bounding box center [199, 77] width 8 height 8
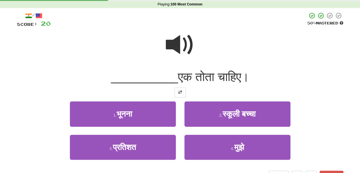
click at [183, 45] on span at bounding box center [180, 44] width 29 height 29
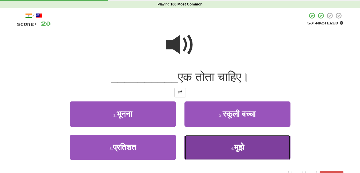
click at [216, 140] on button "4 . मुझे" at bounding box center [238, 146] width 106 height 25
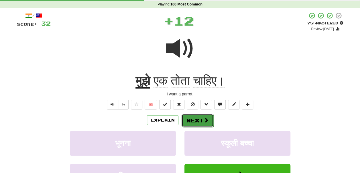
click at [205, 122] on span at bounding box center [206, 119] width 5 height 5
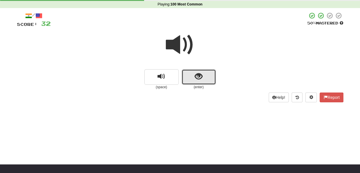
click at [198, 84] on button "show sentence" at bounding box center [199, 76] width 34 height 15
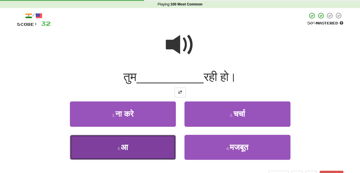
click at [155, 154] on button "3 . आ" at bounding box center [123, 146] width 106 height 25
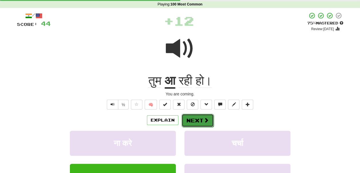
click at [187, 124] on button "Next" at bounding box center [198, 120] width 32 height 13
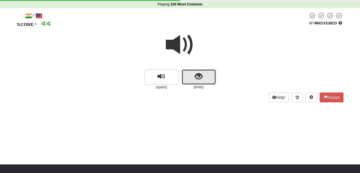
click at [195, 82] on button "show sentence" at bounding box center [199, 76] width 34 height 15
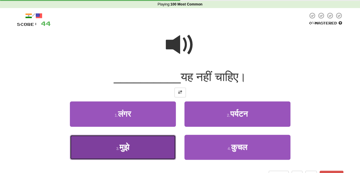
click at [171, 141] on button "3 . मुझे" at bounding box center [123, 146] width 106 height 25
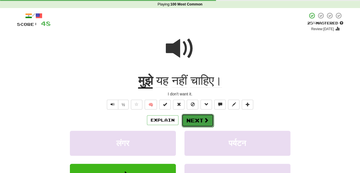
click at [189, 114] on button "Next" at bounding box center [198, 120] width 32 height 13
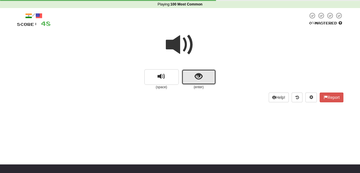
click at [191, 83] on button "show sentence" at bounding box center [199, 76] width 34 height 15
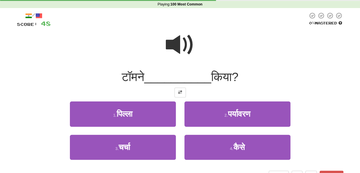
click at [182, 47] on span at bounding box center [180, 44] width 29 height 29
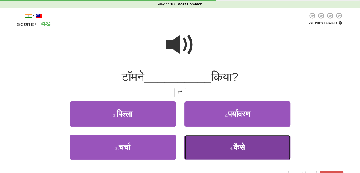
click at [208, 152] on button "4 . कैसे" at bounding box center [238, 146] width 106 height 25
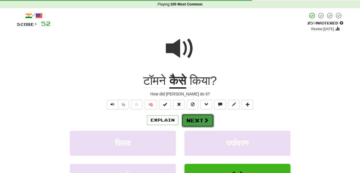
click at [198, 122] on button "Next" at bounding box center [198, 120] width 32 height 13
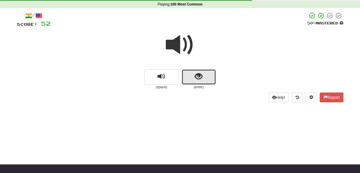
click at [199, 77] on span "show sentence" at bounding box center [199, 77] width 8 height 8
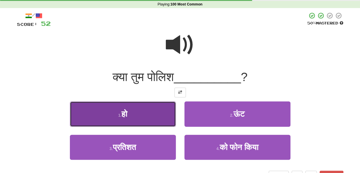
click at [168, 109] on button "1 . हो" at bounding box center [123, 113] width 106 height 25
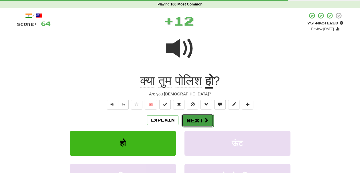
click at [194, 117] on button "Next" at bounding box center [198, 120] width 32 height 13
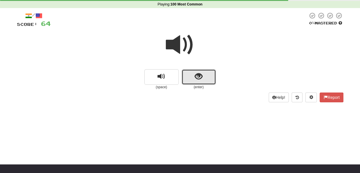
click at [198, 83] on button "show sentence" at bounding box center [199, 76] width 34 height 15
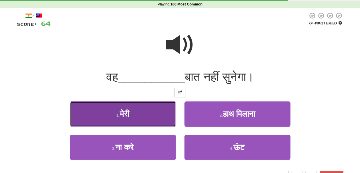
click at [156, 112] on button "1 . मेरी" at bounding box center [123, 113] width 106 height 25
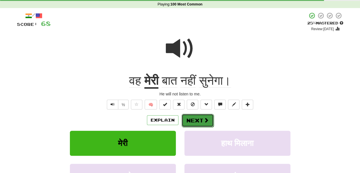
click at [193, 119] on button "Next" at bounding box center [198, 120] width 32 height 13
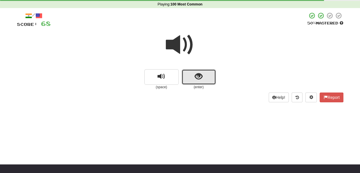
click at [195, 82] on button "show sentence" at bounding box center [199, 76] width 34 height 15
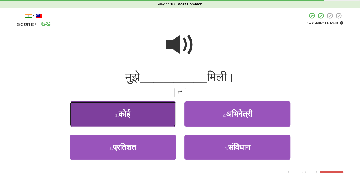
click at [158, 112] on button "1 . कोई" at bounding box center [123, 113] width 106 height 25
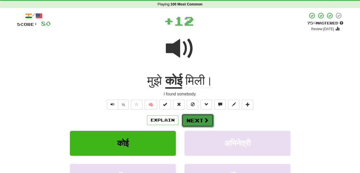
click at [194, 120] on button "Next" at bounding box center [198, 120] width 32 height 13
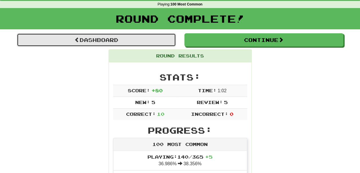
click at [146, 41] on link "Dashboard" at bounding box center [96, 39] width 159 height 13
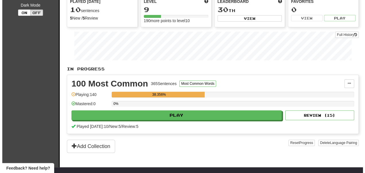
scroll to position [60, 0]
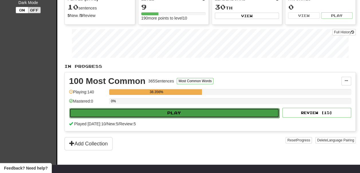
click at [156, 118] on button "Play" at bounding box center [174, 113] width 210 height 10
select select "**"
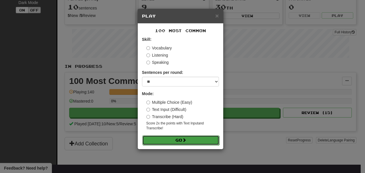
click at [171, 140] on button "Go" at bounding box center [180, 140] width 77 height 10
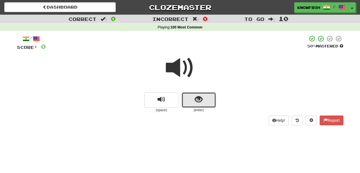
click at [191, 100] on button "show sentence" at bounding box center [199, 99] width 34 height 15
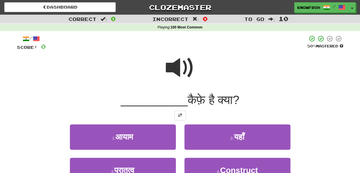
click at [177, 68] on span at bounding box center [180, 67] width 29 height 29
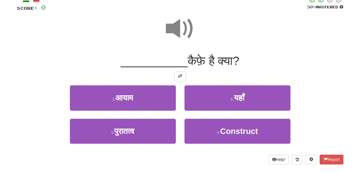
scroll to position [40, 0]
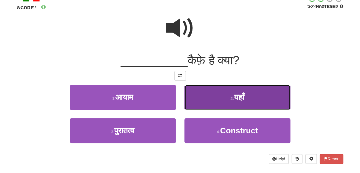
click at [203, 97] on button "2 . यहाँ" at bounding box center [238, 97] width 106 height 25
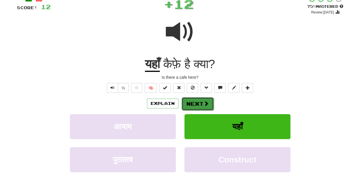
click at [207, 101] on span at bounding box center [206, 103] width 5 height 5
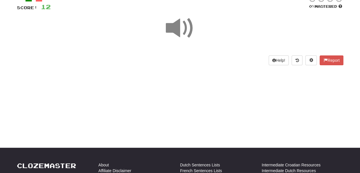
scroll to position [0, 0]
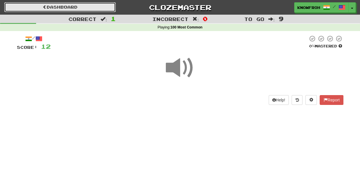
click at [91, 11] on link "Dashboard" at bounding box center [60, 7] width 112 height 10
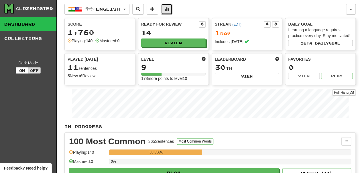
click at [161, 12] on button at bounding box center [166, 9] width 11 height 11
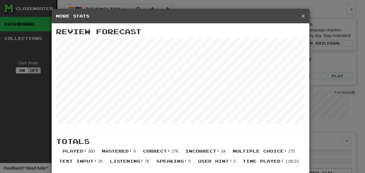
click at [301, 16] on span "×" at bounding box center [302, 15] width 3 height 7
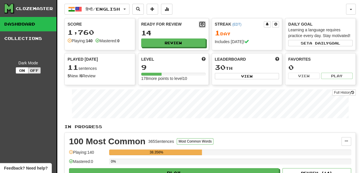
click at [204, 25] on button at bounding box center [202, 24] width 7 height 6
select select "*"
select select "**"
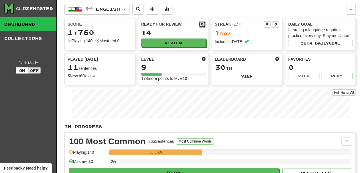
select select "***"
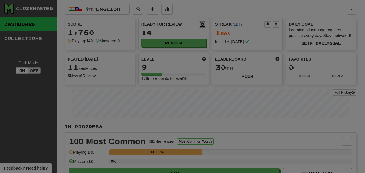
type input "**"
select select "*"
select select "**"
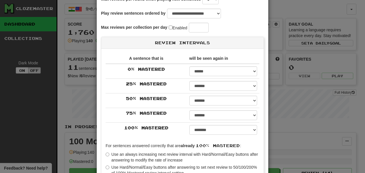
scroll to position [42, 0]
click at [211, 69] on select "****** ****** ****** ****** ****** ****** ****** ****** ****** ******* ******* …" at bounding box center [223, 71] width 68 height 10
select select "**"
click at [189, 66] on select "****** ****** ****** ****** ****** ****** ****** ****** ****** ******* ******* …" at bounding box center [223, 71] width 68 height 10
click at [208, 84] on select "****** ****** ****** ****** ****** ****** ****** ****** ****** ******* ******* …" at bounding box center [223, 86] width 68 height 10
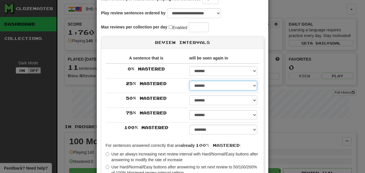
select select "**"
click at [189, 81] on select "****** ****** ****** ****** ****** ****** ****** ****** ****** ******* ******* …" at bounding box center [223, 86] width 68 height 10
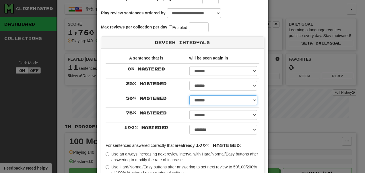
click at [202, 101] on select "****** ****** ****** ****** ****** ****** ****** ****** ****** ******* ******* …" at bounding box center [223, 100] width 68 height 10
select select "**"
click at [189, 95] on select "****** ****** ****** ****** ****** ****** ****** ****** ****** ******* ******* …" at bounding box center [223, 100] width 68 height 10
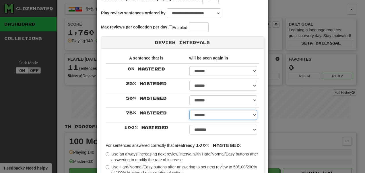
click at [207, 111] on select "****** ****** ****** ****** ****** ****** ****** ****** ****** ******* ******* …" at bounding box center [223, 115] width 68 height 10
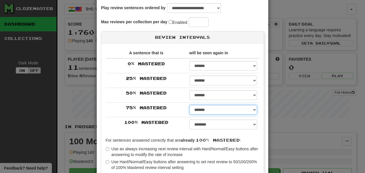
scroll to position [47, 0]
drag, startPoint x: 202, startPoint y: 111, endPoint x: 203, endPoint y: 60, distance: 50.8
click at [203, 60] on tbody "0 % Mastered ****** ****** ****** ****** ****** ****** ****** ****** ****** ***…" at bounding box center [183, 94] width 154 height 73
select select "**"
click at [189, 105] on select "****** ****** ****** ****** ****** ****** ****** ****** ****** ******* ******* …" at bounding box center [223, 110] width 68 height 10
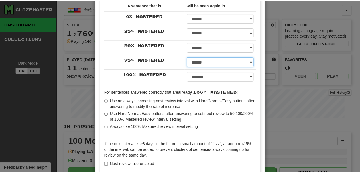
scroll to position [143, 0]
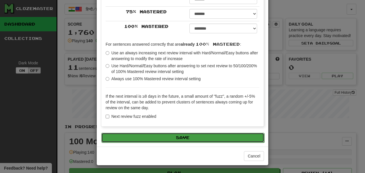
click at [198, 136] on button "Save" at bounding box center [182, 137] width 163 height 10
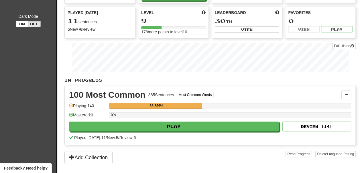
scroll to position [0, 0]
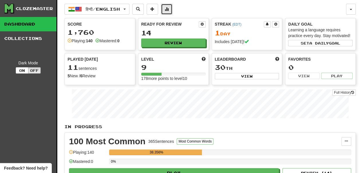
click at [169, 10] on span at bounding box center [167, 9] width 4 height 4
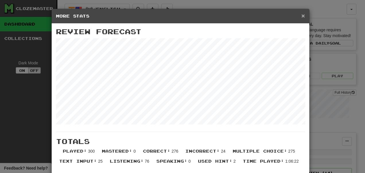
click at [301, 16] on span "×" at bounding box center [302, 15] width 3 height 7
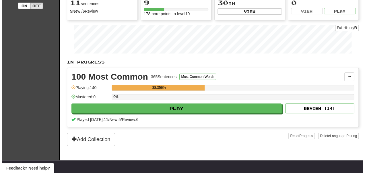
scroll to position [66, 0]
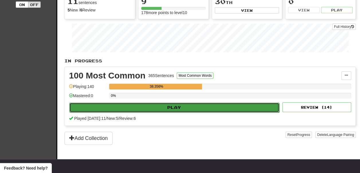
click at [157, 112] on button "Play" at bounding box center [174, 107] width 210 height 10
select select "**"
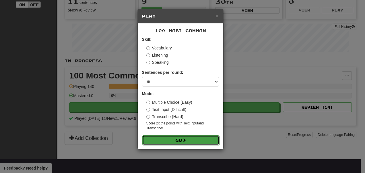
click at [169, 141] on button "Go" at bounding box center [180, 140] width 77 height 10
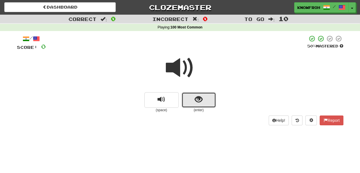
click at [198, 102] on span "show sentence" at bounding box center [199, 99] width 8 height 8
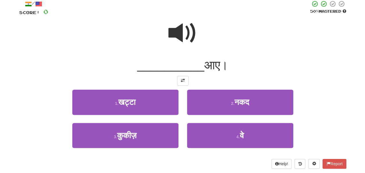
scroll to position [35, 0]
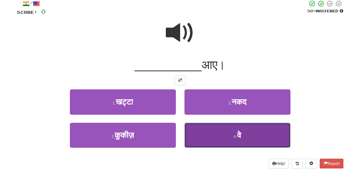
click at [198, 131] on button "4 . वे" at bounding box center [238, 134] width 106 height 25
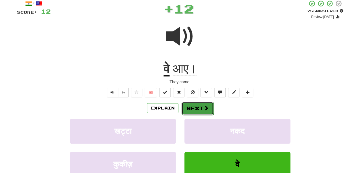
click at [199, 108] on button "Next" at bounding box center [198, 108] width 32 height 13
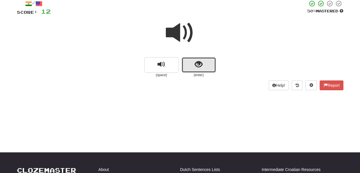
click at [199, 66] on span "show sentence" at bounding box center [199, 65] width 8 height 8
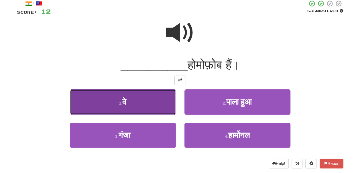
click at [164, 96] on button "1 . वे" at bounding box center [123, 101] width 106 height 25
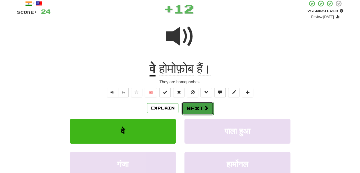
click at [190, 107] on button "Next" at bounding box center [198, 108] width 32 height 13
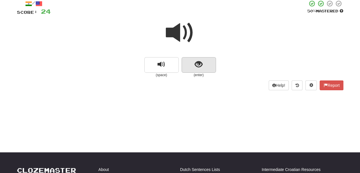
drag, startPoint x: 189, startPoint y: 75, endPoint x: 194, endPoint y: 65, distance: 10.4
click at [194, 65] on div "(enter)" at bounding box center [199, 67] width 34 height 20
click at [194, 65] on button "show sentence" at bounding box center [199, 64] width 34 height 15
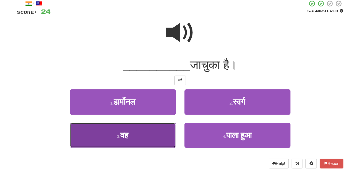
click at [160, 129] on button "3 . वह" at bounding box center [123, 134] width 106 height 25
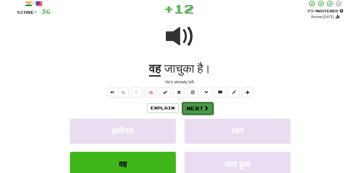
click at [199, 108] on button "Next" at bounding box center [198, 108] width 32 height 13
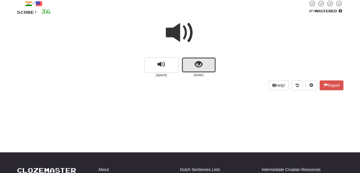
click at [198, 66] on span "show sentence" at bounding box center [199, 65] width 8 height 8
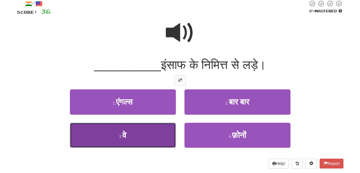
click at [151, 134] on button "3 . वे" at bounding box center [123, 134] width 106 height 25
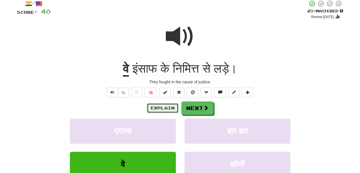
click at [176, 110] on button "Explain" at bounding box center [163, 108] width 32 height 10
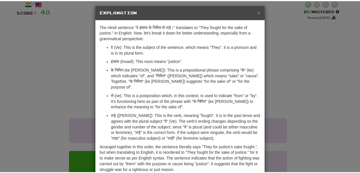
scroll to position [4, 0]
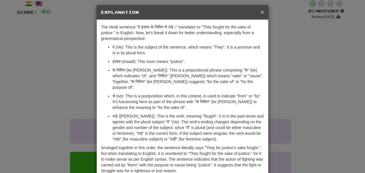
click at [261, 12] on span "×" at bounding box center [261, 12] width 3 height 7
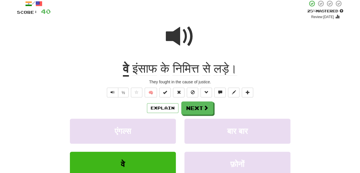
click at [177, 35] on span at bounding box center [180, 36] width 29 height 29
click at [197, 108] on button "Next" at bounding box center [198, 108] width 32 height 13
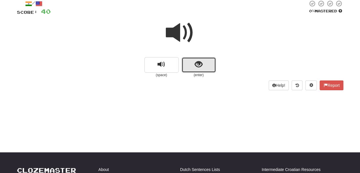
click at [190, 67] on button "show sentence" at bounding box center [199, 64] width 34 height 15
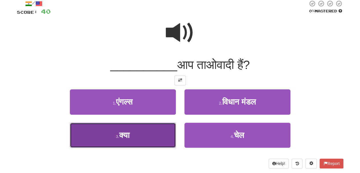
click at [163, 131] on button "3 . क्या" at bounding box center [123, 134] width 106 height 25
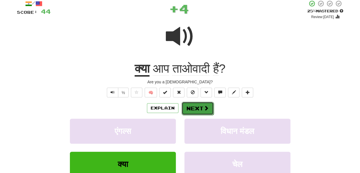
click at [194, 109] on button "Next" at bounding box center [198, 108] width 32 height 13
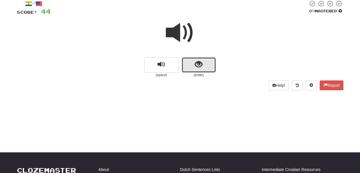
click at [190, 64] on button "show sentence" at bounding box center [199, 64] width 34 height 15
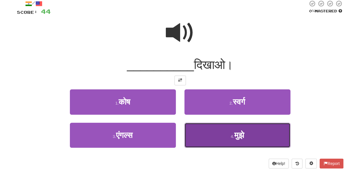
click at [203, 129] on button "4 . मुझे" at bounding box center [238, 134] width 106 height 25
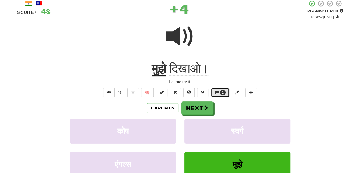
click at [224, 91] on span "1" at bounding box center [223, 92] width 2 height 4
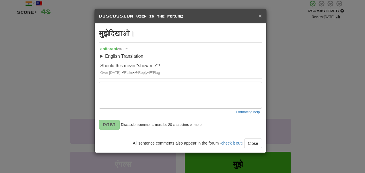
click at [261, 17] on span "×" at bounding box center [259, 15] width 3 height 7
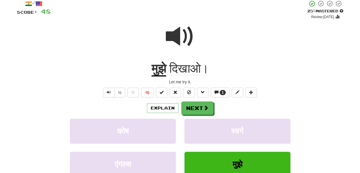
click at [184, 34] on span at bounding box center [180, 36] width 29 height 29
click at [224, 94] on span "1" at bounding box center [223, 92] width 6 height 5
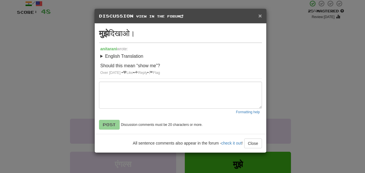
click at [259, 16] on span "×" at bounding box center [259, 15] width 3 height 7
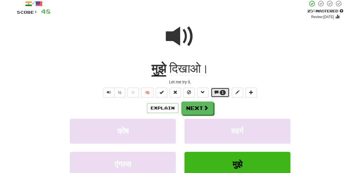
click at [221, 94] on span "1" at bounding box center [223, 92] width 6 height 5
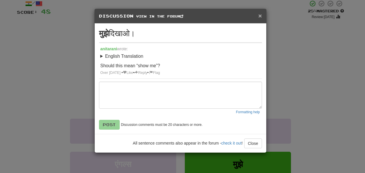
click at [259, 15] on span "×" at bounding box center [259, 15] width 3 height 7
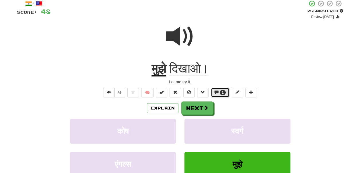
click at [219, 91] on button "1" at bounding box center [220, 92] width 19 height 10
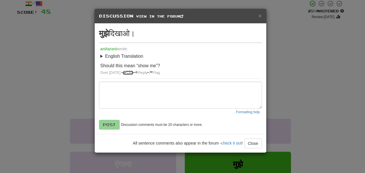
click at [133, 73] on link "Like" at bounding box center [128, 73] width 10 height 4
click at [253, 142] on button "Close" at bounding box center [253, 143] width 18 height 10
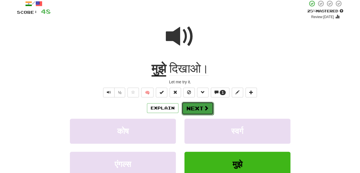
click at [202, 108] on button "Next" at bounding box center [198, 108] width 32 height 13
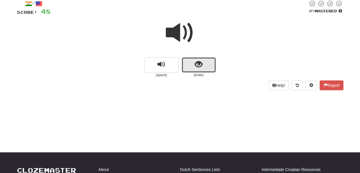
click at [201, 65] on span "show sentence" at bounding box center [199, 65] width 8 height 8
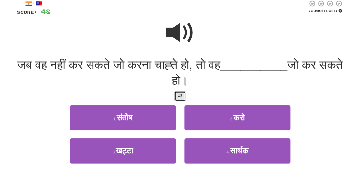
click at [179, 99] on button at bounding box center [180, 96] width 11 height 10
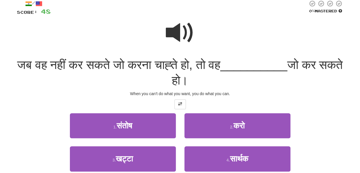
click at [61, 63] on span "जब वह नहीं कर सकते जो करना चाह्ते हो, तो वह" at bounding box center [118, 64] width 203 height 13
drag, startPoint x: 61, startPoint y: 63, endPoint x: 96, endPoint y: 60, distance: 35.1
click at [96, 60] on span "जब वह नहीं कर सकते जो करना चाह्ते हो, तो वह" at bounding box center [118, 64] width 203 height 13
drag, startPoint x: 103, startPoint y: 60, endPoint x: 149, endPoint y: 60, distance: 46.5
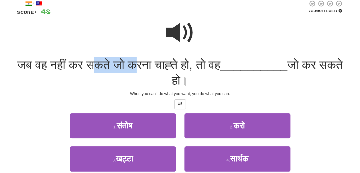
click at [149, 60] on span "जब वह नहीं कर सकते जो करना चाह्ते हो, तो वह" at bounding box center [118, 64] width 203 height 13
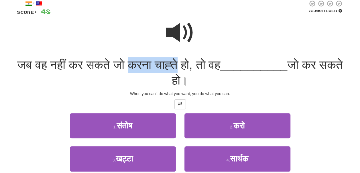
drag, startPoint x: 149, startPoint y: 60, endPoint x: 185, endPoint y: 63, distance: 36.3
click at [185, 63] on span "जब वह नहीं कर सकते जो करना चाह्ते हो, तो वह" at bounding box center [118, 64] width 203 height 13
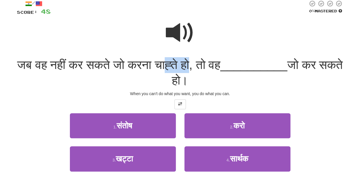
drag, startPoint x: 180, startPoint y: 63, endPoint x: 210, endPoint y: 62, distance: 30.4
click at [210, 62] on span "जब वह नहीं कर सकते जो करना चाह्ते हो, तो वह" at bounding box center [118, 64] width 203 height 13
drag, startPoint x: 210, startPoint y: 62, endPoint x: 221, endPoint y: 62, distance: 11.2
click at [221, 62] on span "जब वह नहीं कर सकते जो करना चाह्ते हो, तो वह" at bounding box center [118, 64] width 203 height 13
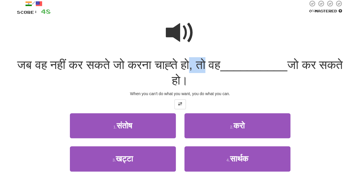
click at [221, 62] on span "जब वह नहीं कर सकते जो करना चाह्ते हो, तो वह" at bounding box center [118, 64] width 203 height 13
drag, startPoint x: 221, startPoint y: 62, endPoint x: 239, endPoint y: 64, distance: 17.9
click at [221, 64] on span "जब वह नहीं कर सकते जो करना चाह्ते हो, तो वह" at bounding box center [118, 64] width 203 height 13
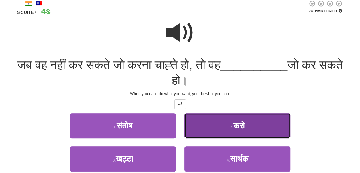
click at [217, 115] on button "2 . करो" at bounding box center [238, 125] width 106 height 25
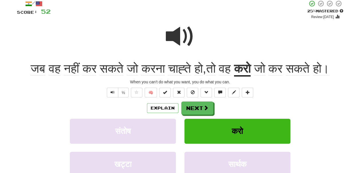
click at [181, 37] on span at bounding box center [180, 36] width 29 height 29
click at [186, 115] on button "Next" at bounding box center [198, 108] width 32 height 13
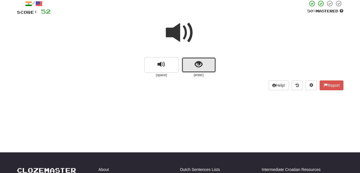
click at [202, 68] on span "show sentence" at bounding box center [199, 65] width 8 height 8
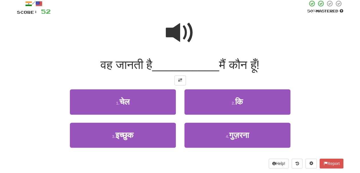
click at [190, 43] on span at bounding box center [180, 32] width 29 height 29
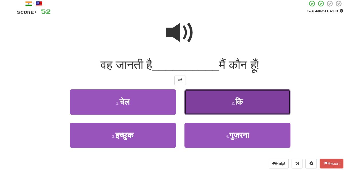
click at [206, 93] on button "2 . कि" at bounding box center [238, 101] width 106 height 25
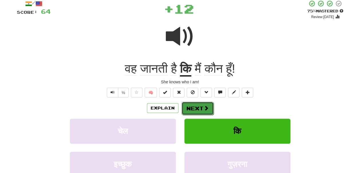
click at [204, 110] on span at bounding box center [206, 107] width 5 height 5
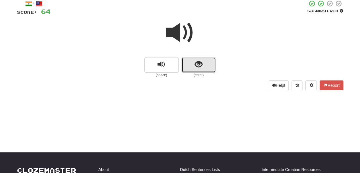
click at [202, 65] on span "show sentence" at bounding box center [199, 65] width 8 height 8
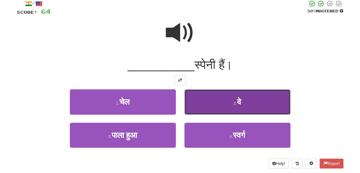
click at [210, 98] on button "2 . वे" at bounding box center [238, 101] width 106 height 25
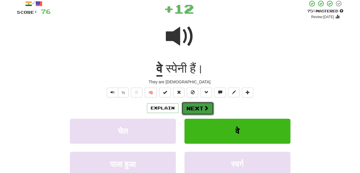
click at [204, 107] on span at bounding box center [206, 107] width 5 height 5
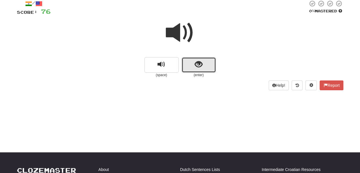
click at [203, 73] on button "show sentence" at bounding box center [199, 64] width 34 height 15
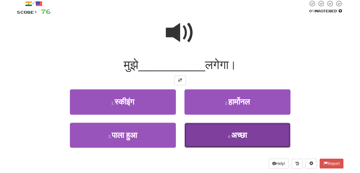
click at [191, 130] on button "4 . अच्छा" at bounding box center [238, 134] width 106 height 25
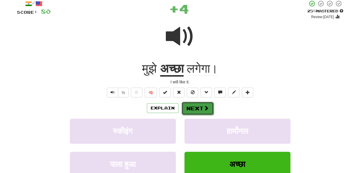
click at [193, 110] on button "Next" at bounding box center [198, 108] width 32 height 13
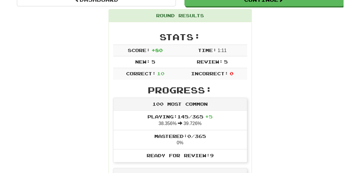
scroll to position [60, 0]
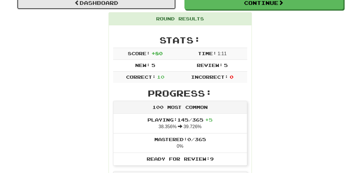
click at [153, 8] on link "Dashboard" at bounding box center [96, 2] width 159 height 13
